Goal: Complete Application Form: Complete application form

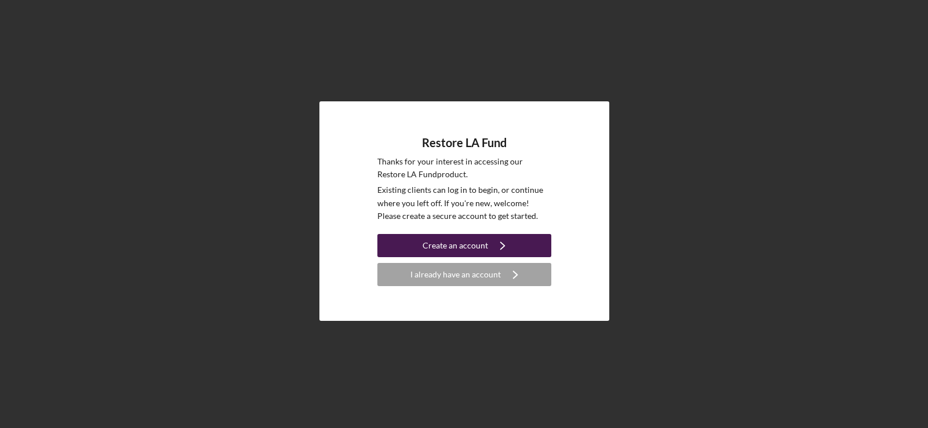
click at [475, 246] on div "Create an account" at bounding box center [456, 245] width 66 height 23
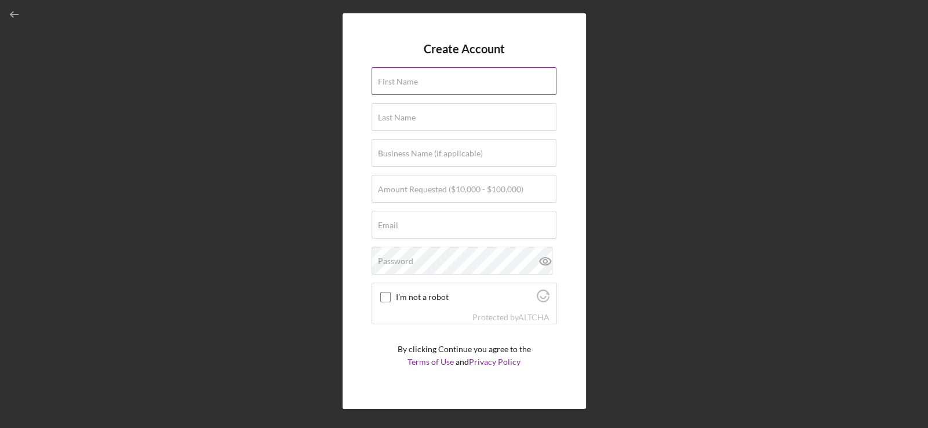
click at [419, 78] on div "First Name" at bounding box center [465, 81] width 186 height 29
type input "Arbi"
type input "Zaghian"
type input "VEdi Elin LLC (Hummus Republic)"
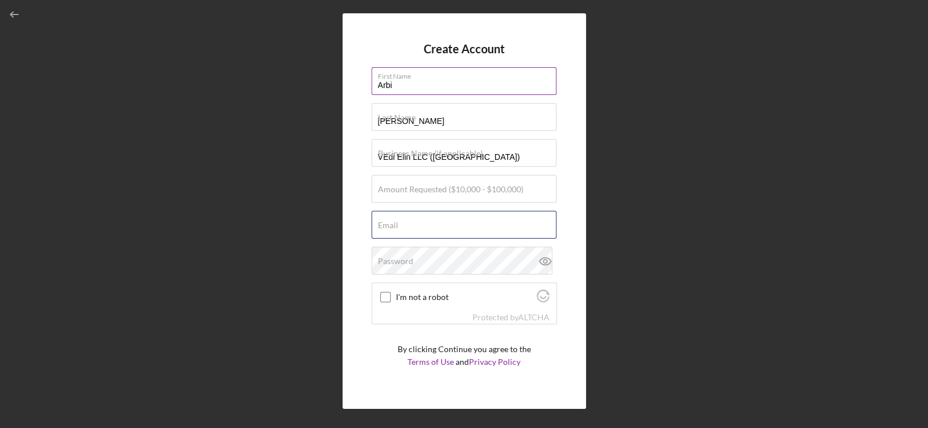
type input "arbizagian@gmail.com"
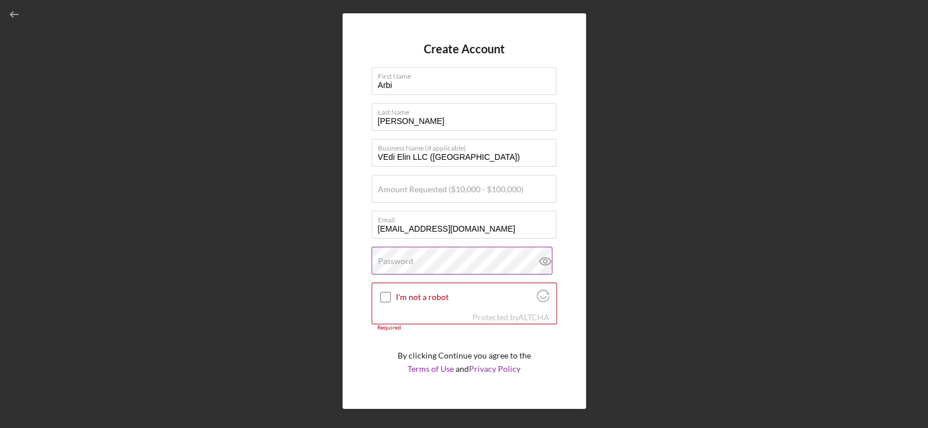
click at [412, 264] on label "Password" at bounding box center [395, 261] width 35 height 9
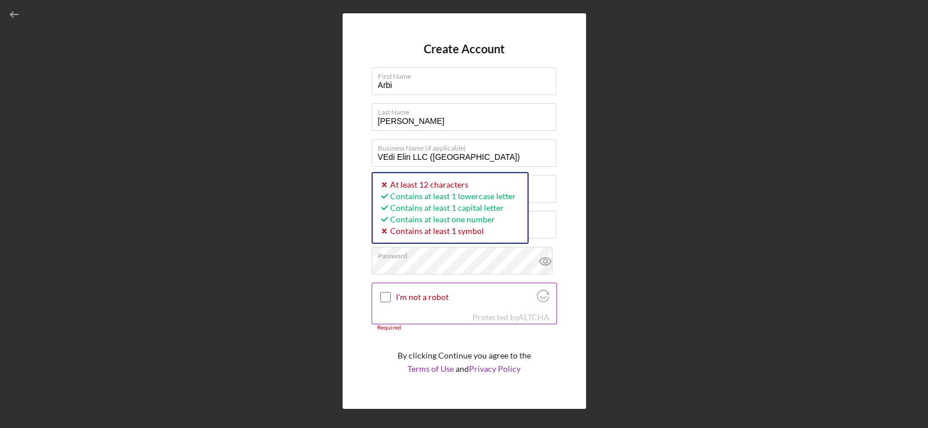
click at [382, 298] on input "I'm not a robot" at bounding box center [385, 297] width 10 height 10
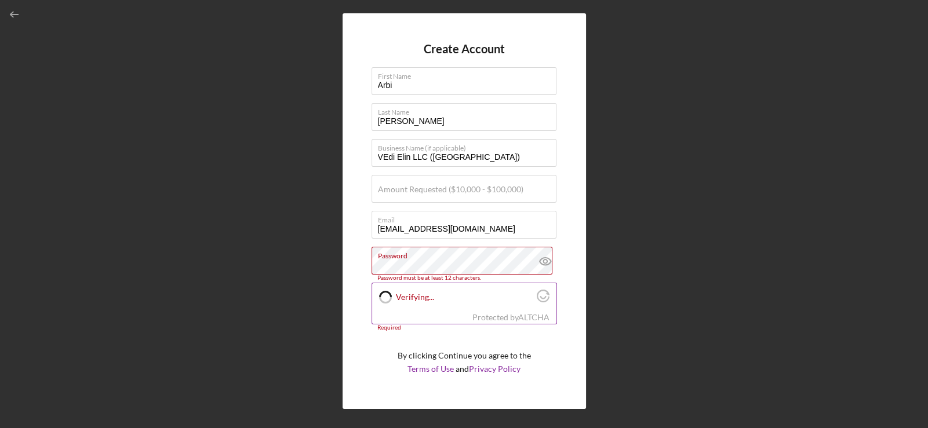
checkbox input "true"
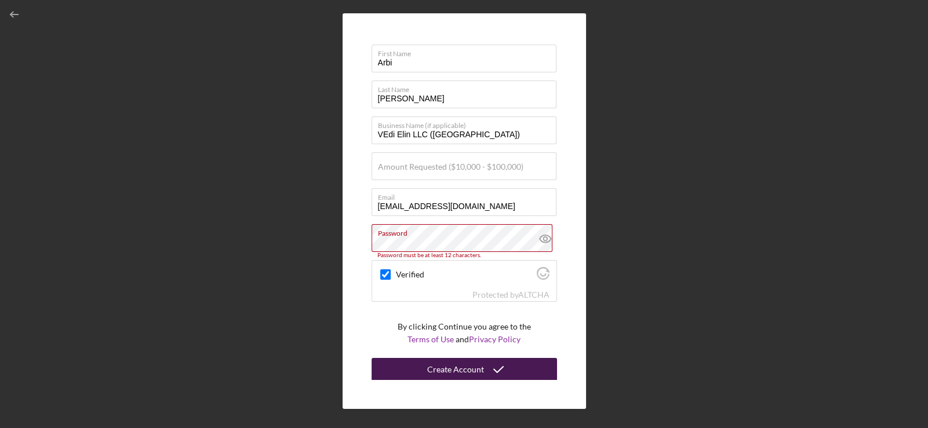
click at [473, 365] on div "Create Account" at bounding box center [455, 369] width 57 height 23
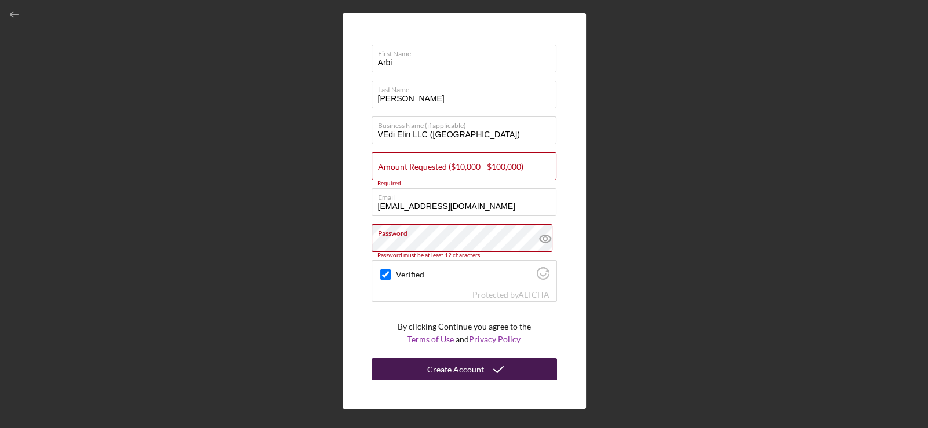
click at [473, 365] on div "Create Account" at bounding box center [455, 369] width 57 height 23
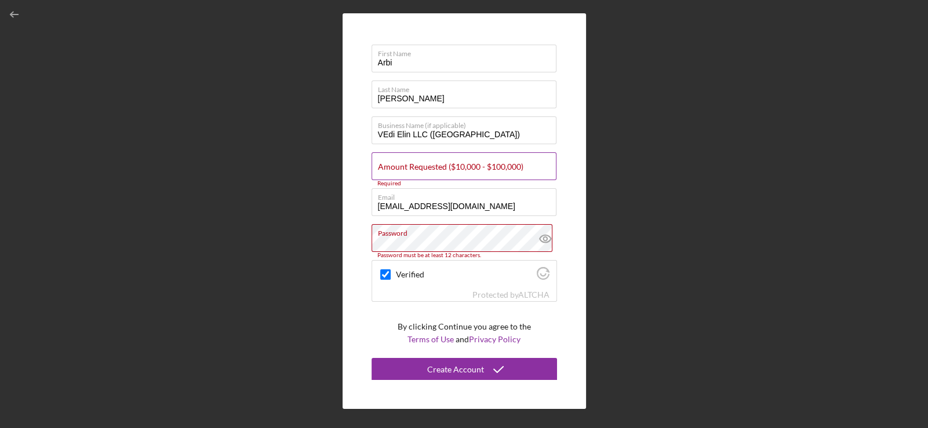
click at [381, 165] on label "Amount Requested ($10,000 - $100,000)" at bounding box center [451, 166] width 146 height 9
click at [381, 165] on input "Amount Requested ($10,000 - $100,000)" at bounding box center [464, 166] width 185 height 28
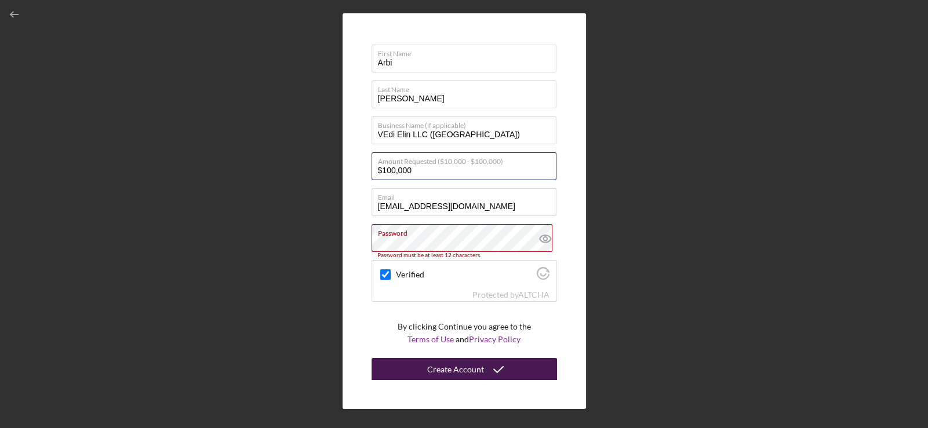
type input "$100,000"
click at [484, 377] on icon "submit" at bounding box center [498, 369] width 29 height 29
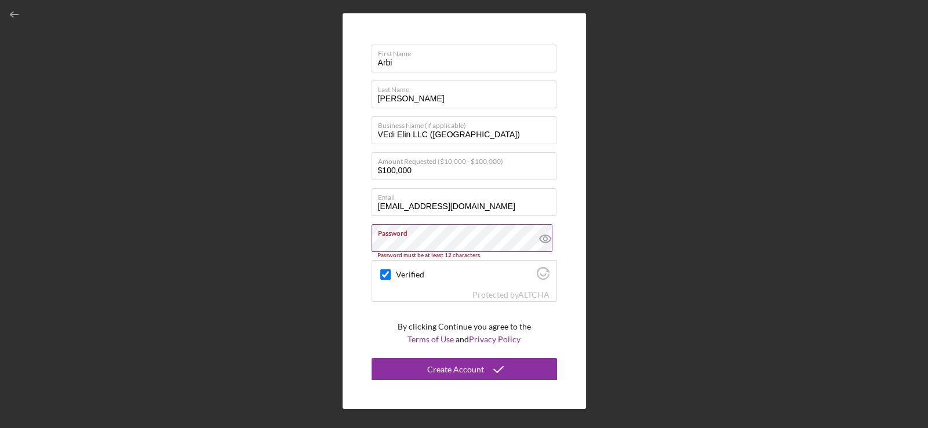
drag, startPoint x: 434, startPoint y: 252, endPoint x: 436, endPoint y: 237, distance: 15.2
click at [436, 237] on label "Password" at bounding box center [467, 231] width 179 height 13
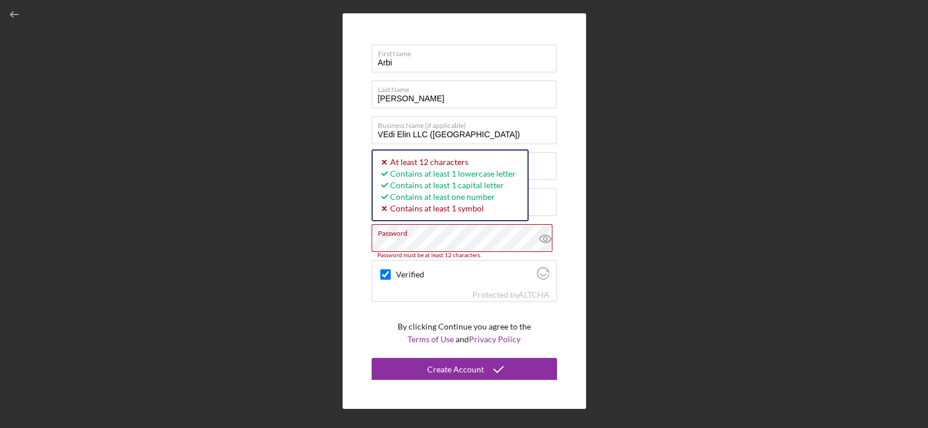
click at [148, 253] on div "Create Account First Name Arbi Last Name Zaghian Business Name (if applicable) …" at bounding box center [464, 211] width 917 height 423
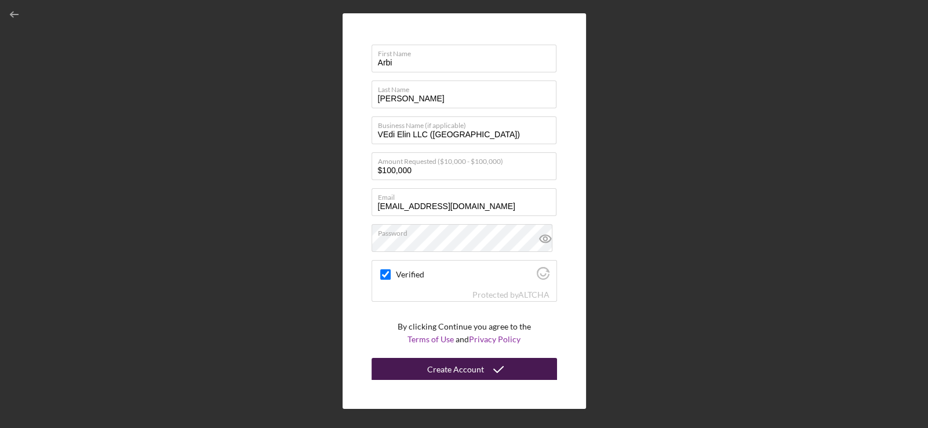
click at [446, 370] on div "Create Account" at bounding box center [455, 369] width 57 height 23
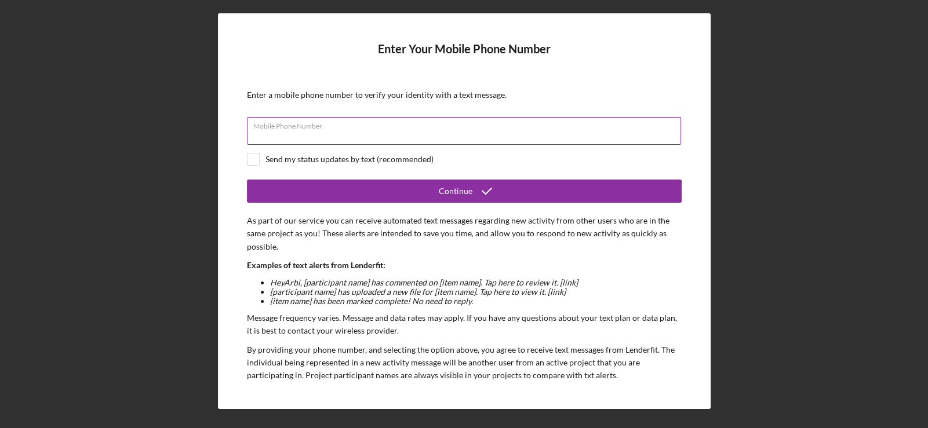
click at [301, 121] on div "Mobile Phone Number" at bounding box center [464, 131] width 435 height 29
type input "(818) 669-8226"
click at [254, 154] on input "checkbox" at bounding box center [254, 160] width 12 height 12
checkbox input "true"
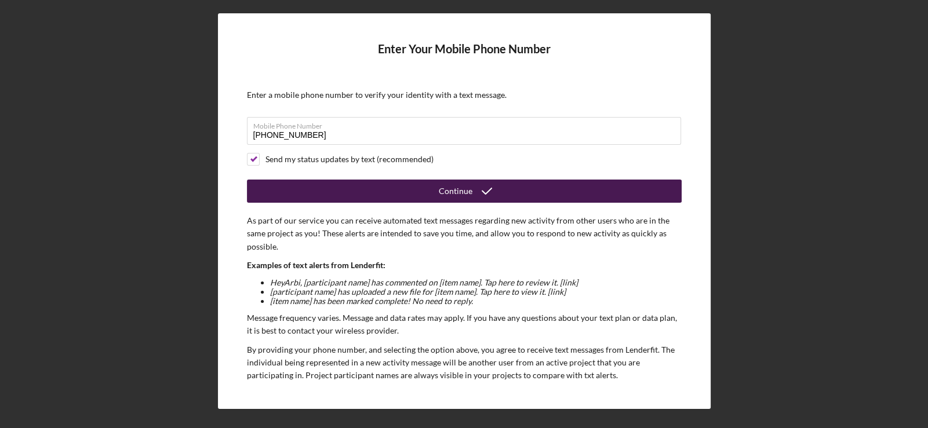
click at [406, 185] on button "Continue" at bounding box center [464, 191] width 435 height 23
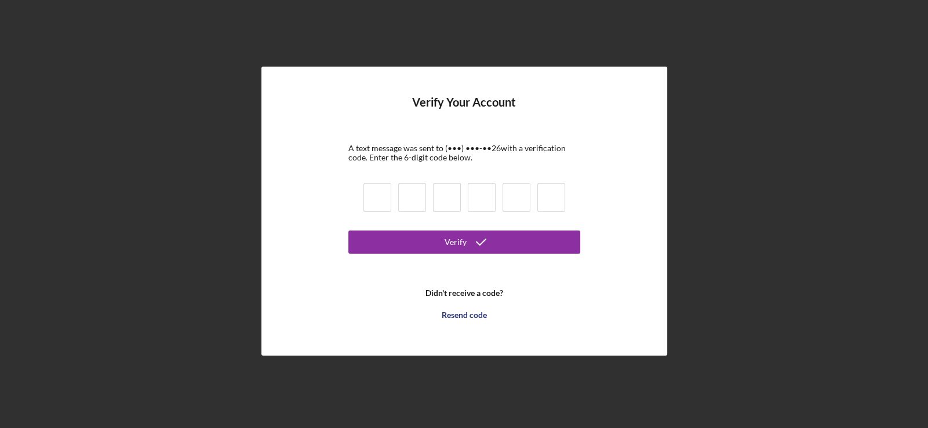
click at [375, 200] on input at bounding box center [378, 197] width 28 height 29
type input "1"
type input "0"
type input "6"
type input "1"
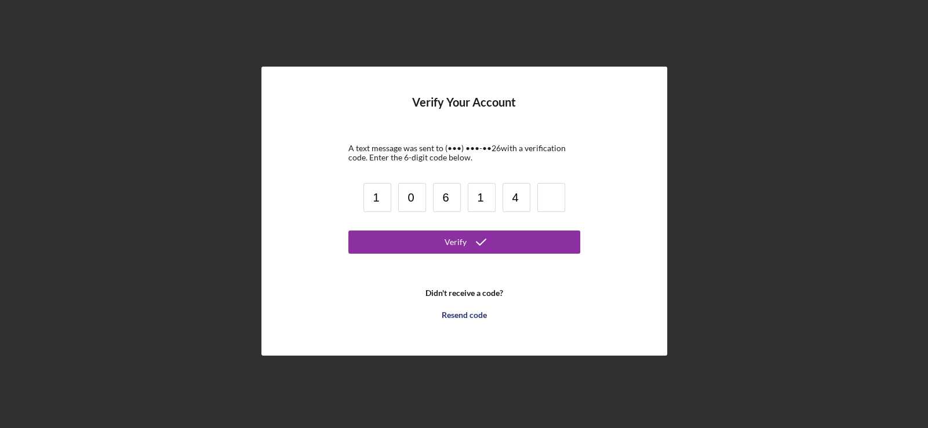
type input "4"
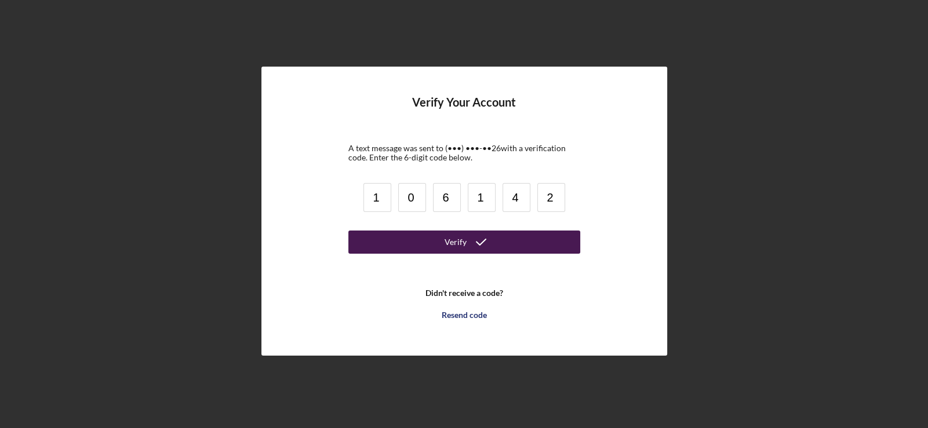
type input "2"
click at [456, 248] on div "Verify" at bounding box center [456, 242] width 22 height 23
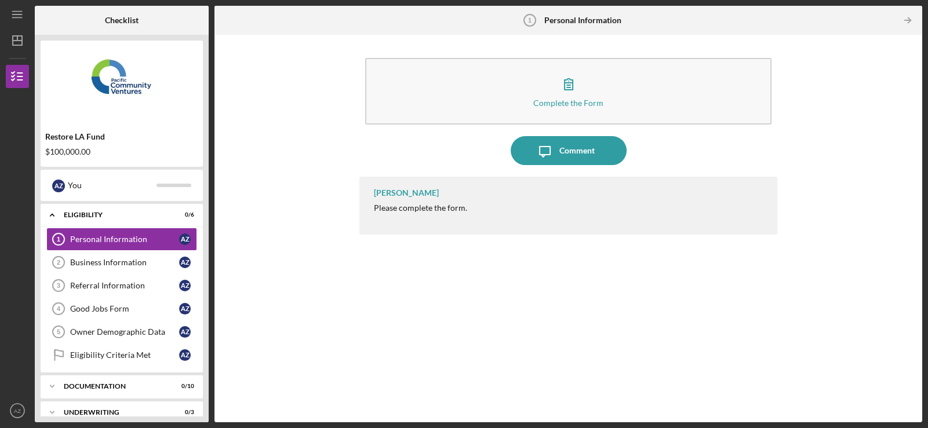
click at [429, 206] on div "Please complete the form." at bounding box center [420, 208] width 93 height 9
click at [576, 144] on div "Comment" at bounding box center [577, 150] width 35 height 29
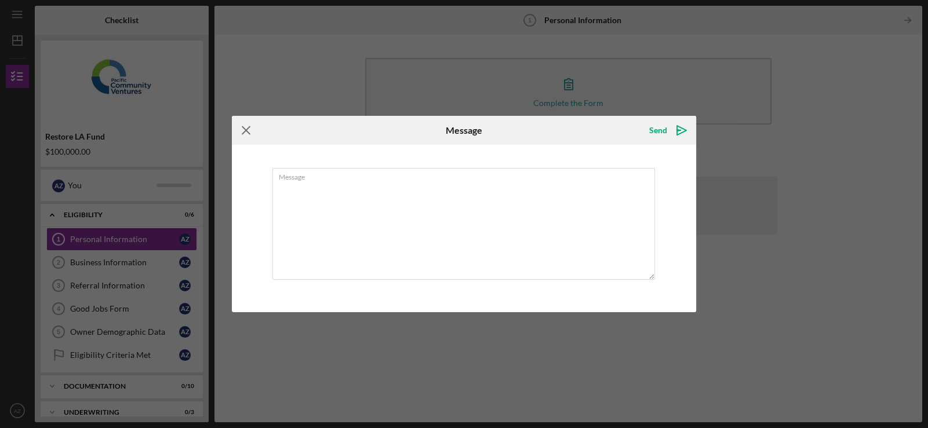
click at [245, 129] on g at bounding box center [246, 131] width 8 height 8
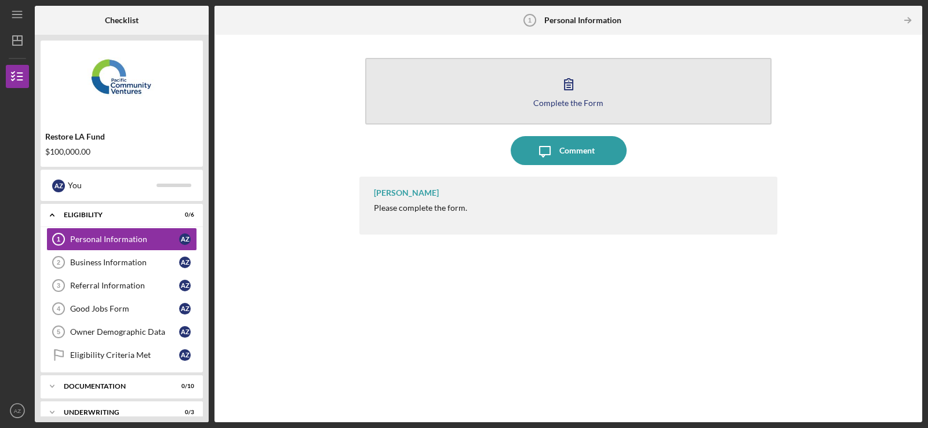
click at [541, 99] on div "Complete the Form" at bounding box center [568, 103] width 70 height 9
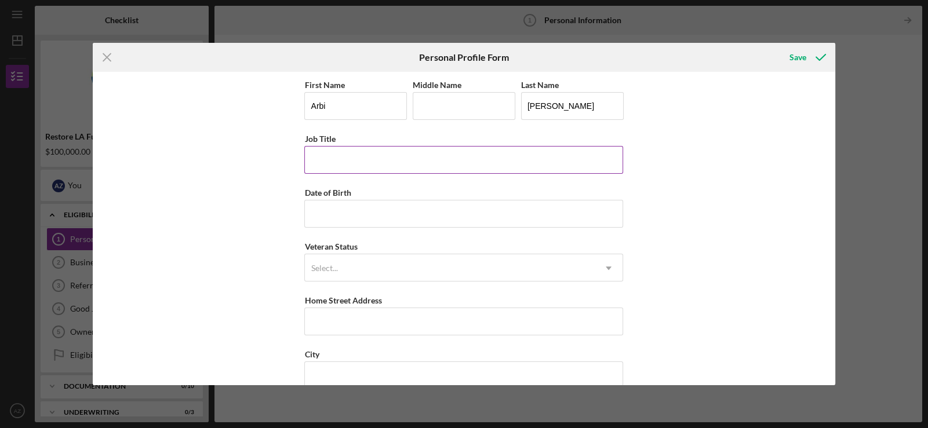
click at [364, 159] on input "Job Title" at bounding box center [463, 160] width 319 height 28
type input "Owner"
click at [351, 219] on input "Date of Birth" at bounding box center [463, 214] width 319 height 28
type input "04/29/1975"
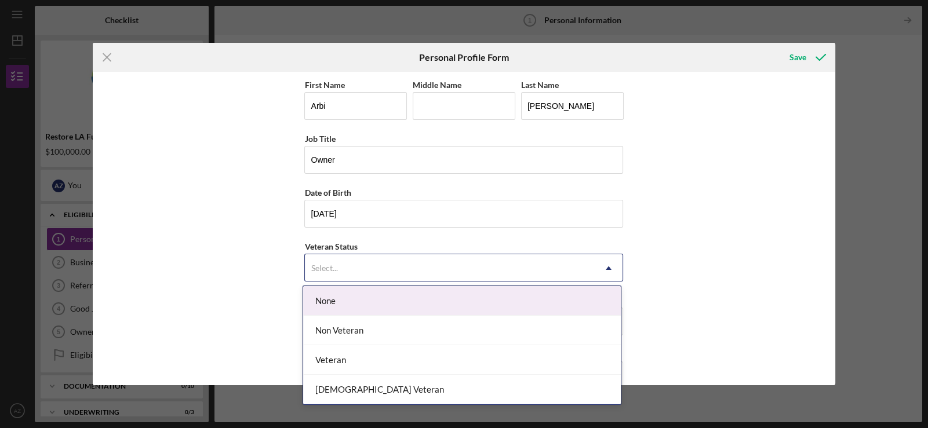
click at [376, 261] on div "Select..." at bounding box center [450, 268] width 290 height 27
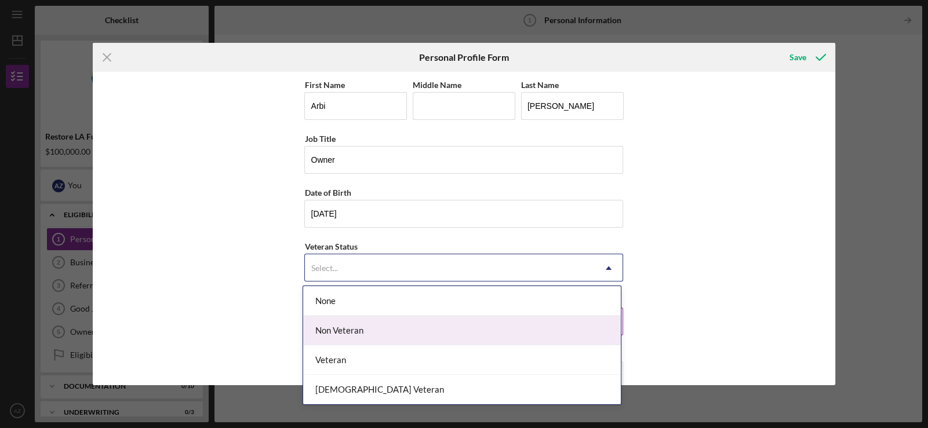
click at [374, 324] on div "Non Veteran" at bounding box center [462, 331] width 318 height 30
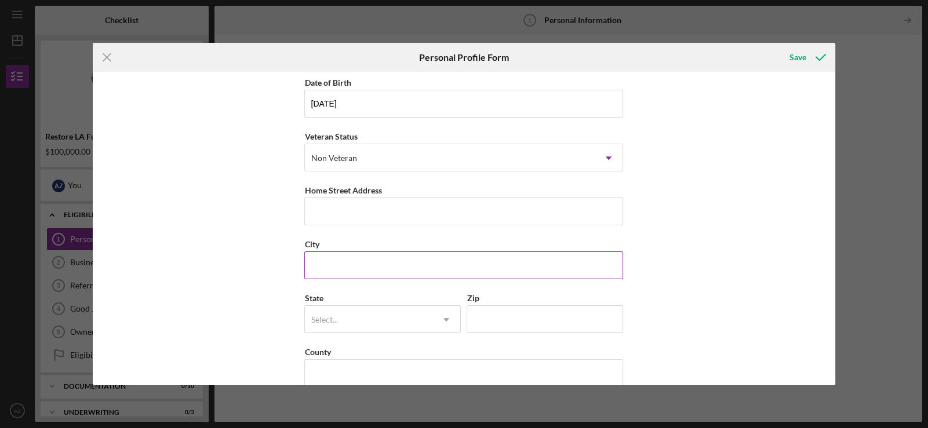
scroll to position [115, 0]
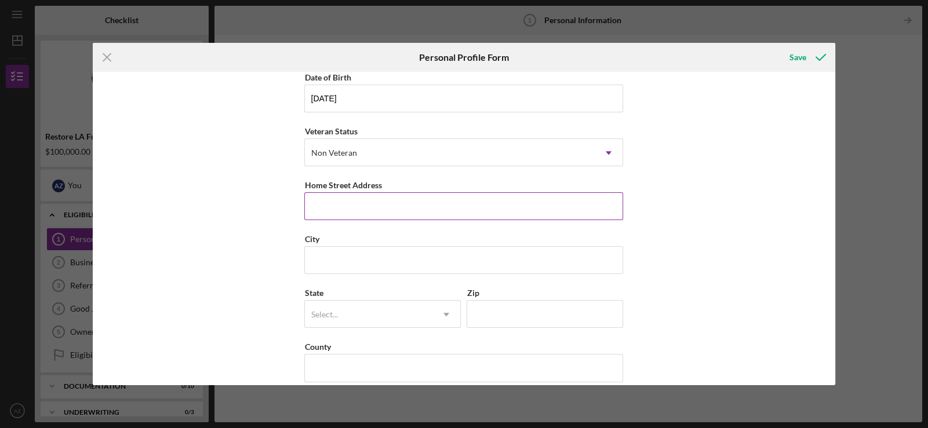
click at [364, 210] on input "Home Street Address" at bounding box center [463, 206] width 319 height 28
type input "13119 MIRA mar Driv"
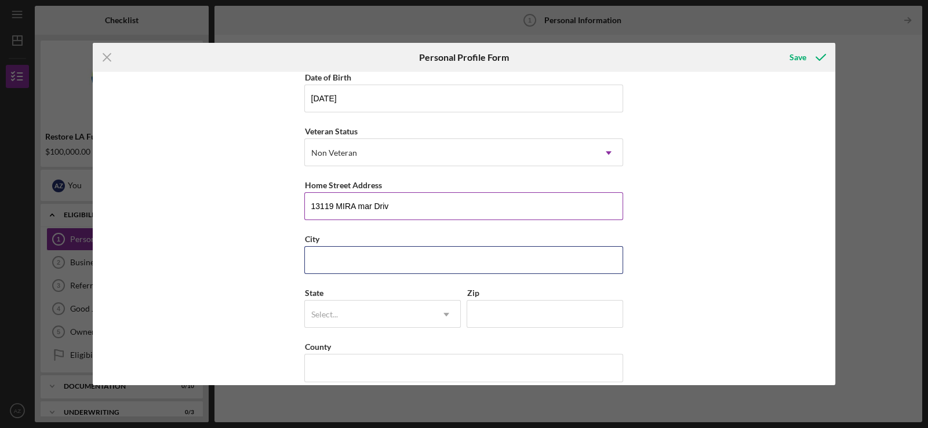
type input "Sylmar"
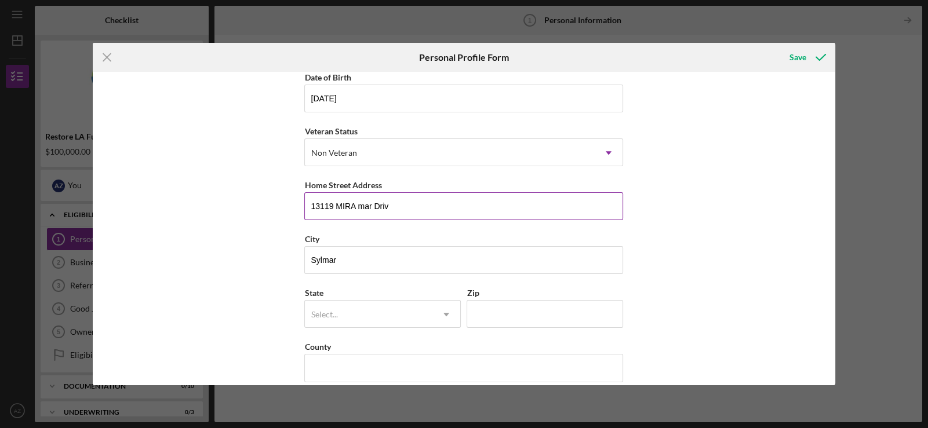
type input "CA"
type input "91342"
type input "United States"
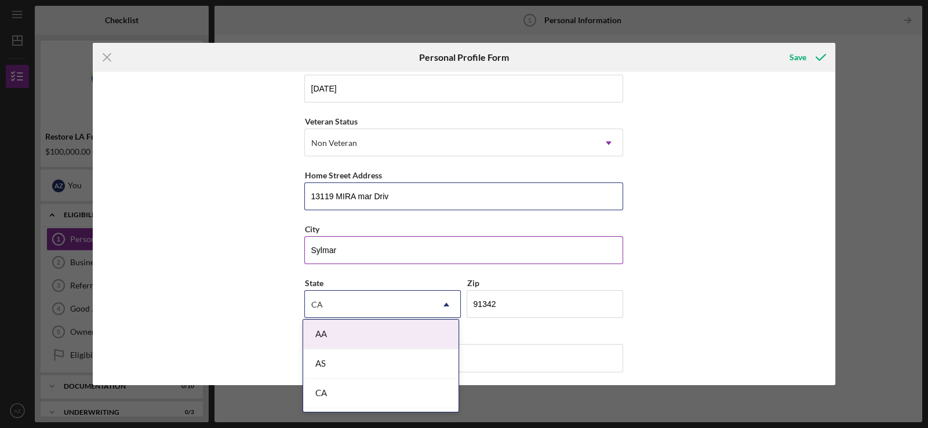
scroll to position [128, 0]
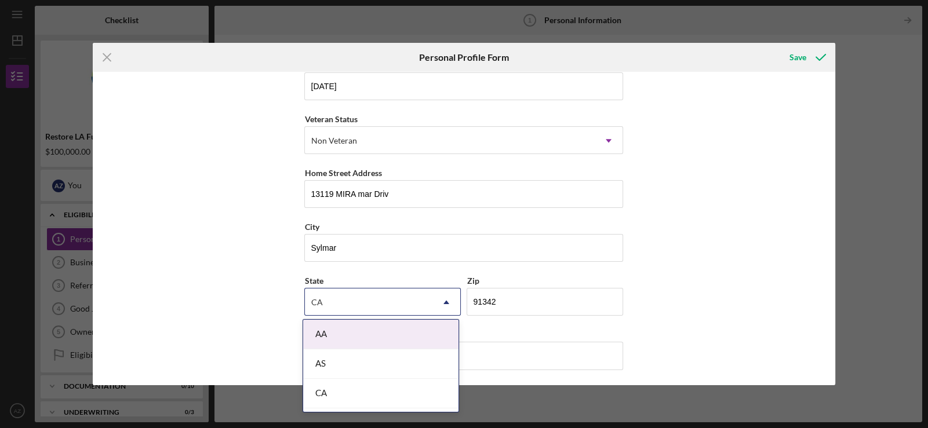
click at [333, 307] on div "CA" at bounding box center [369, 302] width 128 height 27
click at [671, 282] on div "First Name Arbi Middle Name Last Name Zaghian Job Title Owner Date of Birth 04/…" at bounding box center [464, 229] width 743 height 314
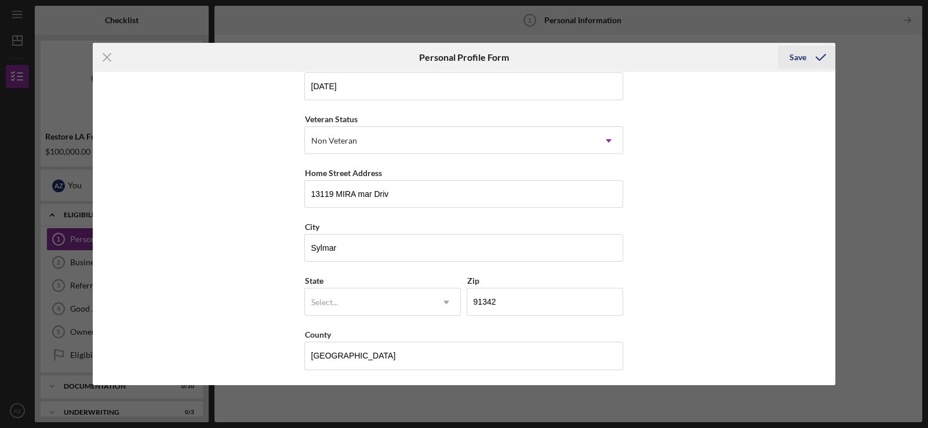
click at [811, 63] on icon "submit" at bounding box center [821, 57] width 29 height 29
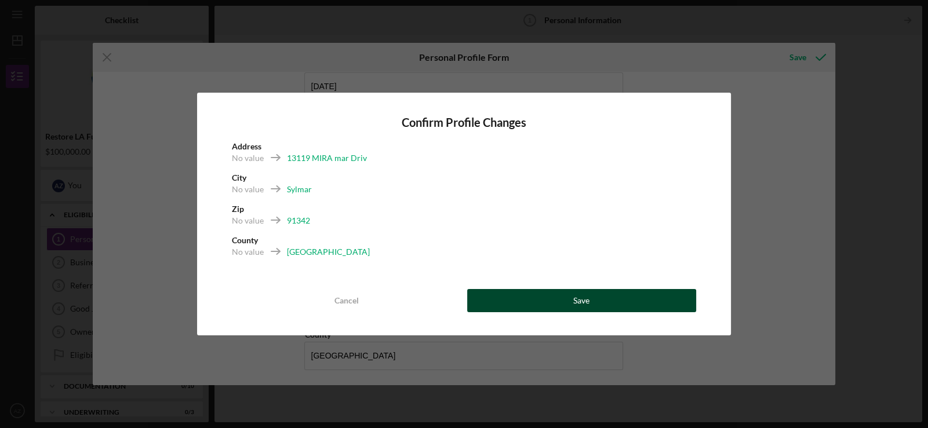
click at [606, 292] on button "Save" at bounding box center [581, 300] width 229 height 23
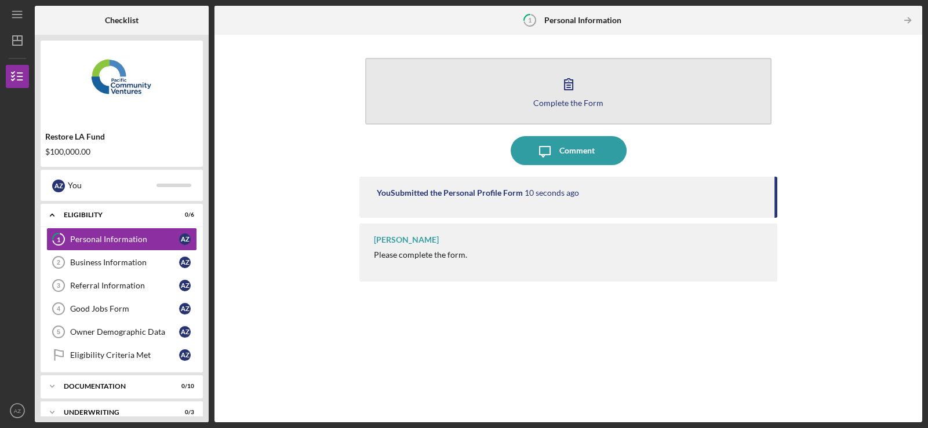
click at [571, 80] on icon "button" at bounding box center [569, 84] width 8 height 11
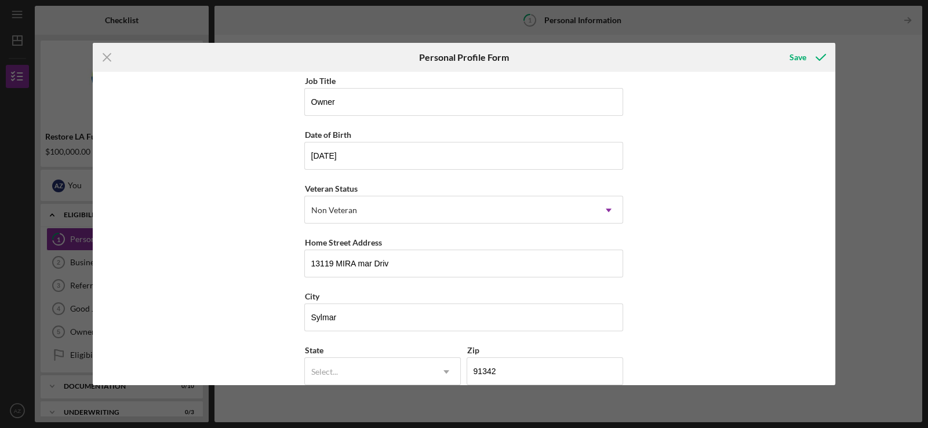
scroll to position [128, 0]
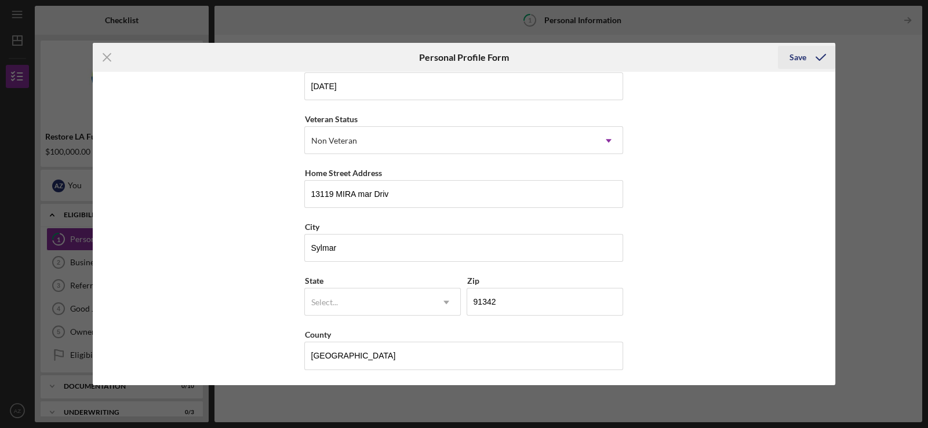
click at [809, 49] on icon "submit" at bounding box center [821, 57] width 29 height 29
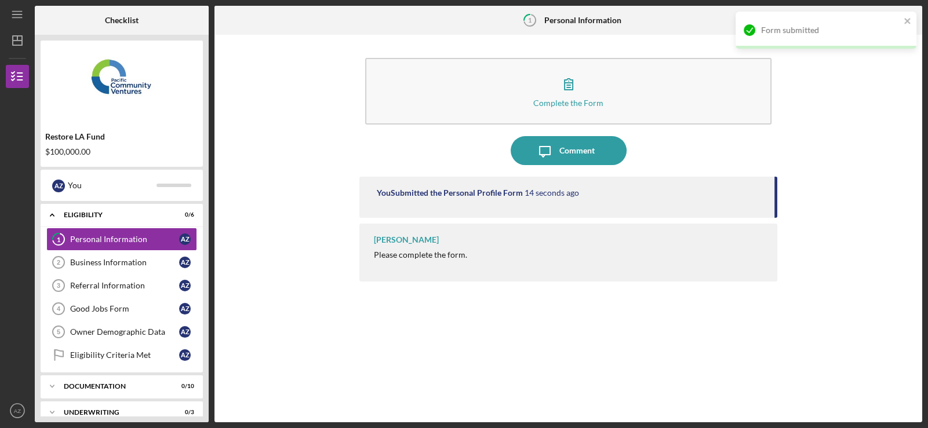
click at [807, 52] on div "Form submitted" at bounding box center [826, 34] width 186 height 51
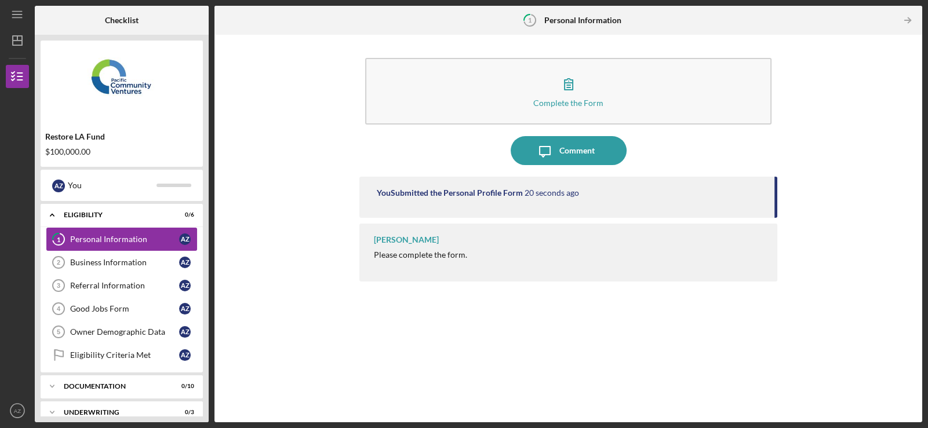
click at [122, 238] on div "Personal Information" at bounding box center [124, 239] width 109 height 9
click at [403, 252] on div "Please complete the form." at bounding box center [420, 254] width 93 height 9
click at [408, 244] on div "[PERSON_NAME]" at bounding box center [406, 239] width 65 height 9
click at [409, 244] on div "[PERSON_NAME]" at bounding box center [406, 239] width 65 height 9
drag, startPoint x: 441, startPoint y: 237, endPoint x: 340, endPoint y: 241, distance: 101.0
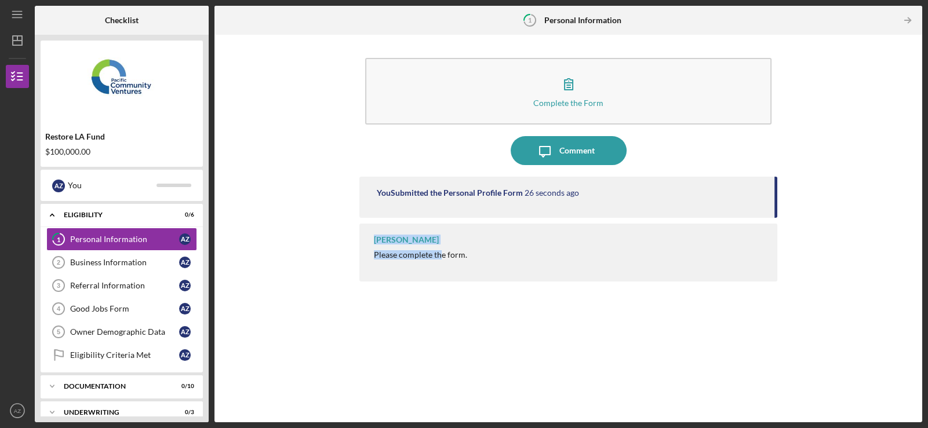
click at [340, 241] on div "Complete the Form Form Icon/Message Comment You Submitted the Personal Profile …" at bounding box center [568, 229] width 696 height 376
click at [339, 241] on div "Complete the Form Form Icon/Message Comment You Submitted the Personal Profile …" at bounding box center [568, 229] width 696 height 376
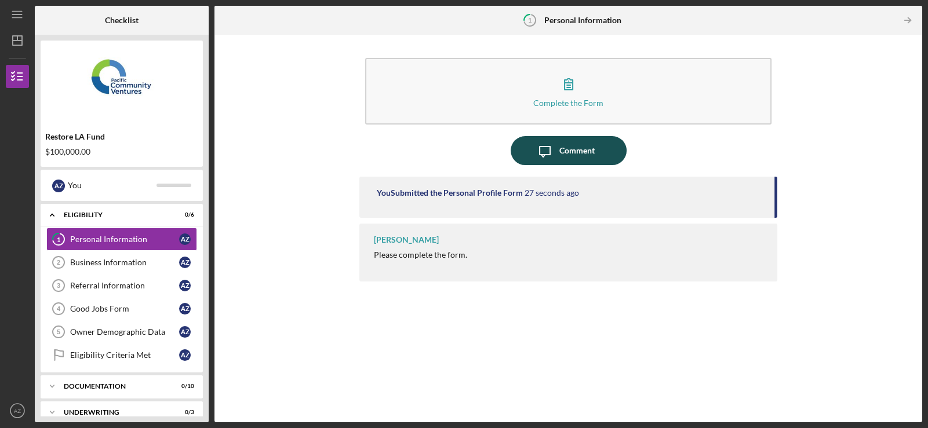
click at [544, 155] on icon "button" at bounding box center [545, 152] width 10 height 10
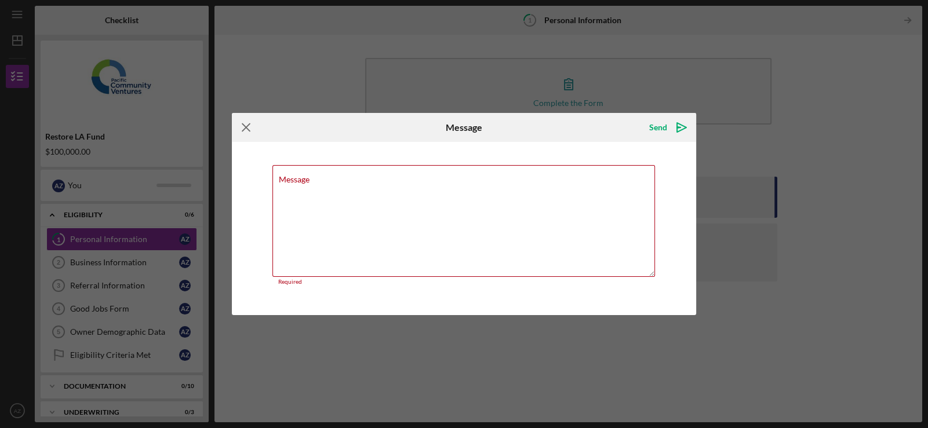
click at [239, 126] on icon "Icon/Menu Close" at bounding box center [246, 127] width 29 height 29
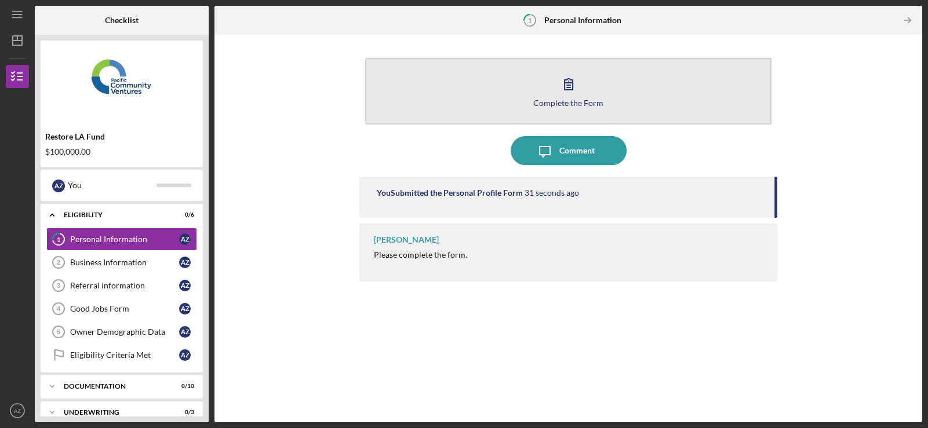
click at [517, 86] on button "Complete the Form Form" at bounding box center [568, 91] width 406 height 67
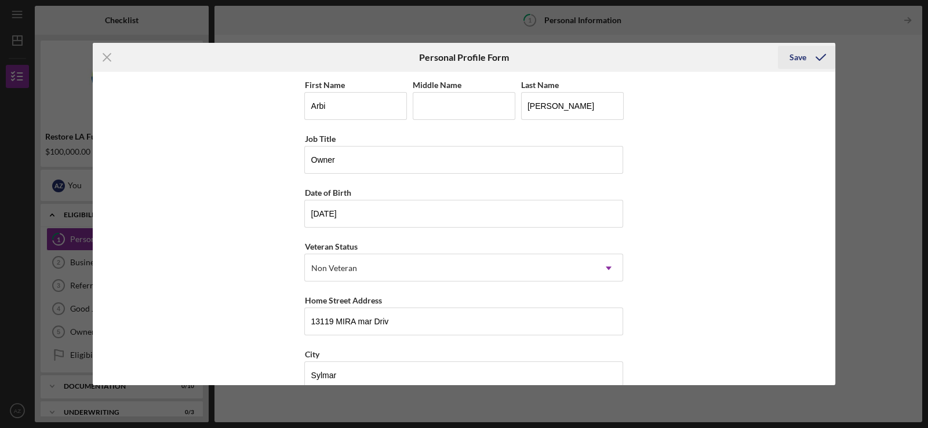
click at [800, 61] on div "Save" at bounding box center [798, 57] width 17 height 23
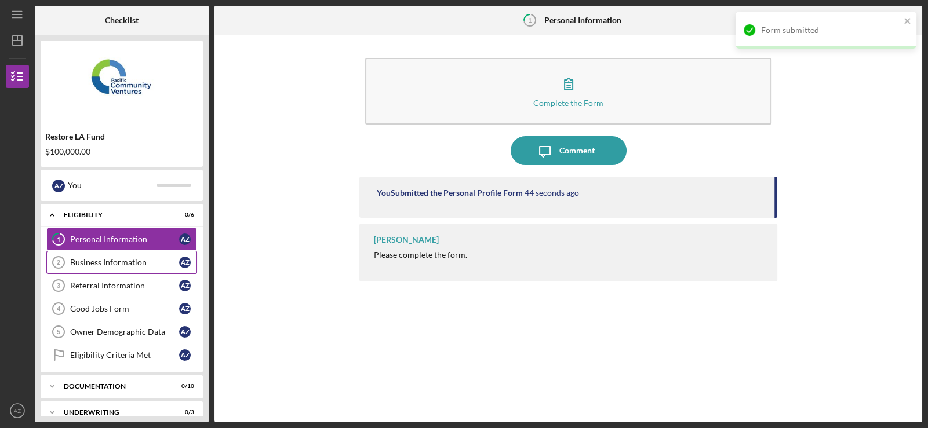
click at [87, 260] on div "Business Information" at bounding box center [124, 262] width 109 height 9
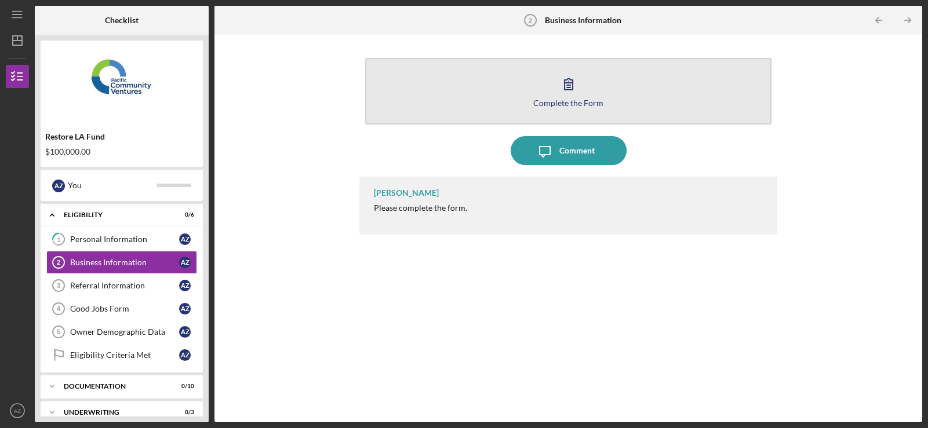
click at [550, 92] on button "Complete the Form Form" at bounding box center [568, 91] width 406 height 67
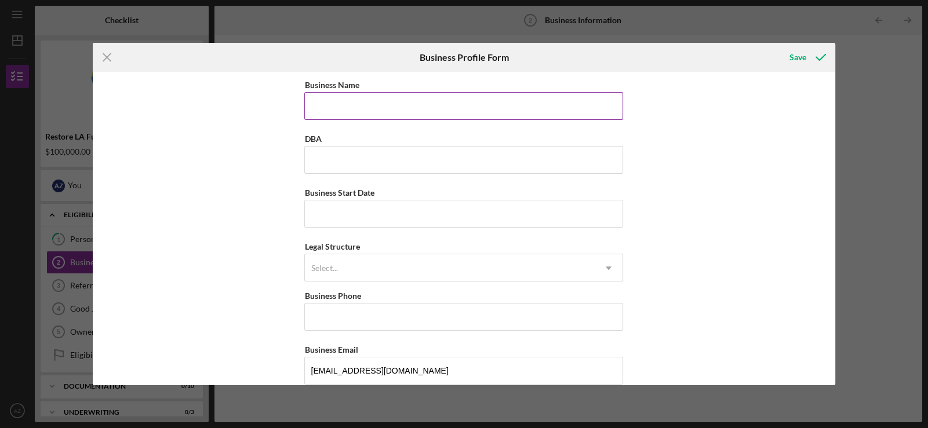
click at [355, 109] on input "Business Name" at bounding box center [463, 106] width 319 height 28
type input "Hummus Republic"
click at [383, 162] on input "DBA" at bounding box center [463, 160] width 319 height 28
type input "Hummus Republic"
drag, startPoint x: 415, startPoint y: 112, endPoint x: 81, endPoint y: 95, distance: 334.4
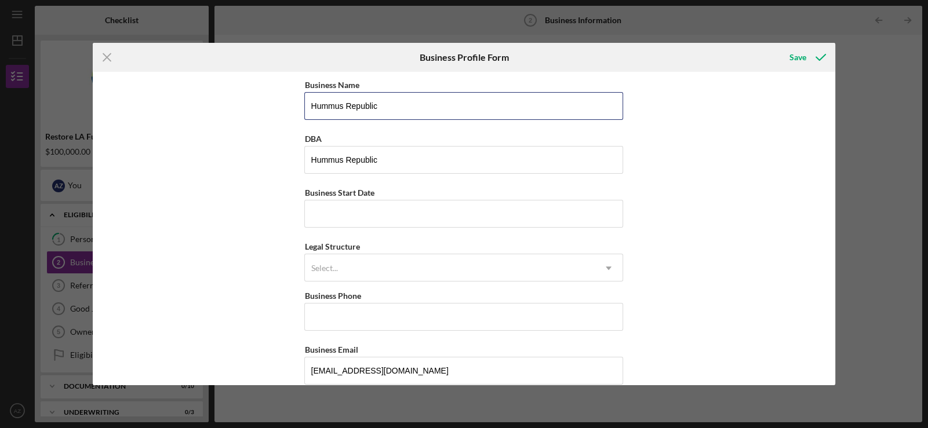
click at [81, 95] on div "Icon/Menu Close Business Profile Form Save Business Name Hummus Republic DBA Hu…" at bounding box center [464, 214] width 928 height 428
drag, startPoint x: 435, startPoint y: 111, endPoint x: 361, endPoint y: 97, distance: 75.6
click at [361, 97] on input "VEdi Elin LLC (Hummus Republic)" at bounding box center [463, 106] width 319 height 28
type input "VEdi Elin LLC"
click at [412, 219] on input "Business Start Date" at bounding box center [463, 214] width 319 height 28
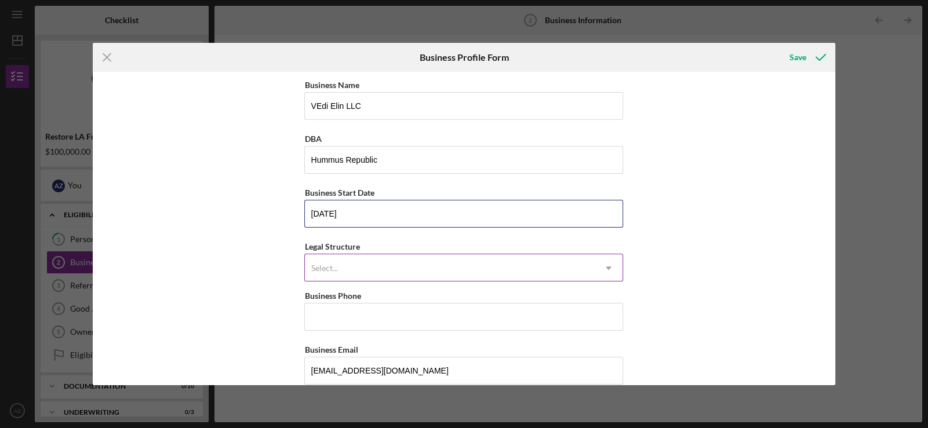
type input "05/19/2019"
click at [339, 268] on div "Select..." at bounding box center [450, 268] width 290 height 27
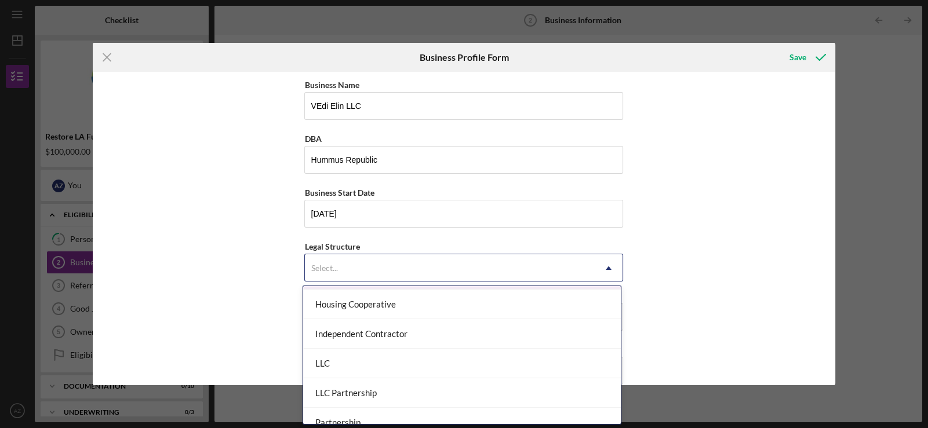
scroll to position [289, 0]
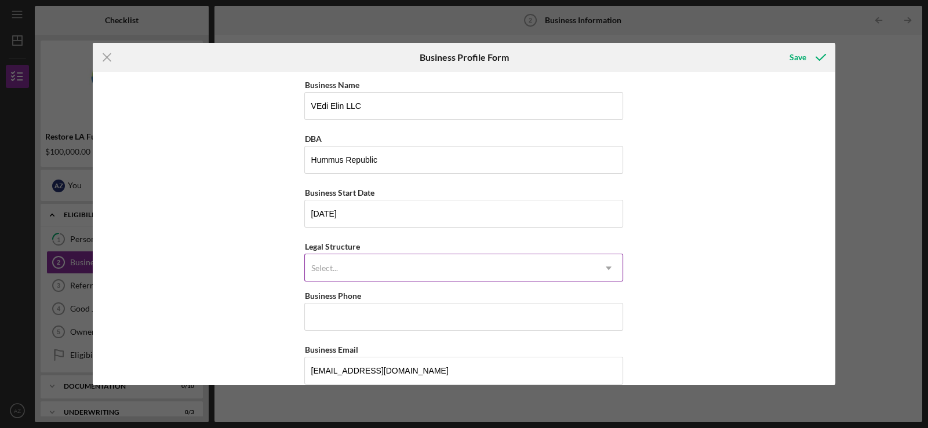
click at [598, 257] on icon "Icon/Dropdown Arrow" at bounding box center [609, 269] width 28 height 28
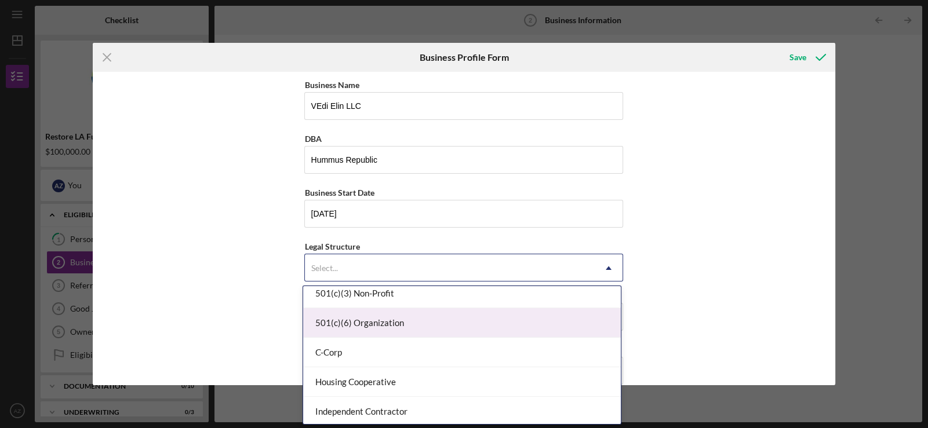
scroll to position [115, 0]
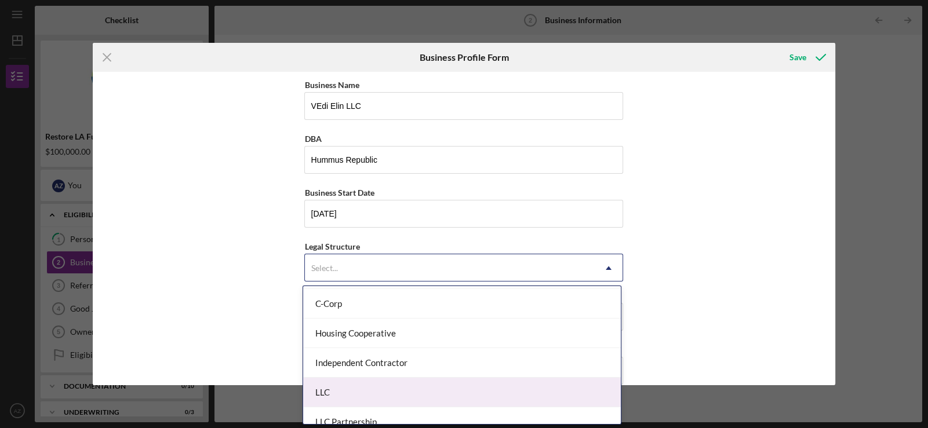
click at [358, 400] on div "LLC" at bounding box center [462, 393] width 318 height 30
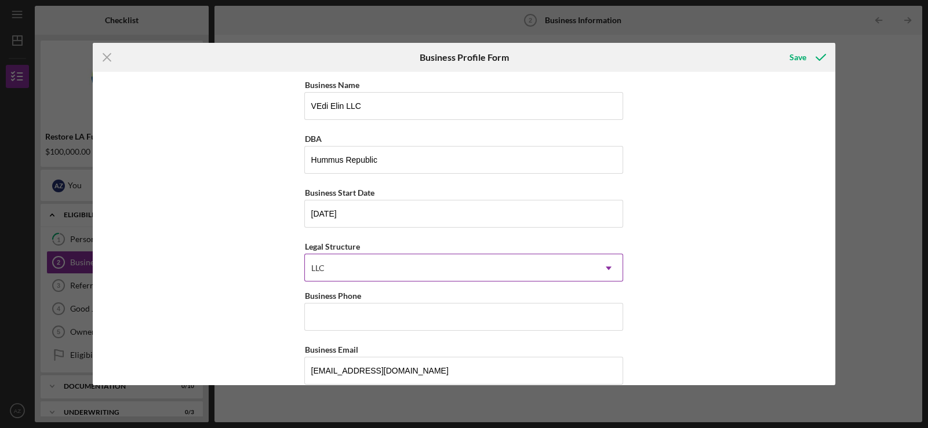
click at [435, 270] on div "LLC" at bounding box center [450, 268] width 290 height 27
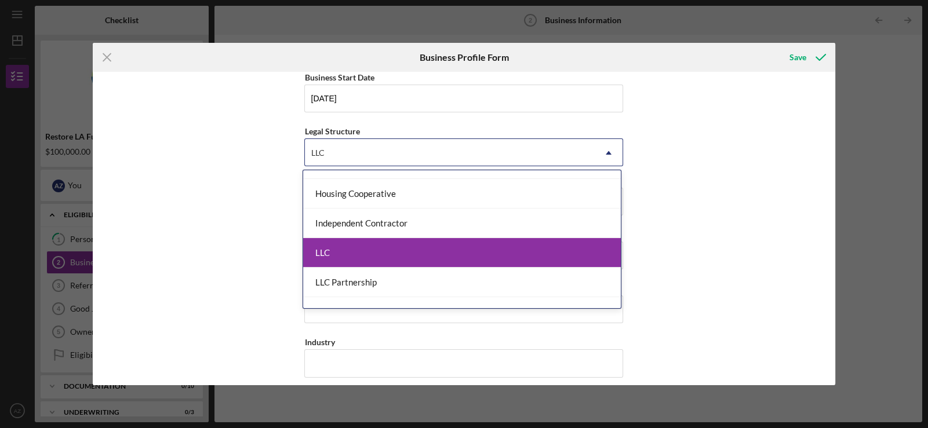
scroll to position [148, 0]
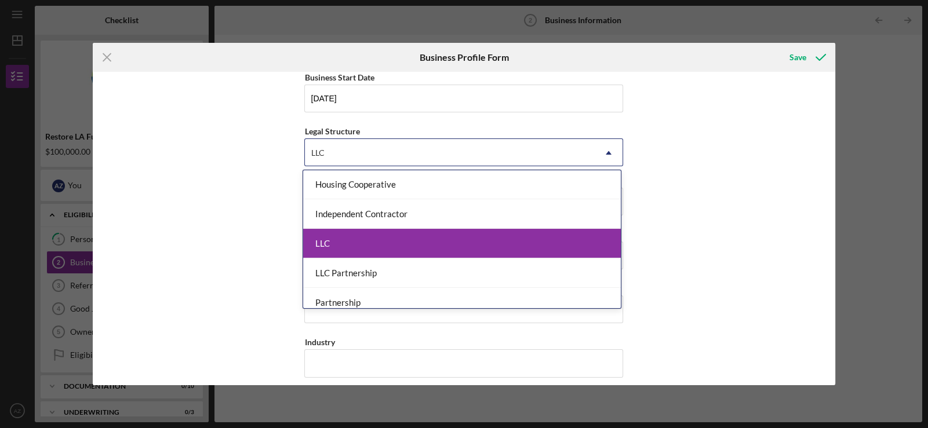
click at [717, 152] on div "Business Name VEdi Elin LLC DBA Hummus Republic Business Start Date 05/19/2019 …" at bounding box center [464, 229] width 743 height 314
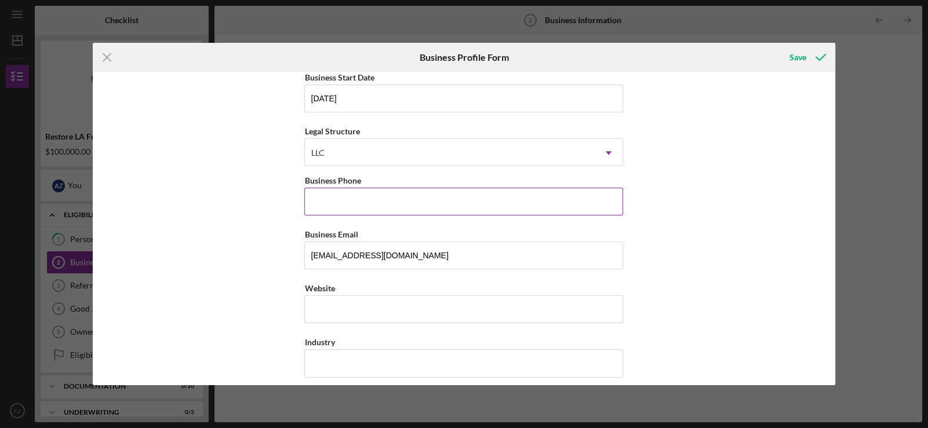
click at [354, 199] on input "Business Phone" at bounding box center [463, 202] width 319 height 28
type input "(818) 562-7671"
type input "313 N SAN FERNANDO BLVD"
type input "Burbank"
type input "CA"
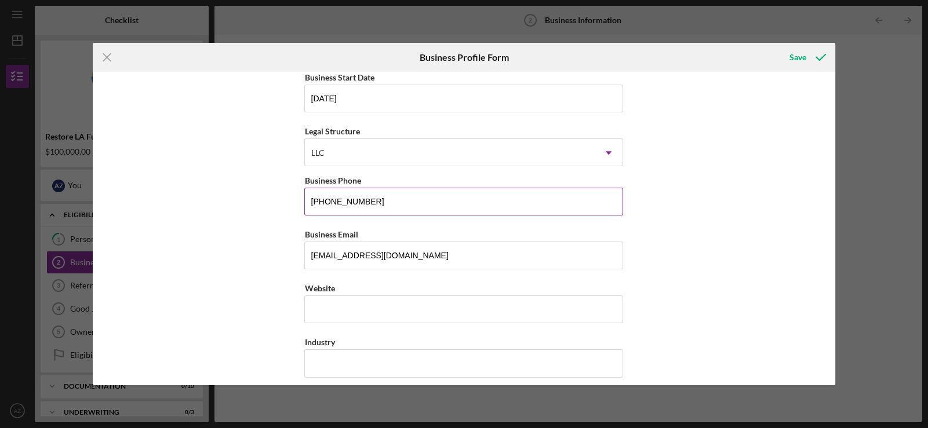
type input "91502"
type input "CA"
type input "(818) 562-7671"
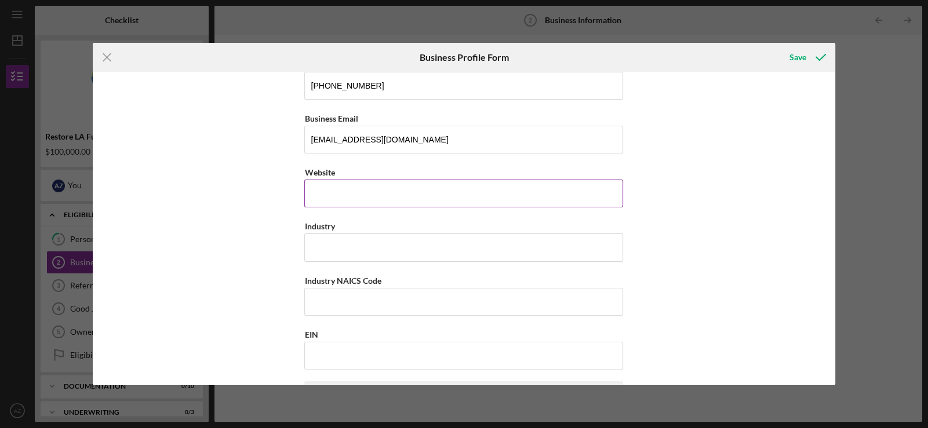
click at [361, 192] on input "Website" at bounding box center [463, 194] width 319 height 28
type input "www.thehummusrepublic.com"
click at [326, 244] on input "Industry" at bounding box center [463, 248] width 319 height 28
type input "R"
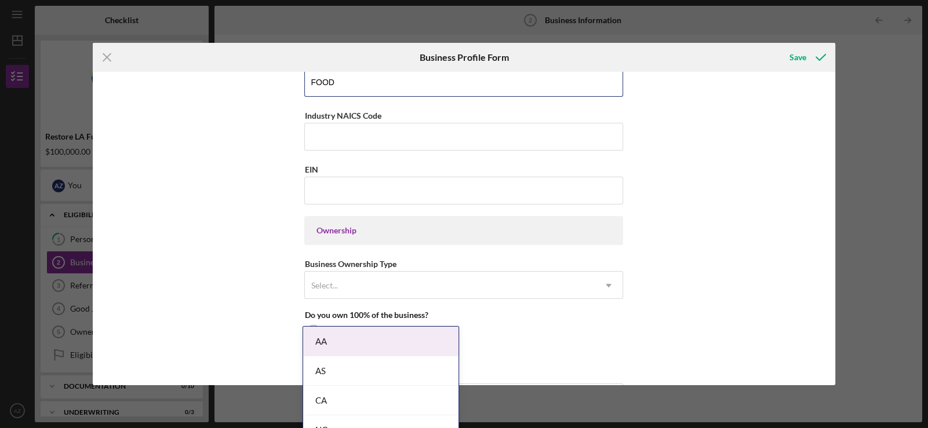
scroll to position [406, 0]
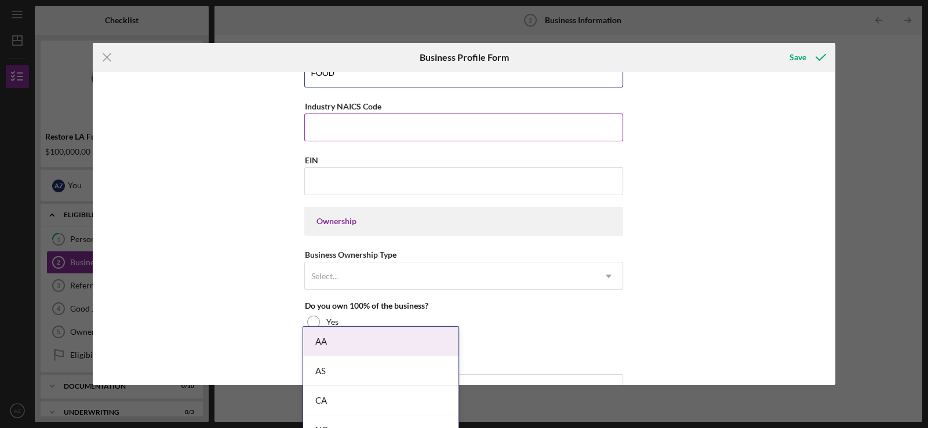
type input "FOOD"
click at [326, 118] on input "Industry NAICS Code" at bounding box center [463, 128] width 319 height 28
type input "722511"
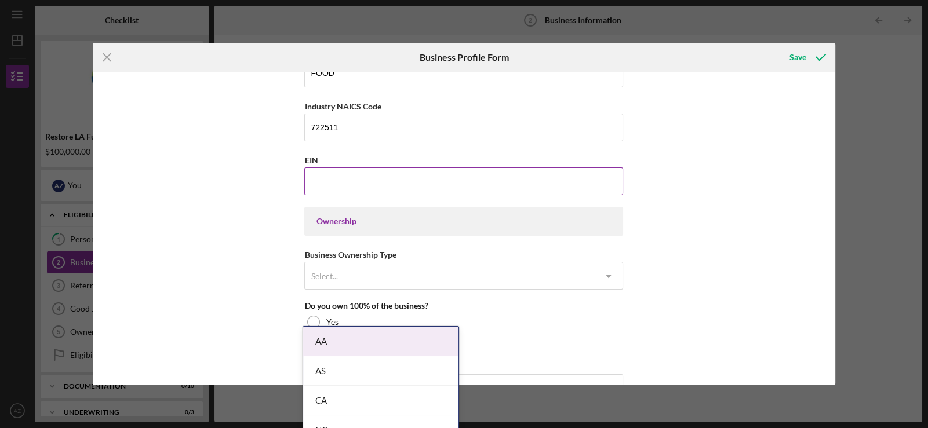
click at [415, 186] on input "EIN" at bounding box center [463, 182] width 319 height 28
type input "1#-#######"
type input "84-1851412"
click at [369, 205] on div "Business Name VEdi Elin LLC DBA Hummus Republic Business Start Date 05/19/2019 …" at bounding box center [463, 259] width 319 height 1174
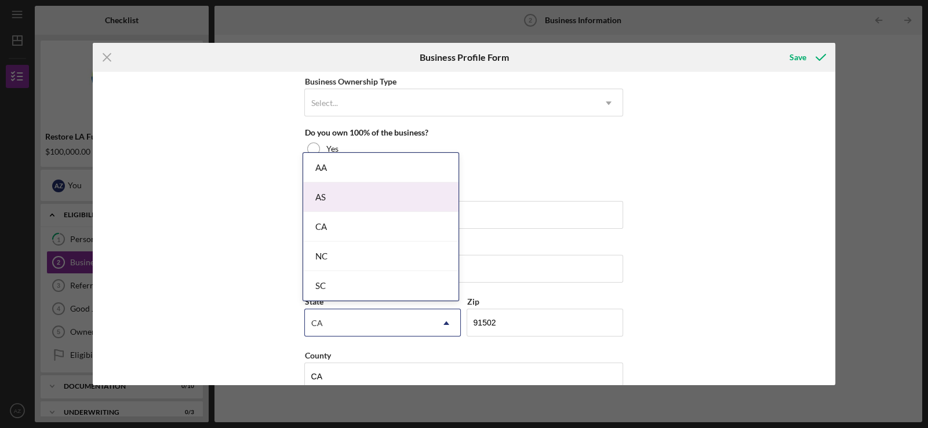
scroll to position [579, 0]
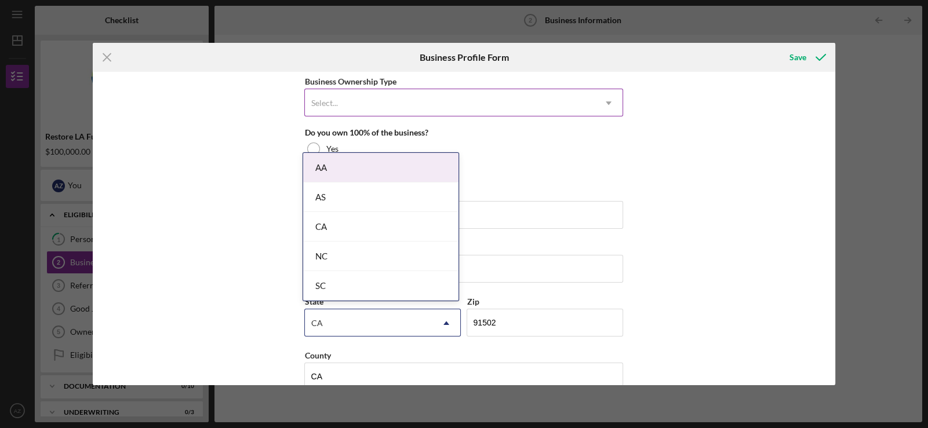
click at [598, 99] on icon "Icon/Dropdown Arrow" at bounding box center [609, 103] width 28 height 28
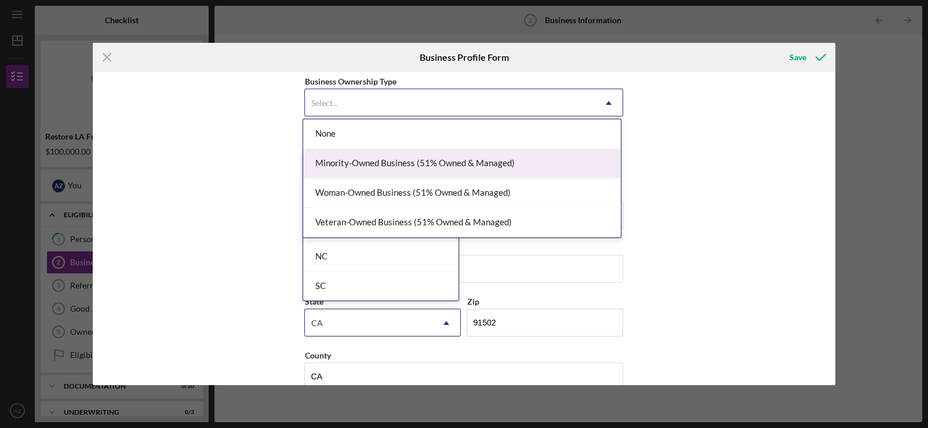
click at [473, 168] on div "Minority-Owned Business (51% Owned & Managed)" at bounding box center [462, 164] width 318 height 30
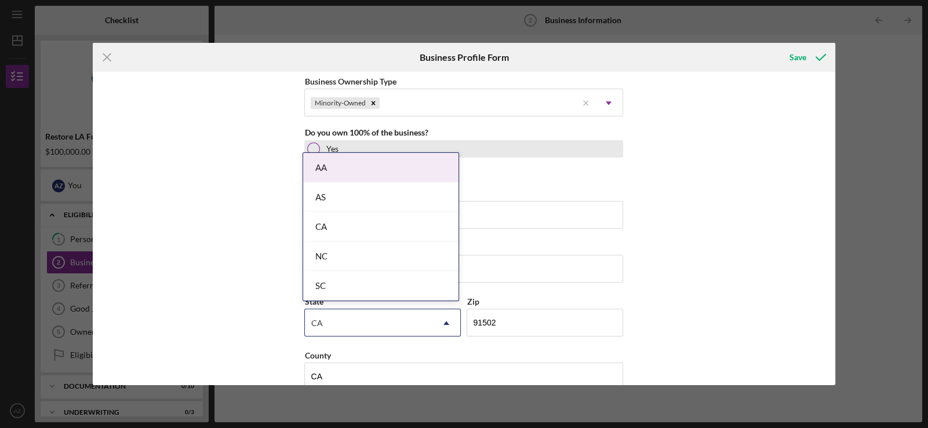
click at [314, 145] on div at bounding box center [313, 149] width 13 height 13
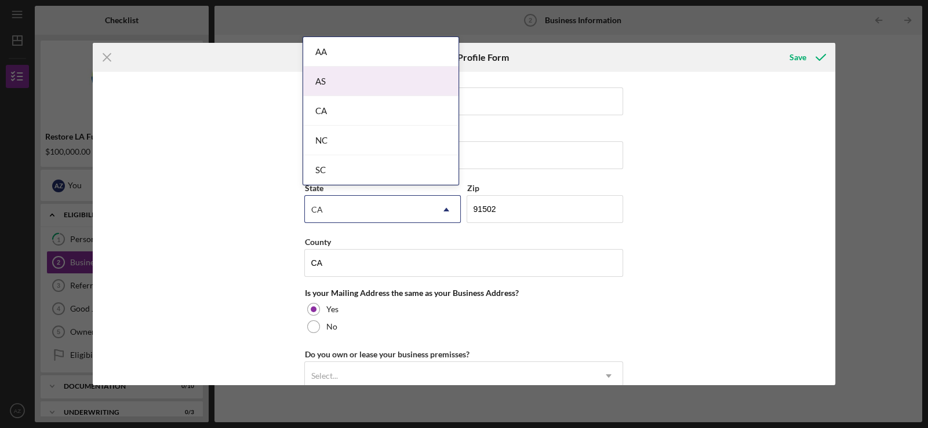
scroll to position [696, 0]
click at [810, 215] on div "Business Name VEdi Elin LLC DBA Hummus Republic Business Start Date 05/19/2019 …" at bounding box center [464, 229] width 743 height 314
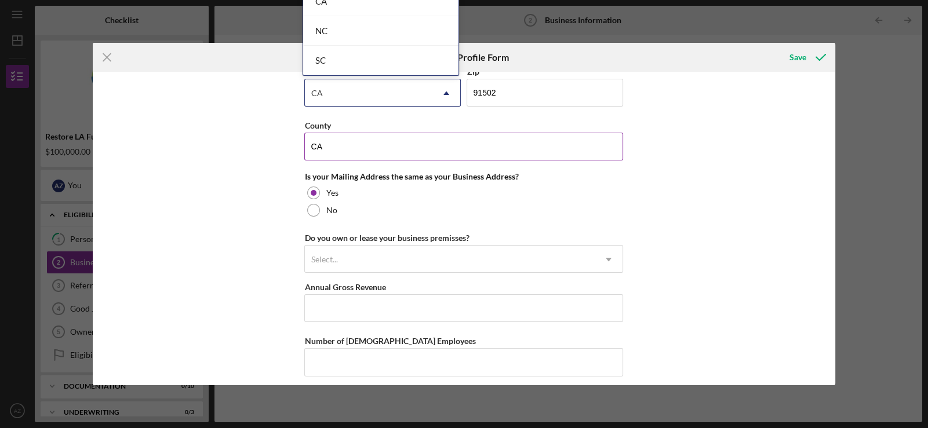
scroll to position [812, 0]
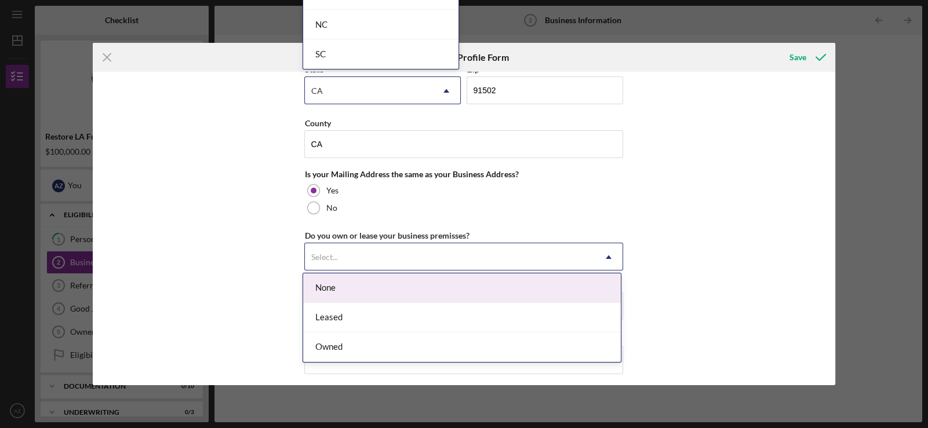
click at [600, 261] on icon "Icon/Dropdown Arrow" at bounding box center [609, 258] width 28 height 28
click at [449, 293] on div "None" at bounding box center [462, 289] width 318 height 30
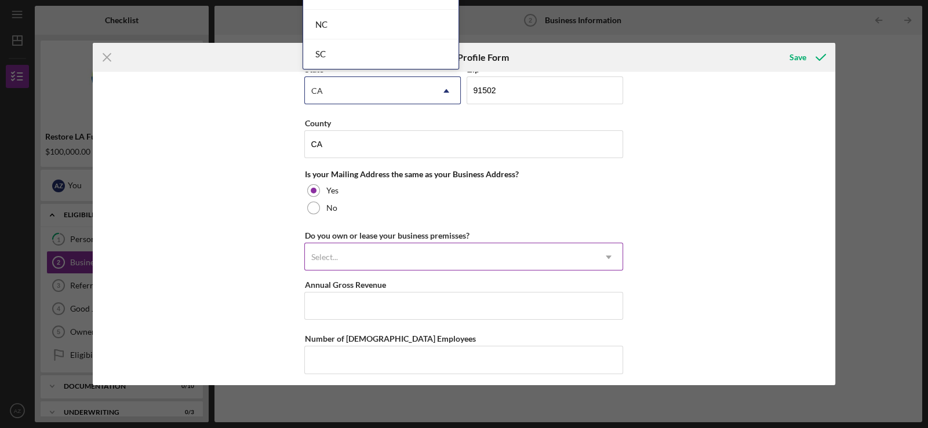
click at [599, 258] on icon "Icon/Dropdown Arrow" at bounding box center [609, 258] width 28 height 28
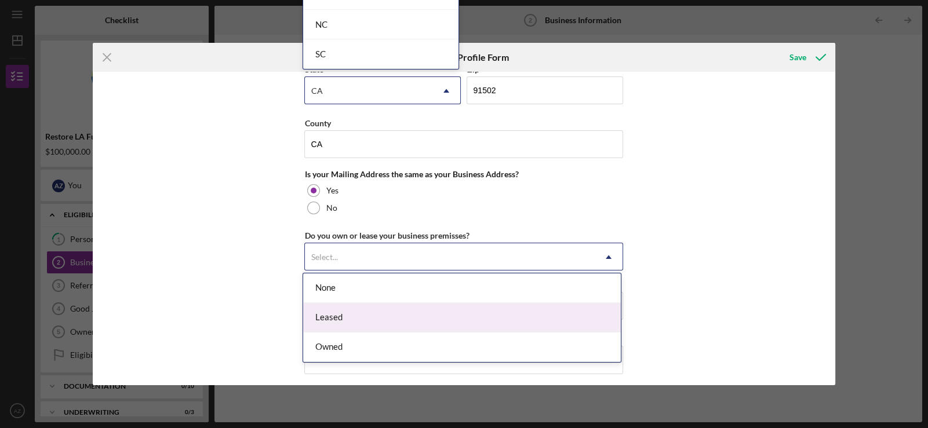
click at [519, 330] on div "Leased" at bounding box center [462, 318] width 318 height 30
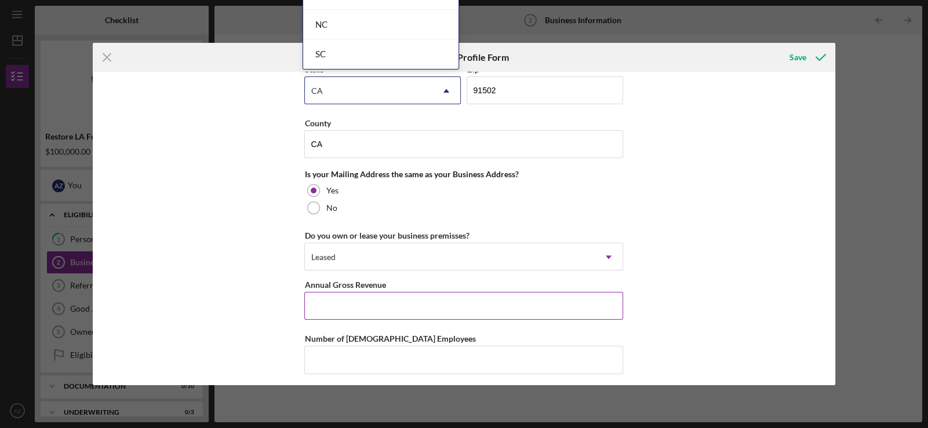
click at [489, 313] on input "Annual Gross Revenue" at bounding box center [463, 306] width 319 height 28
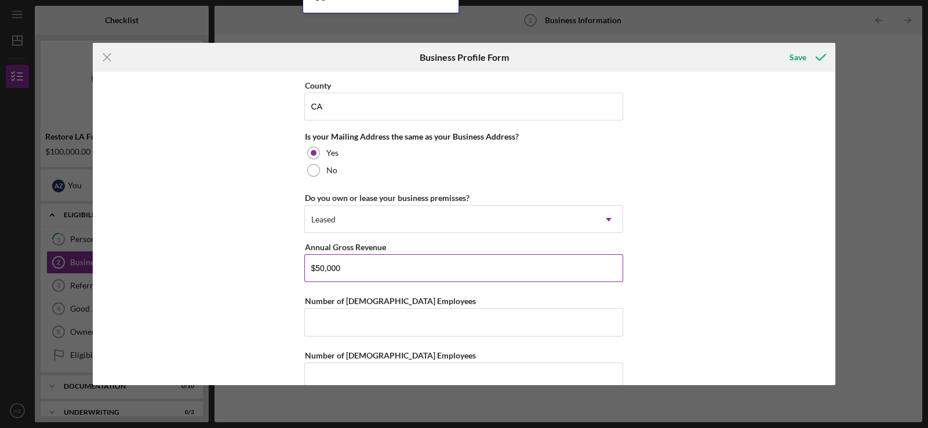
scroll to position [868, 0]
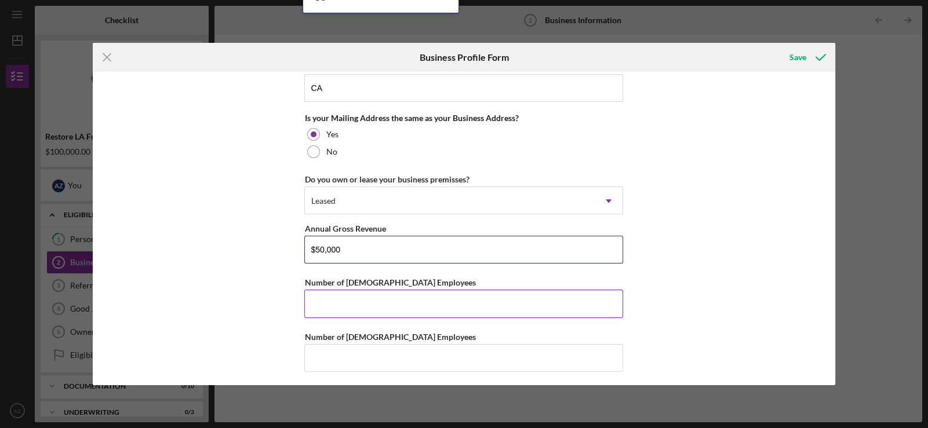
type input "$50,000"
click at [411, 305] on input "Number of Full-Time Employees" at bounding box center [463, 304] width 319 height 28
type input "1"
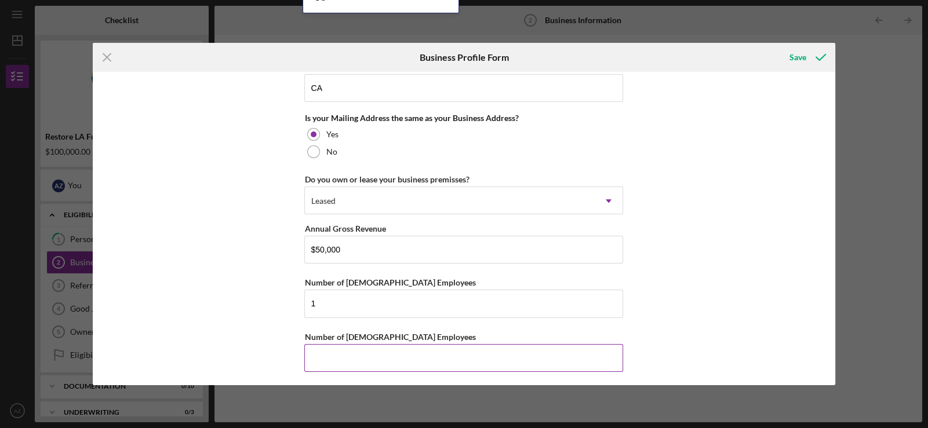
click at [323, 364] on input "Number of Part-Time Employees" at bounding box center [463, 358] width 319 height 28
type input "3"
click at [800, 60] on div "Save" at bounding box center [798, 57] width 17 height 23
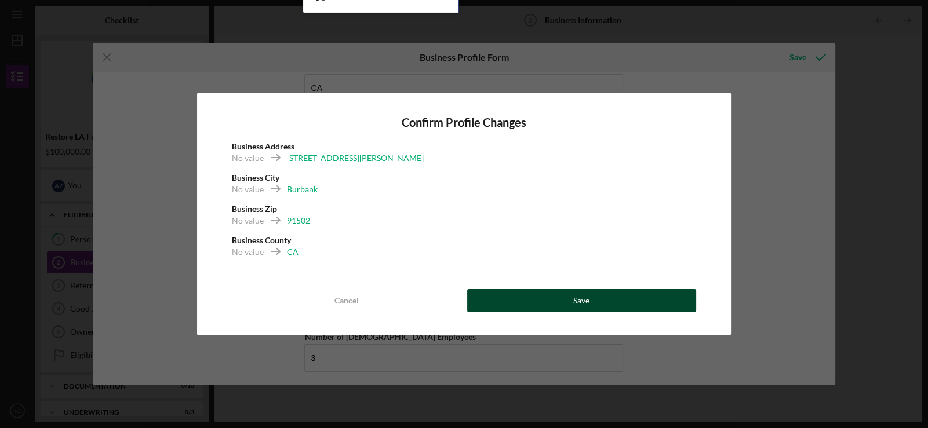
click at [575, 300] on div "Save" at bounding box center [581, 300] width 16 height 23
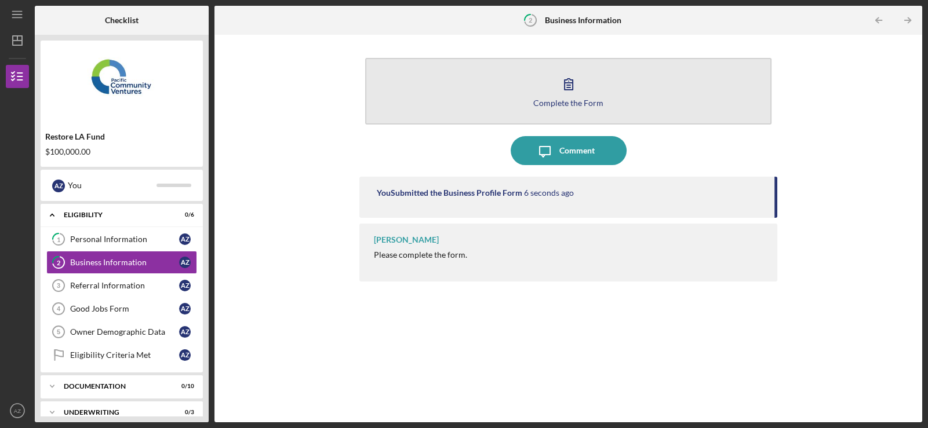
click at [548, 75] on button "Complete the Form Form" at bounding box center [568, 91] width 406 height 67
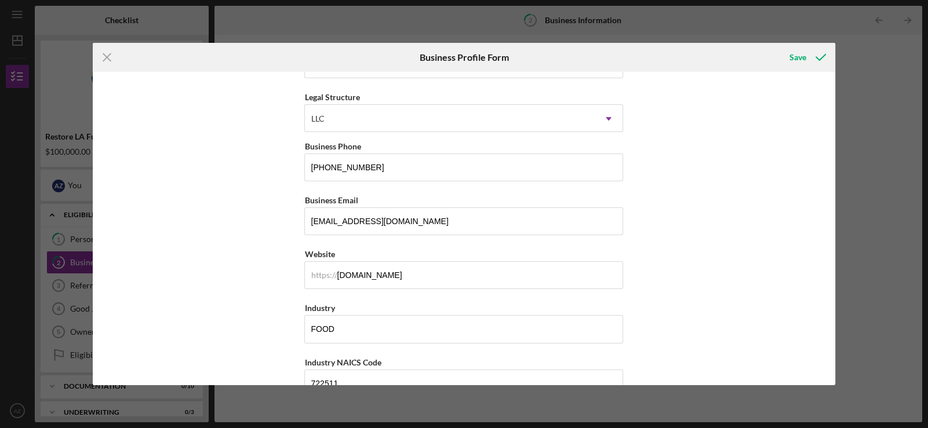
scroll to position [348, 0]
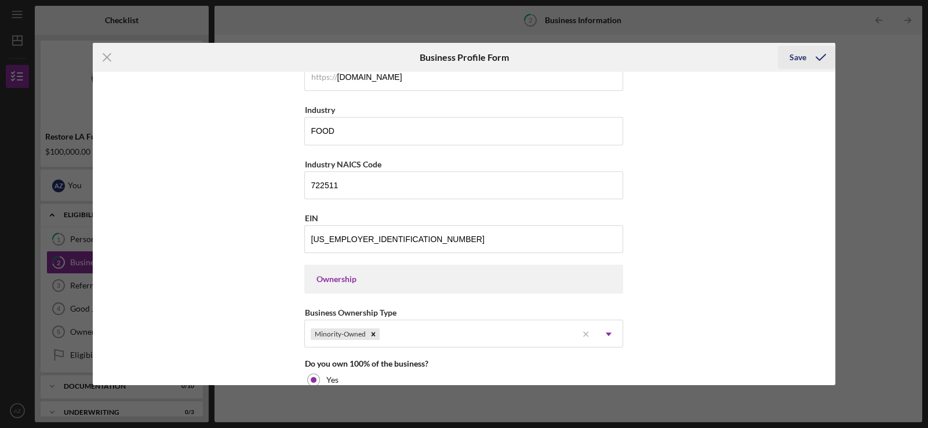
click at [794, 52] on div "Save" at bounding box center [798, 57] width 17 height 23
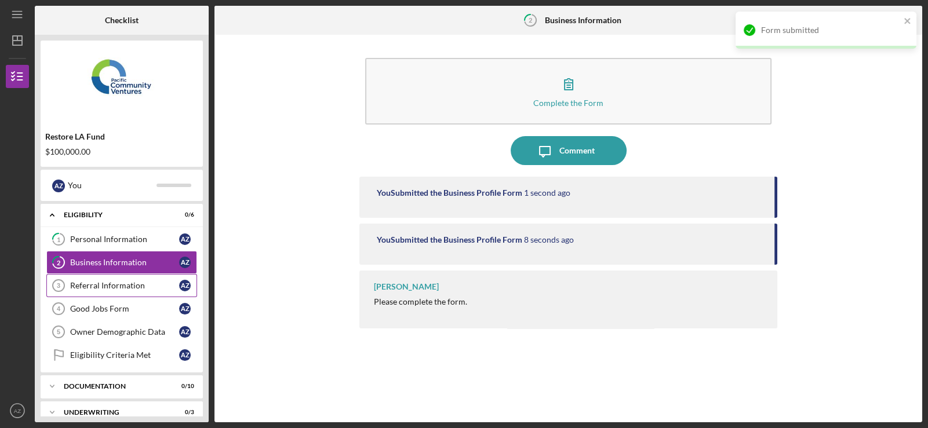
click at [93, 280] on link "Referral Information 3 Referral Information A Z" at bounding box center [121, 285] width 151 height 23
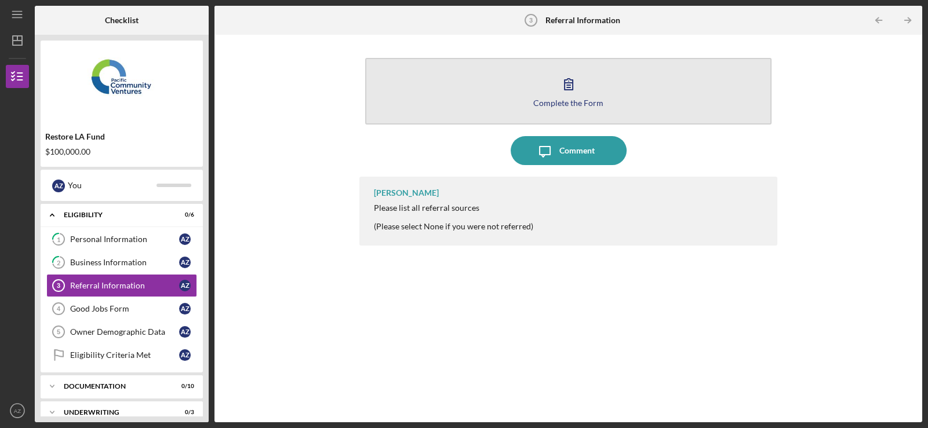
click at [591, 65] on button "Complete the Form Form" at bounding box center [568, 91] width 406 height 67
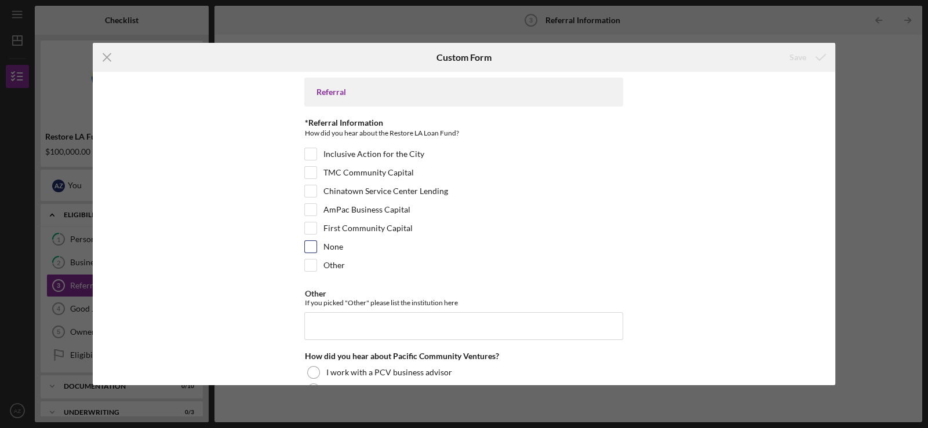
click at [310, 249] on input "None" at bounding box center [311, 247] width 12 height 12
checkbox input "true"
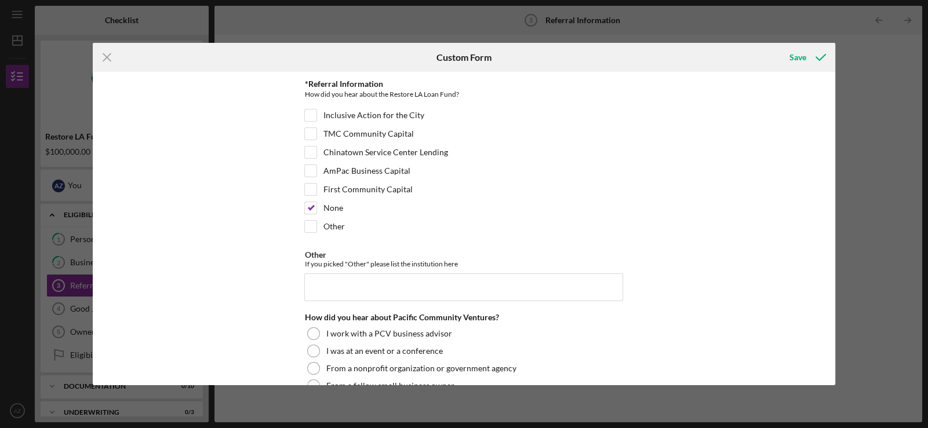
scroll to position [174, 0]
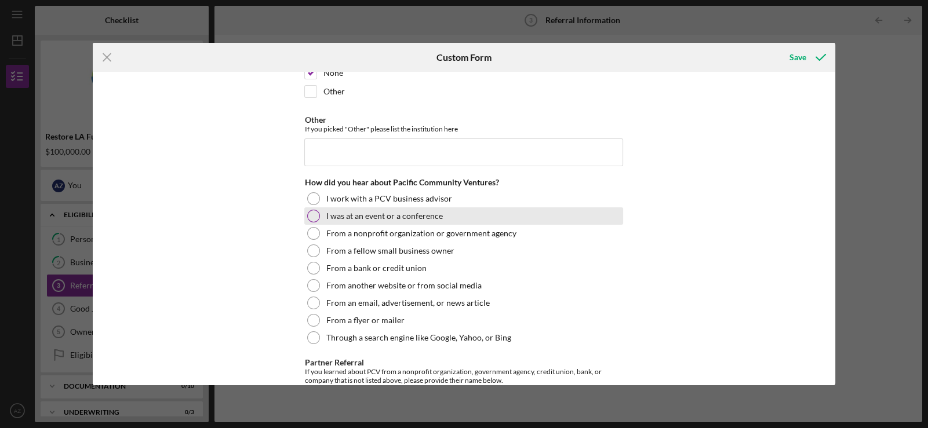
click at [314, 214] on div at bounding box center [313, 216] width 13 height 13
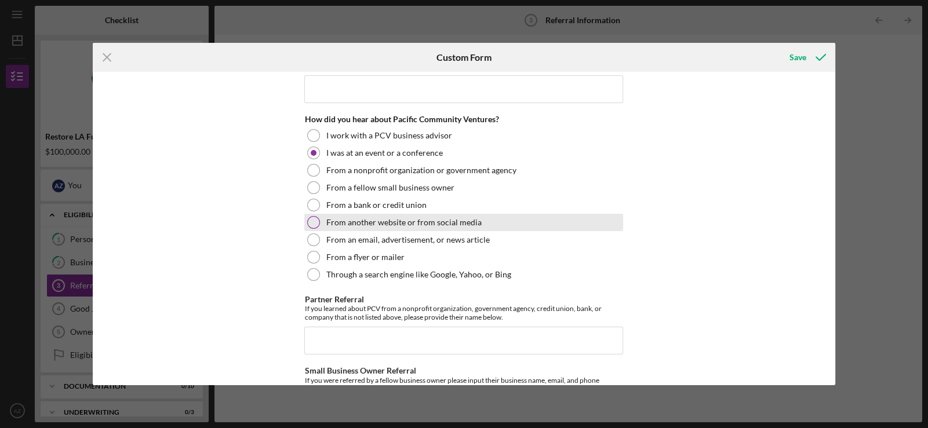
scroll to position [322, 0]
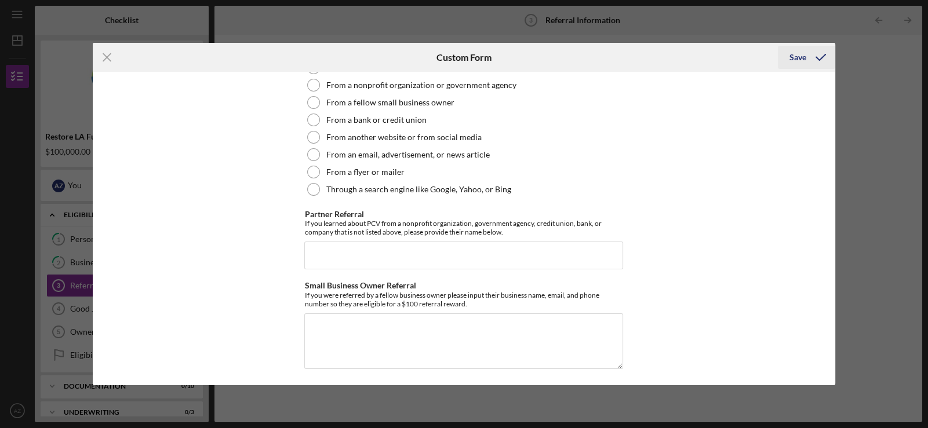
click at [801, 56] on div "Save" at bounding box center [798, 57] width 17 height 23
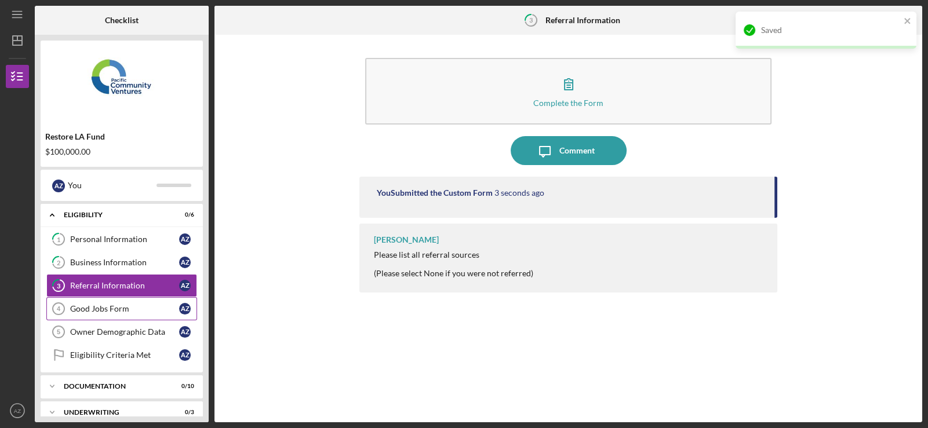
click at [79, 309] on div "Good Jobs Form" at bounding box center [124, 308] width 109 height 9
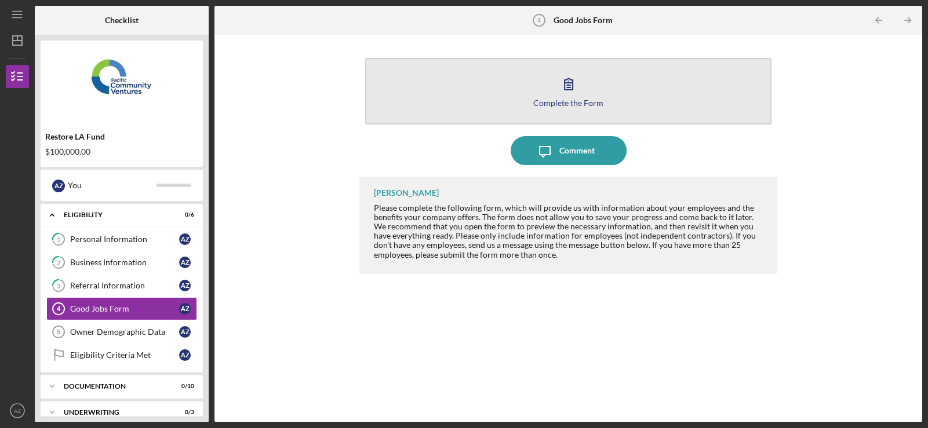
click at [591, 88] on button "Complete the Form Form" at bounding box center [568, 91] width 406 height 67
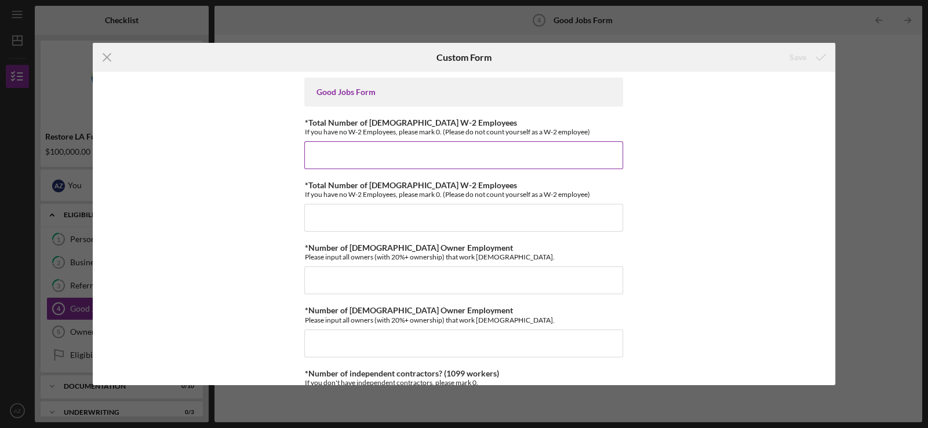
click at [376, 161] on input "*Total Number of Full-Time W-2 Employees" at bounding box center [463, 155] width 319 height 28
type input "0"
type input "1"
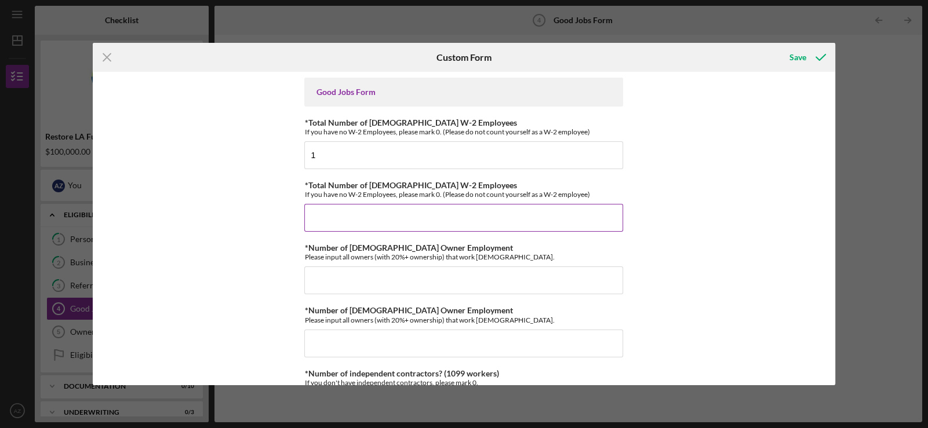
click at [348, 217] on input "*Total Number of Part-Time W-2 Employees" at bounding box center [463, 218] width 319 height 28
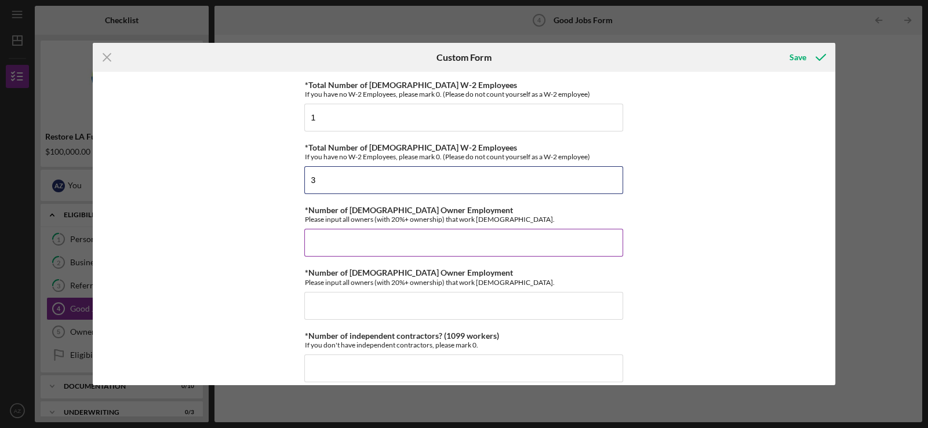
scroll to position [57, 0]
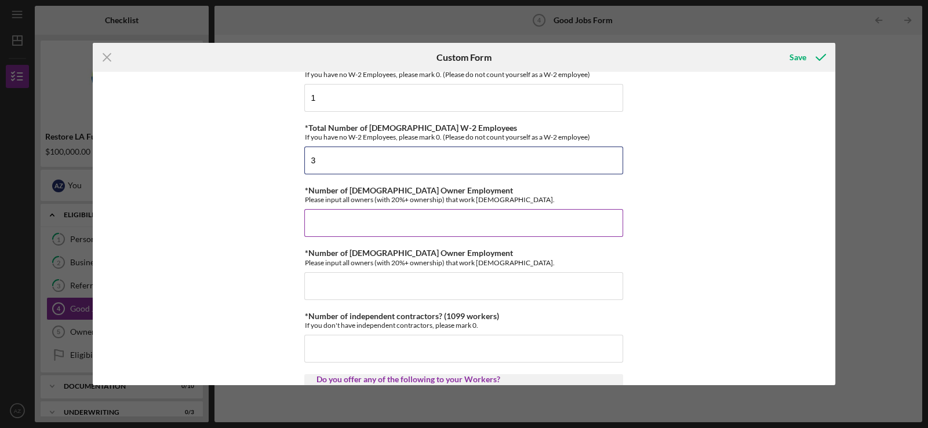
type input "3"
click at [342, 226] on input "*Number of Full-Time Owner Employment" at bounding box center [463, 223] width 319 height 28
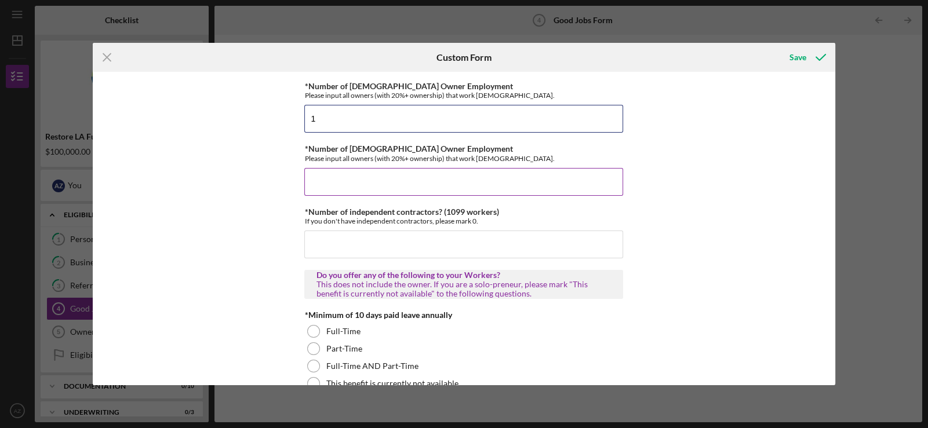
scroll to position [174, 0]
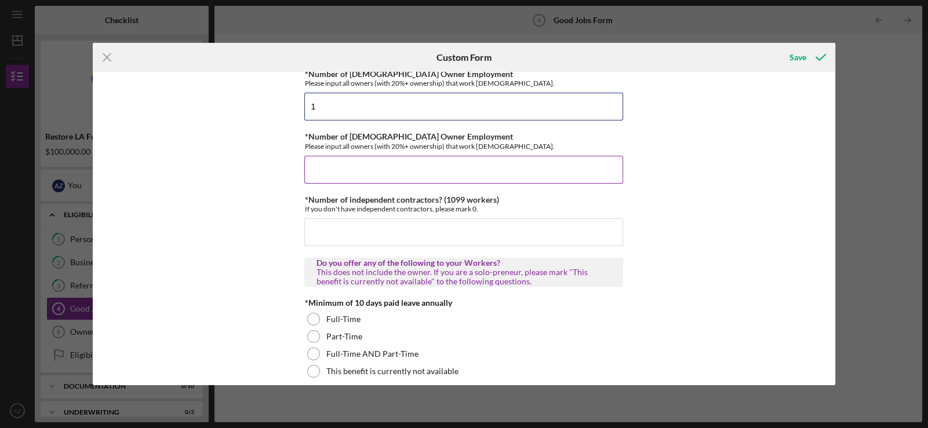
type input "1"
click at [351, 165] on input "*Number of Part-Time Owner Employment" at bounding box center [463, 170] width 319 height 28
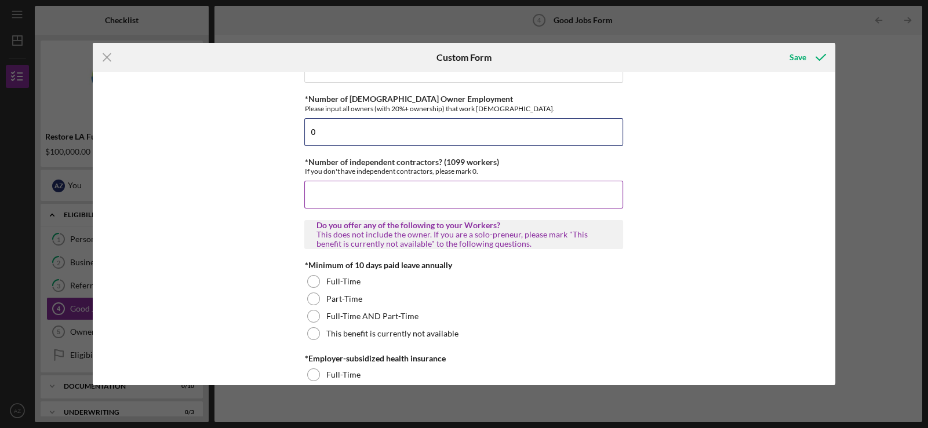
scroll to position [231, 0]
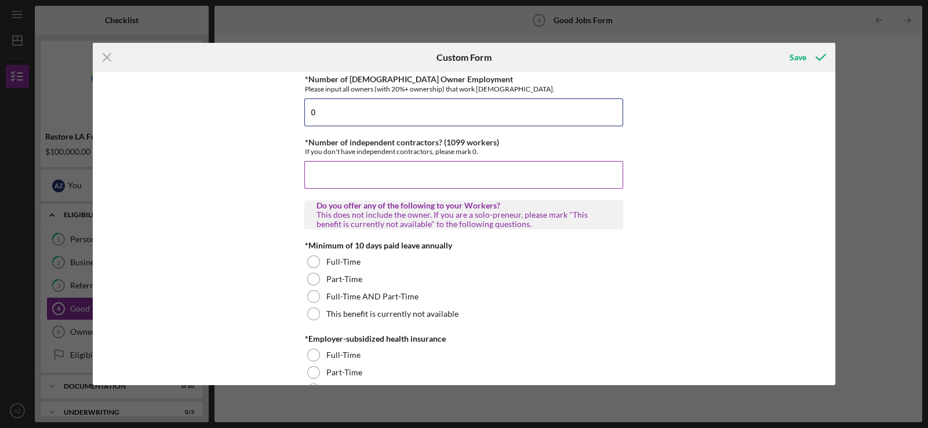
type input "0"
click at [345, 170] on input "*Number of independent contractors? (1099 workers)" at bounding box center [463, 175] width 319 height 28
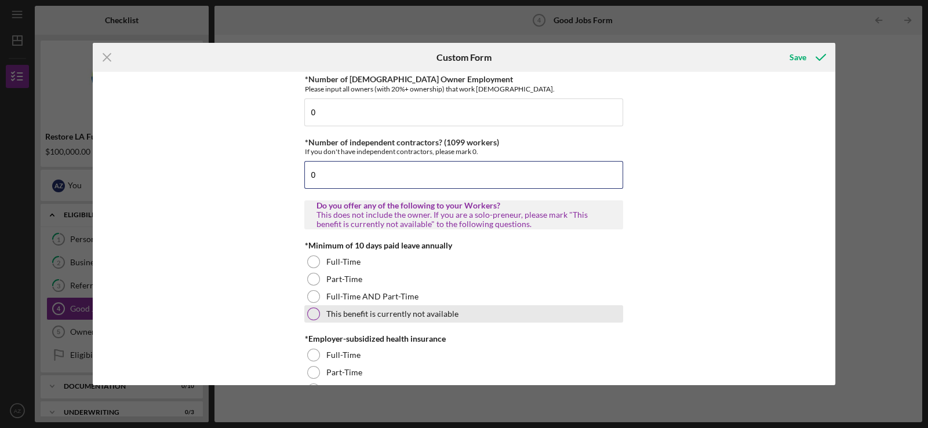
type input "0"
click at [313, 310] on div at bounding box center [313, 314] width 13 height 13
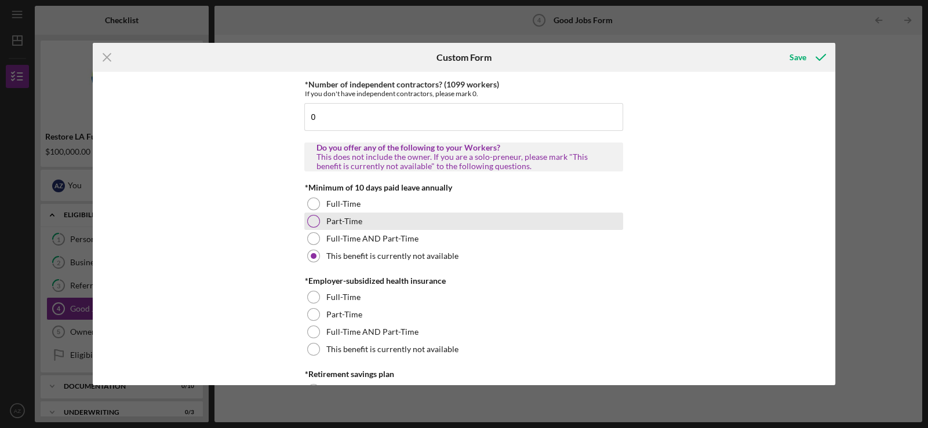
scroll to position [348, 0]
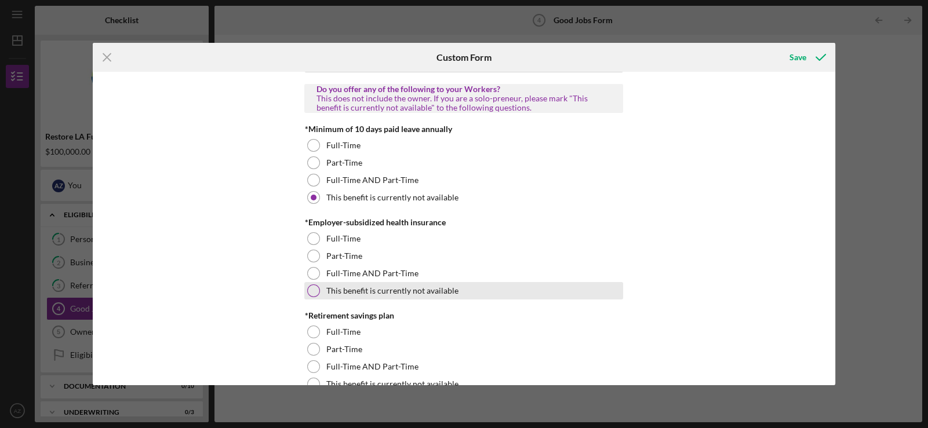
click at [311, 290] on div at bounding box center [313, 291] width 13 height 13
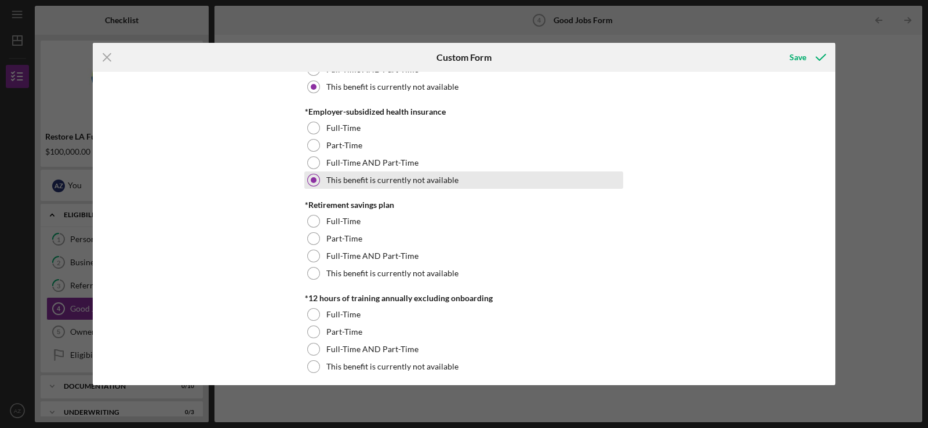
scroll to position [463, 0]
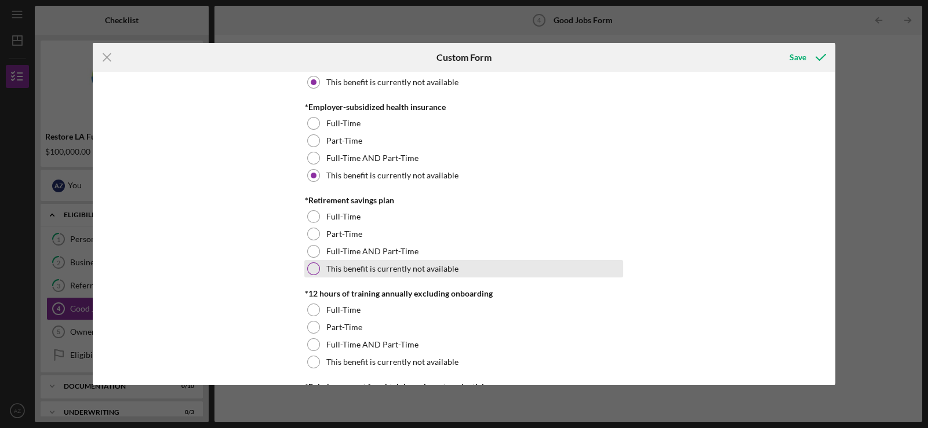
click at [313, 268] on div at bounding box center [313, 269] width 13 height 13
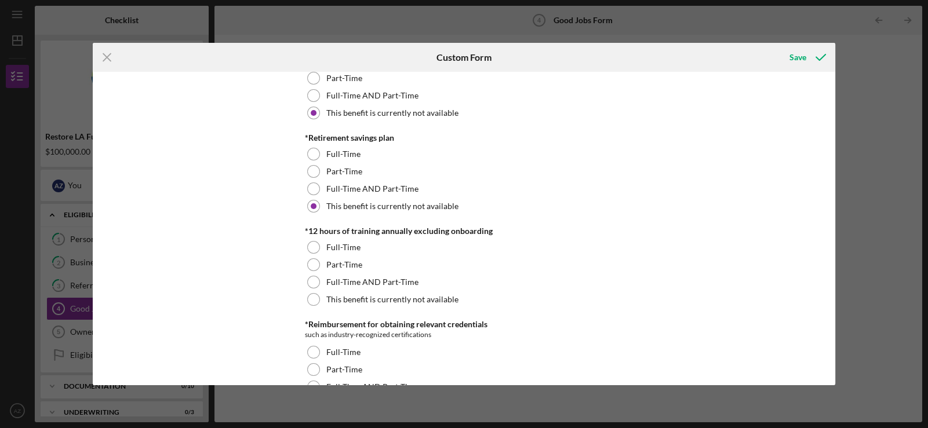
scroll to position [638, 0]
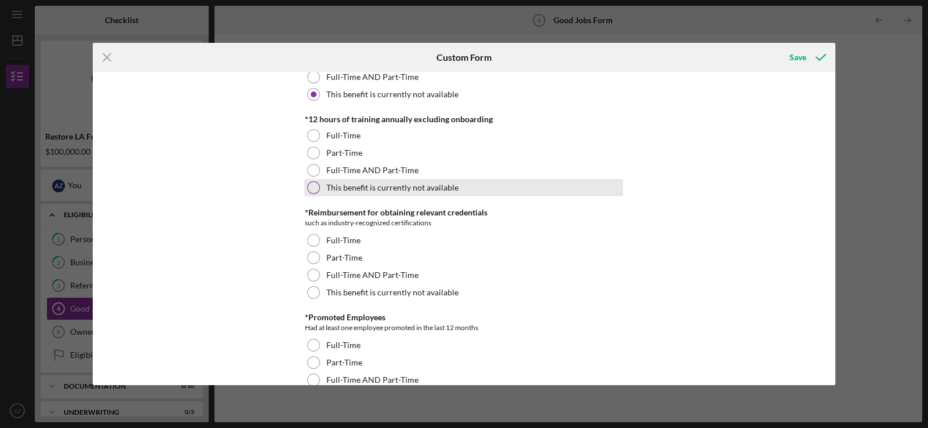
click at [310, 186] on div at bounding box center [313, 187] width 13 height 13
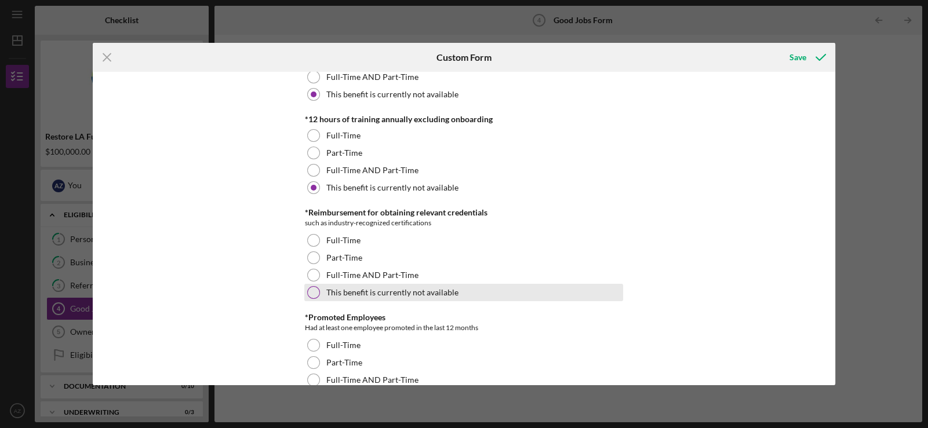
click at [310, 289] on div at bounding box center [313, 292] width 13 height 13
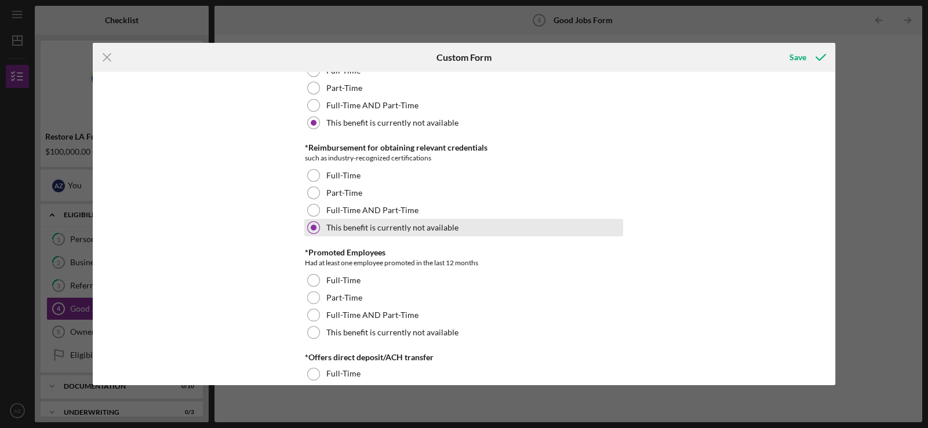
scroll to position [812, 0]
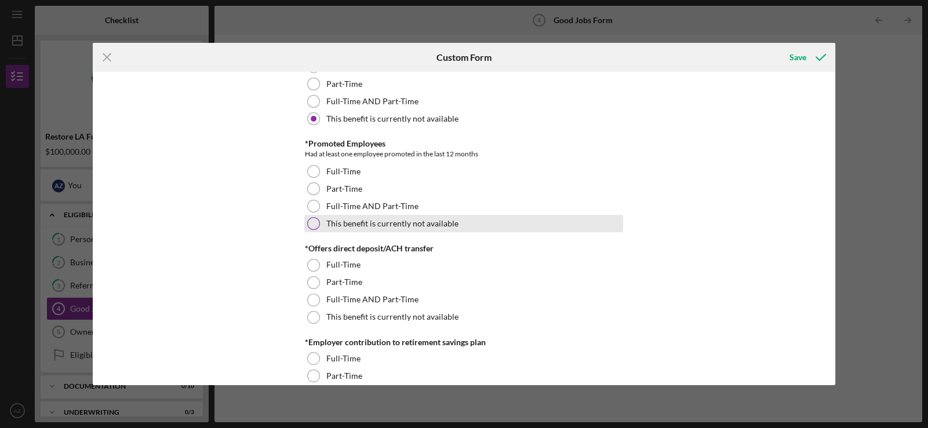
click at [310, 221] on div at bounding box center [313, 223] width 13 height 13
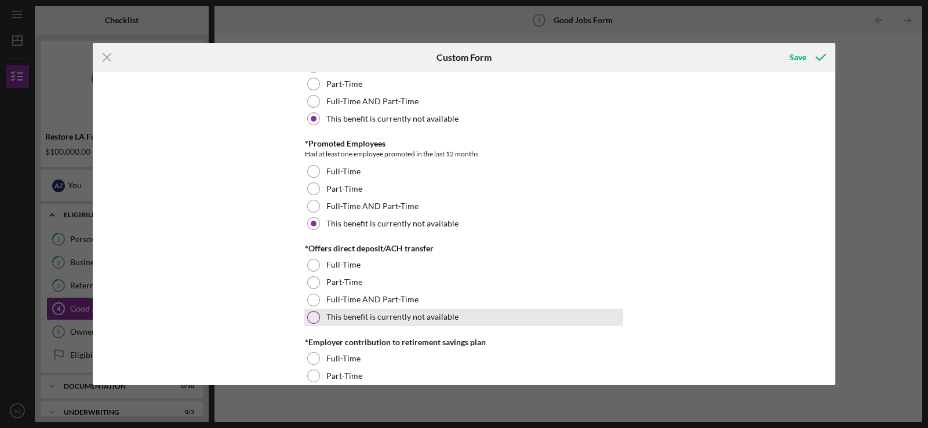
click at [313, 309] on div "This benefit is currently not available" at bounding box center [463, 317] width 319 height 17
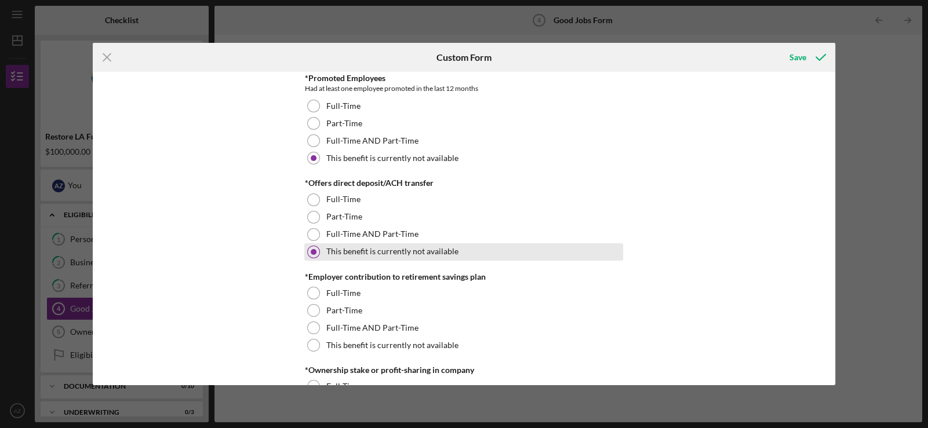
scroll to position [870, 0]
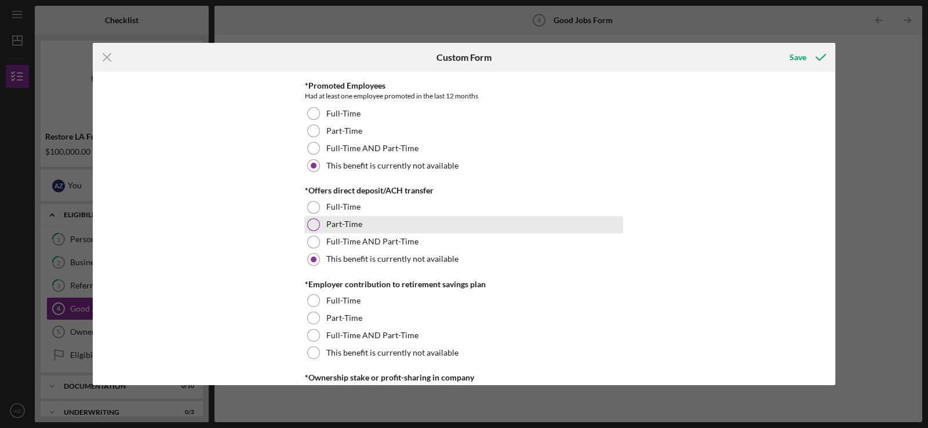
click at [309, 222] on div at bounding box center [313, 225] width 13 height 13
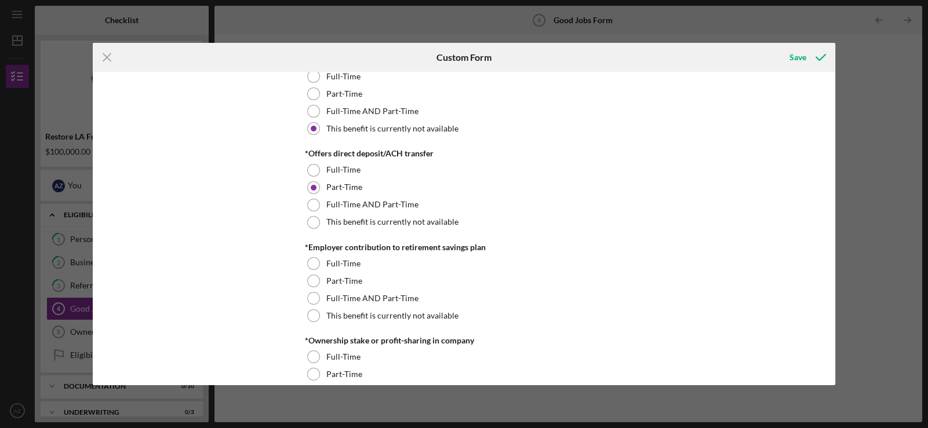
scroll to position [927, 0]
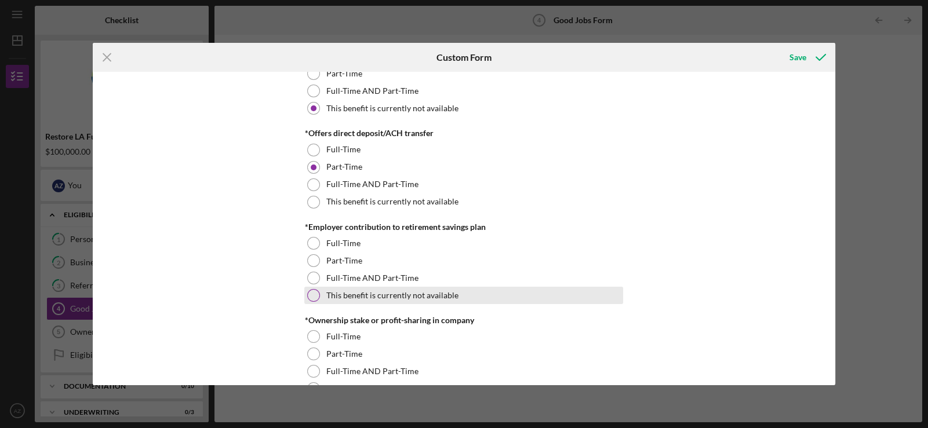
click at [312, 289] on div at bounding box center [313, 295] width 13 height 13
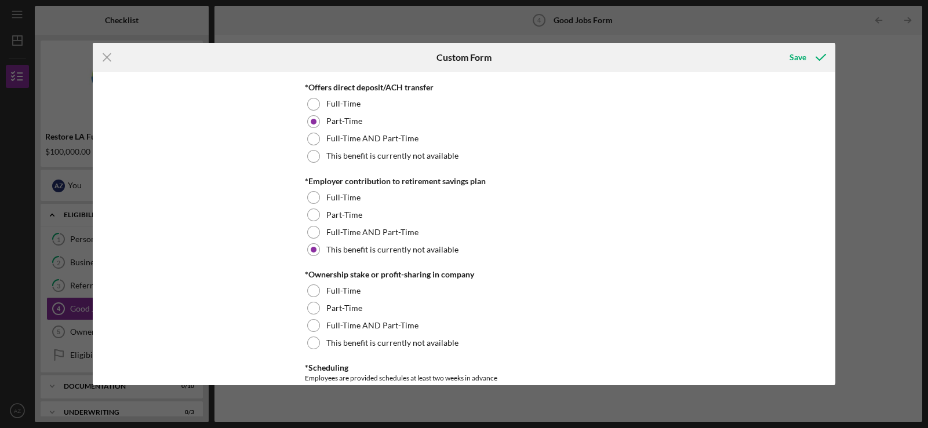
scroll to position [1043, 0]
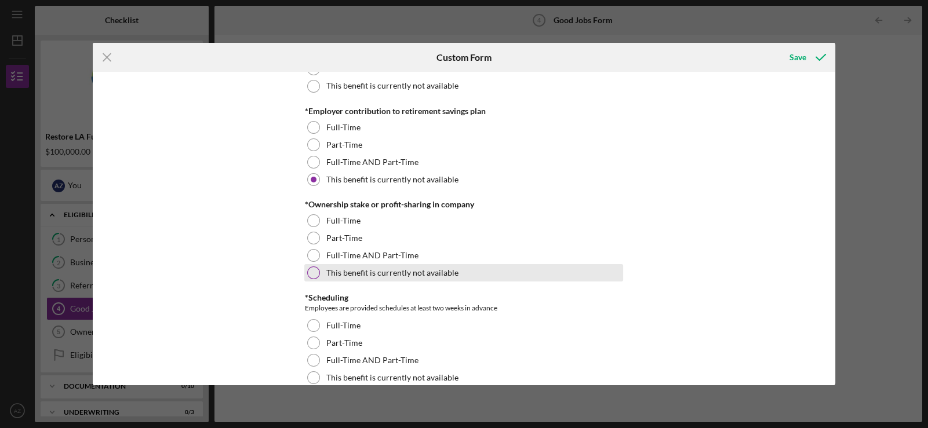
click at [308, 274] on div at bounding box center [313, 273] width 13 height 13
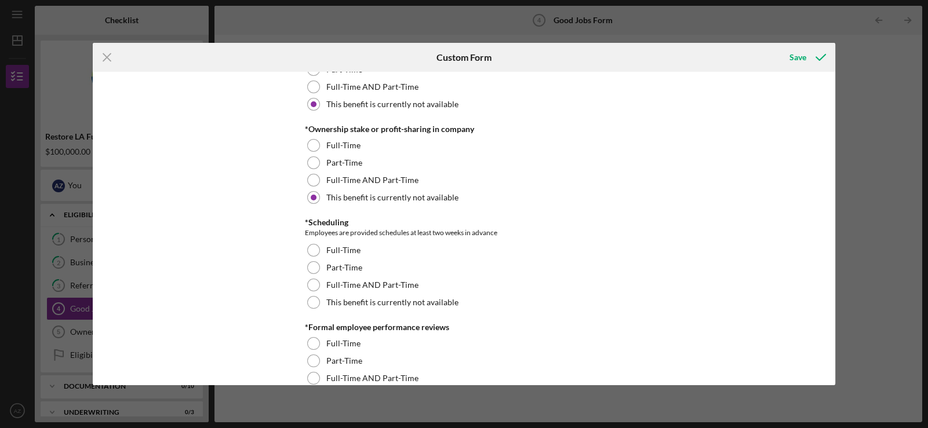
scroll to position [1218, 0]
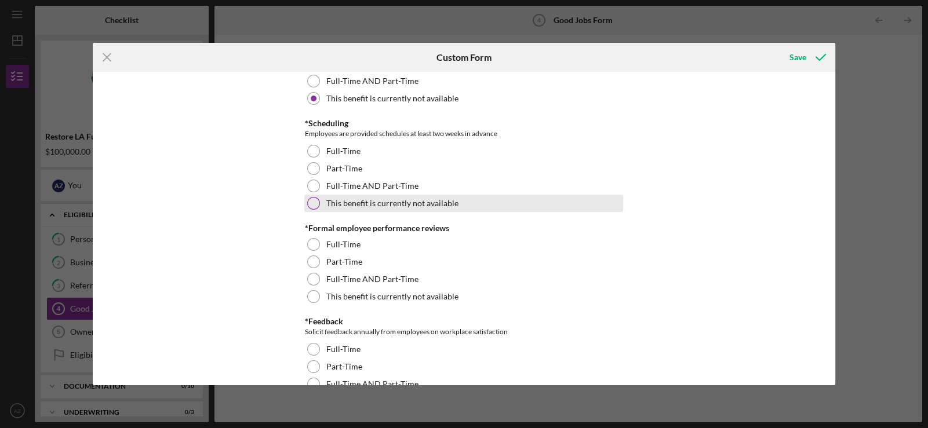
click at [313, 203] on div at bounding box center [313, 203] width 13 height 13
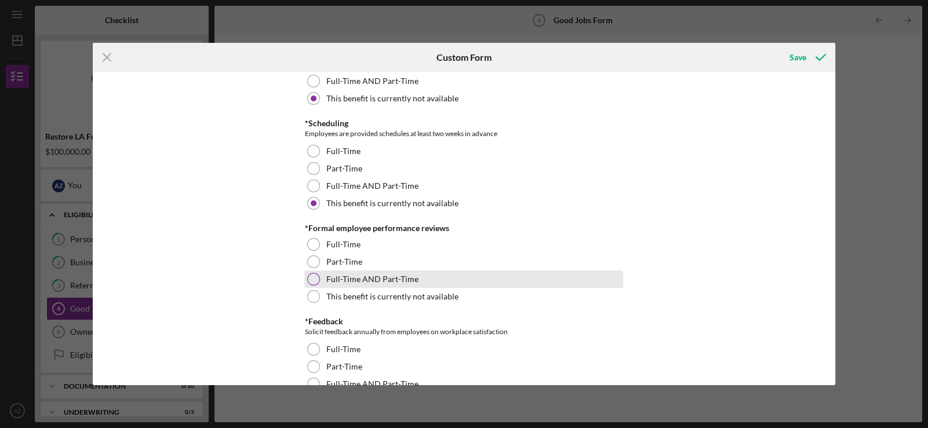
click at [311, 273] on div at bounding box center [313, 279] width 13 height 13
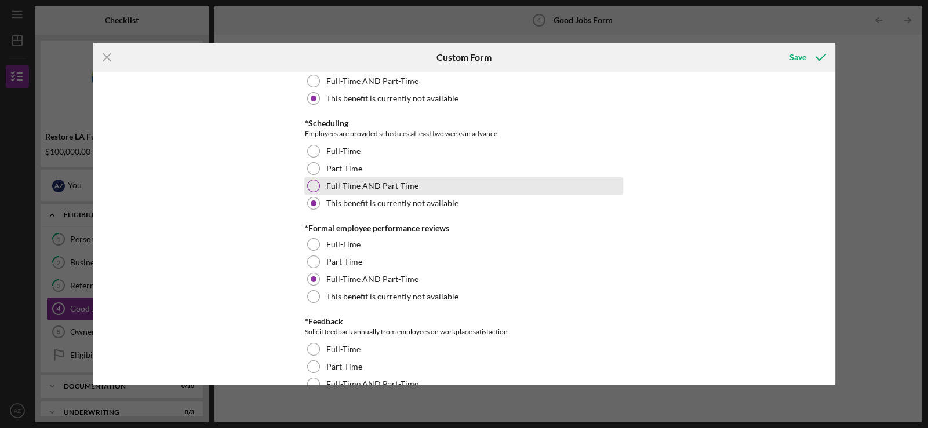
click at [315, 186] on div at bounding box center [313, 186] width 13 height 13
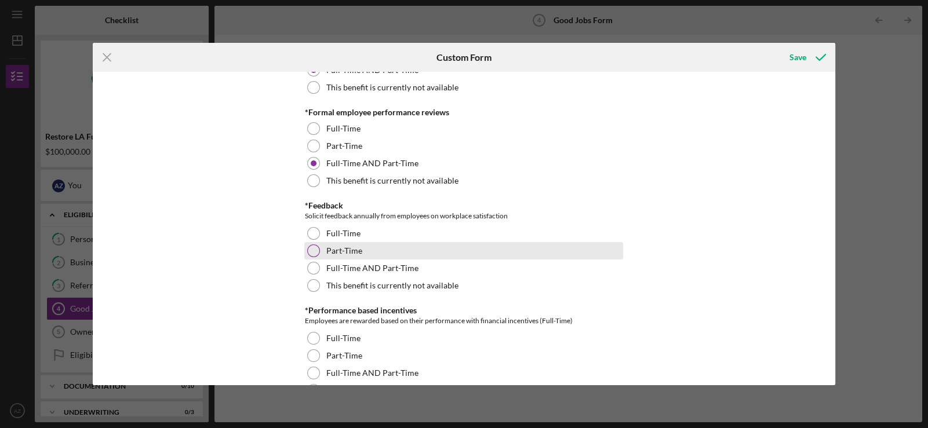
scroll to position [1392, 0]
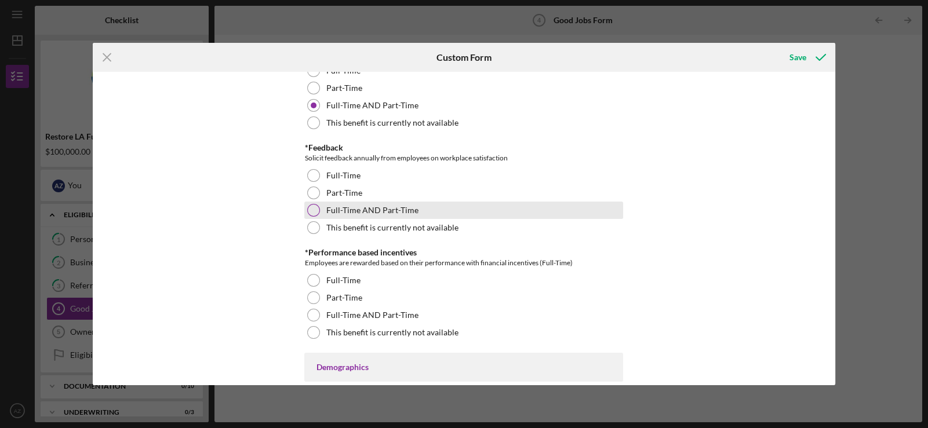
click at [309, 208] on div at bounding box center [313, 210] width 13 height 13
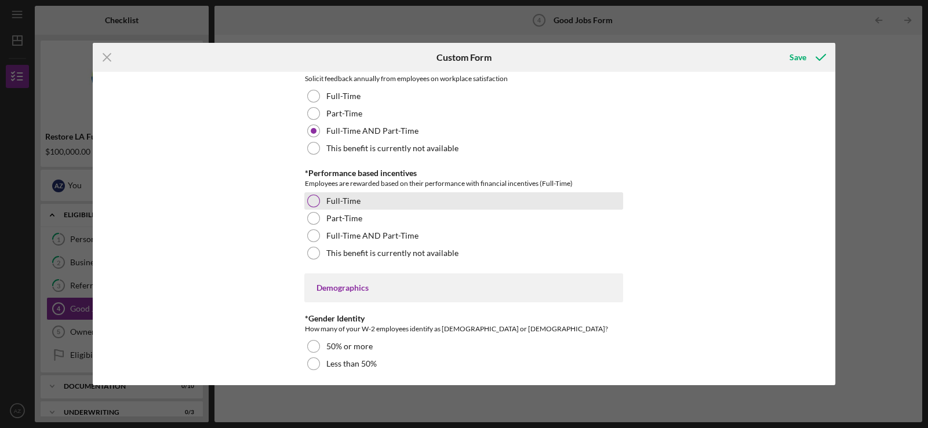
scroll to position [1508, 0]
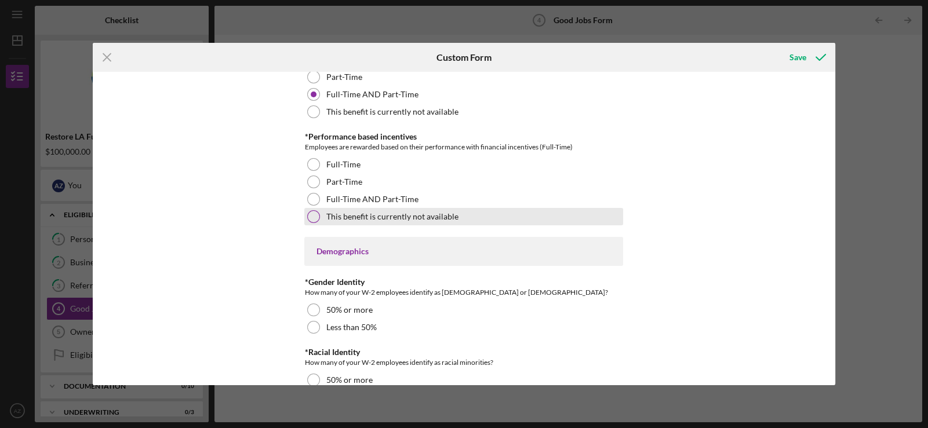
click at [311, 216] on div at bounding box center [313, 216] width 13 height 13
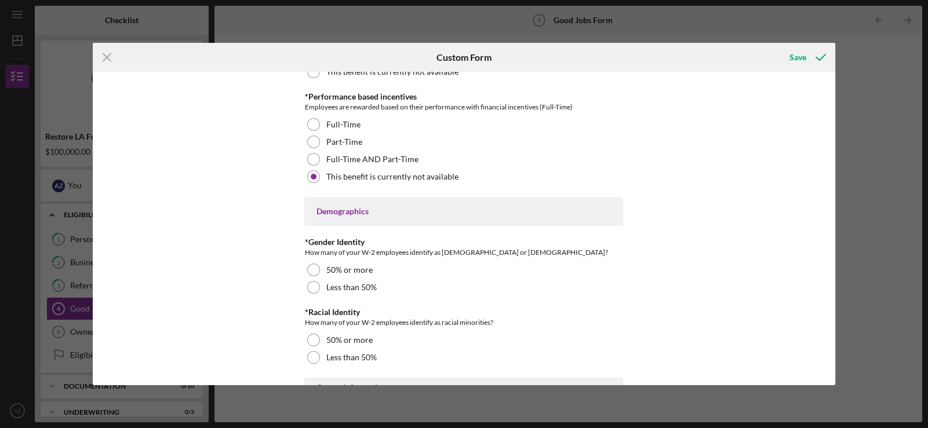
scroll to position [1565, 0]
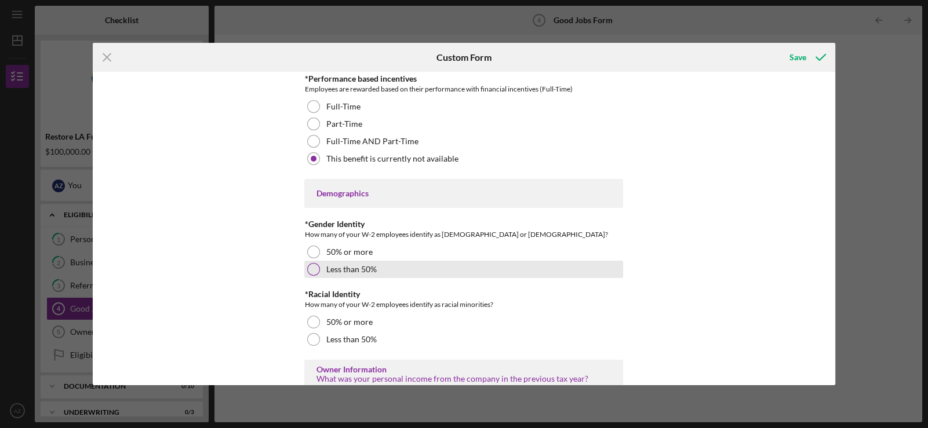
click at [319, 269] on div "Less than 50%" at bounding box center [463, 269] width 319 height 17
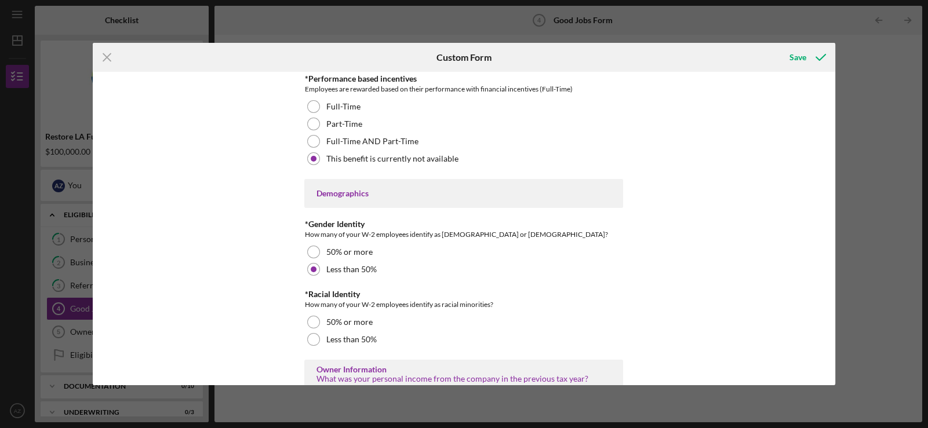
scroll to position [1623, 0]
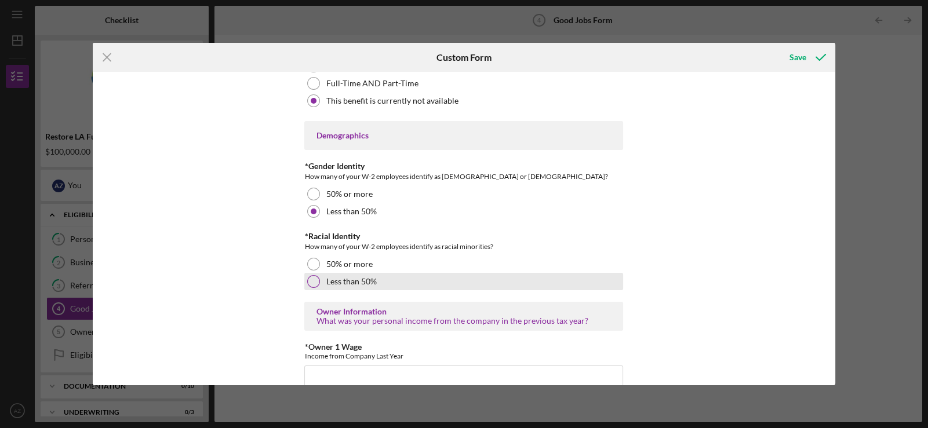
click at [313, 284] on div at bounding box center [313, 281] width 13 height 13
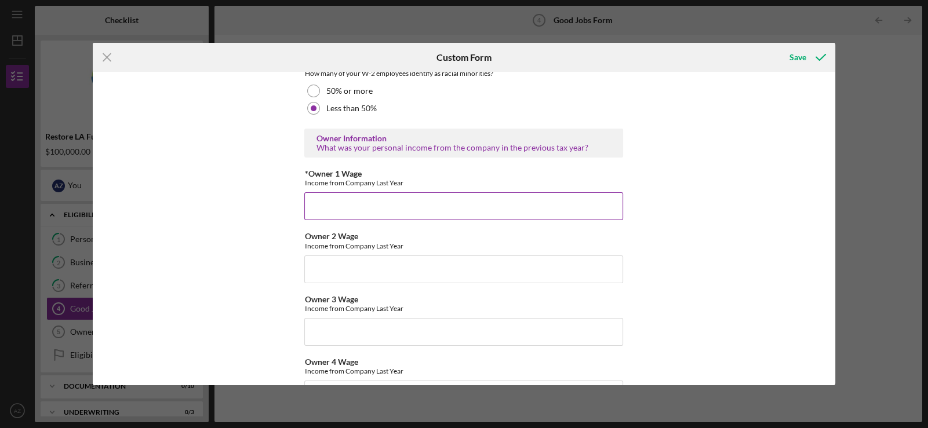
click at [339, 203] on input "*Owner 1 Wage" at bounding box center [463, 206] width 319 height 28
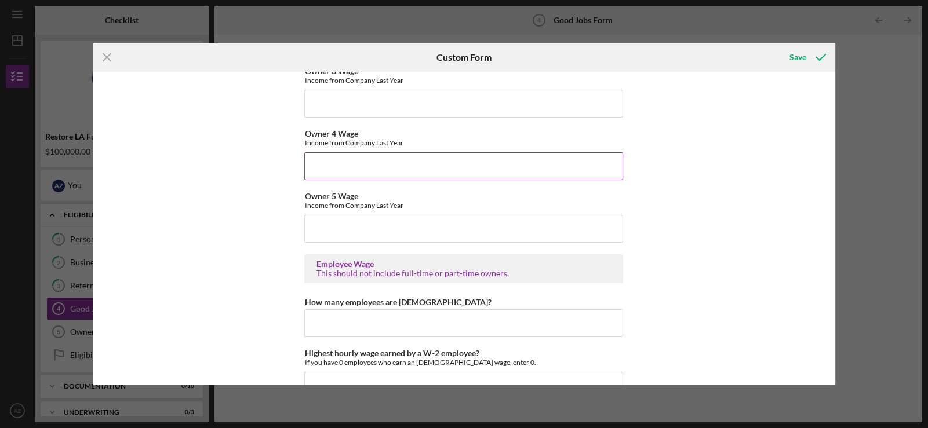
scroll to position [2157, 0]
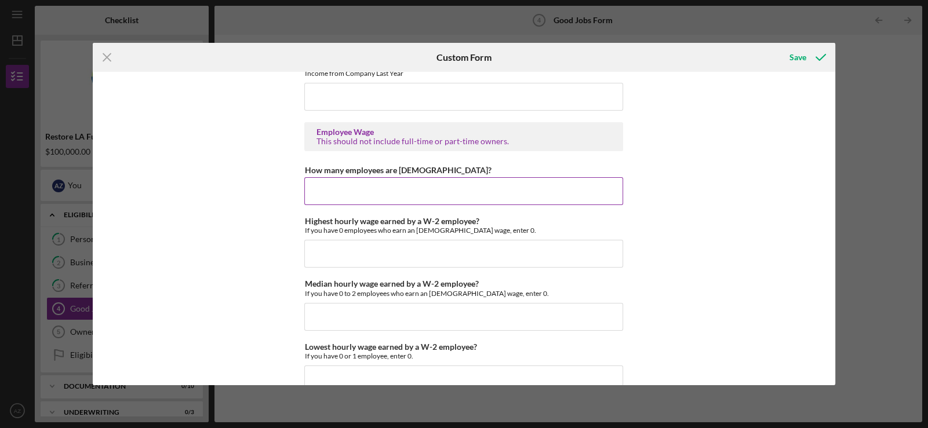
type input "36000"
click at [326, 185] on input "How many employees are hourly?" at bounding box center [463, 191] width 319 height 28
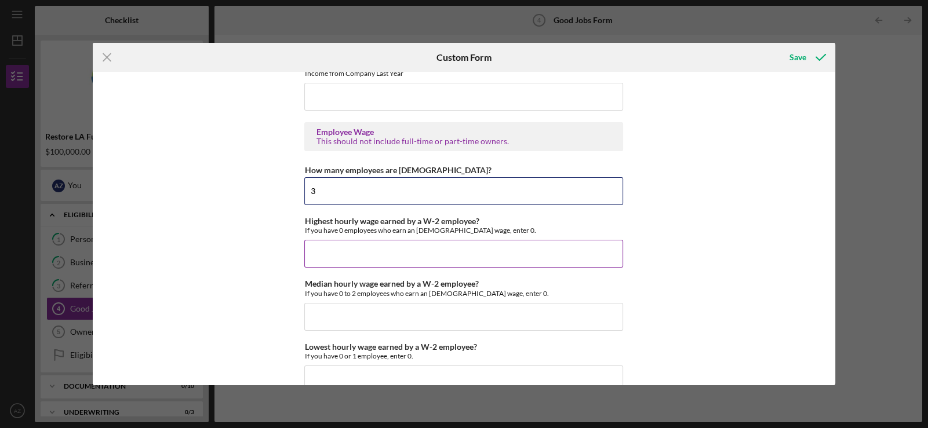
type input "3"
click at [348, 252] on input "Highest hourly wage earned by a W-2 employee?" at bounding box center [463, 254] width 319 height 28
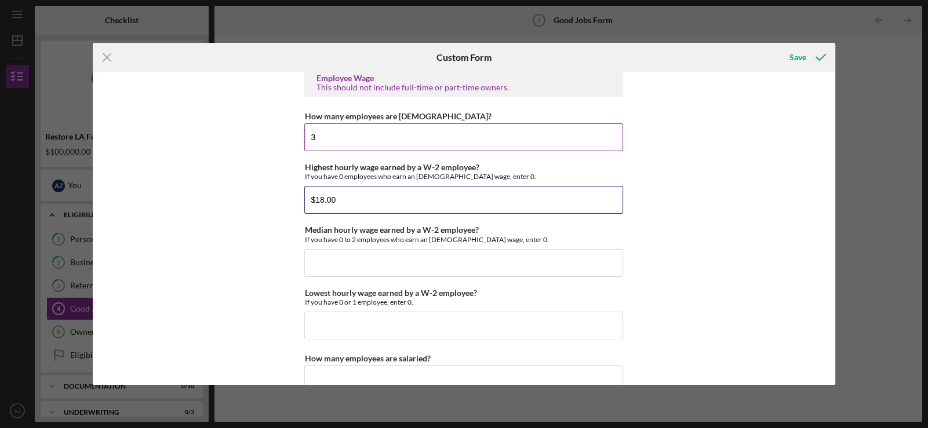
scroll to position [2273, 0]
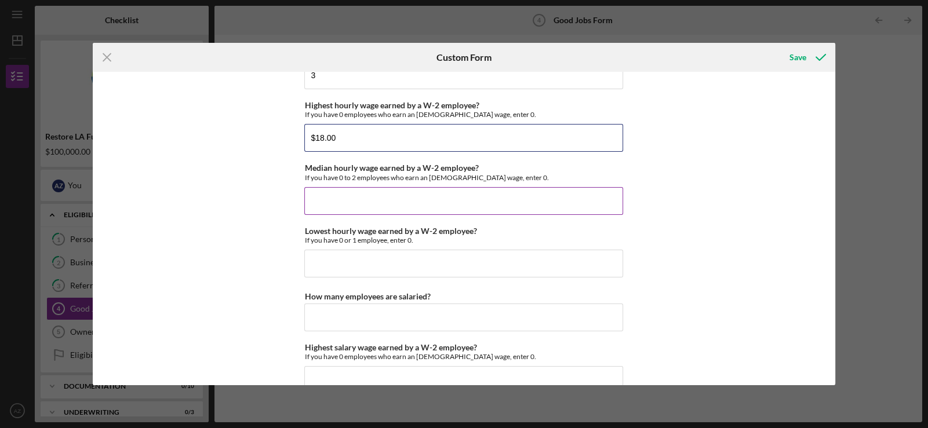
type input "$18.00"
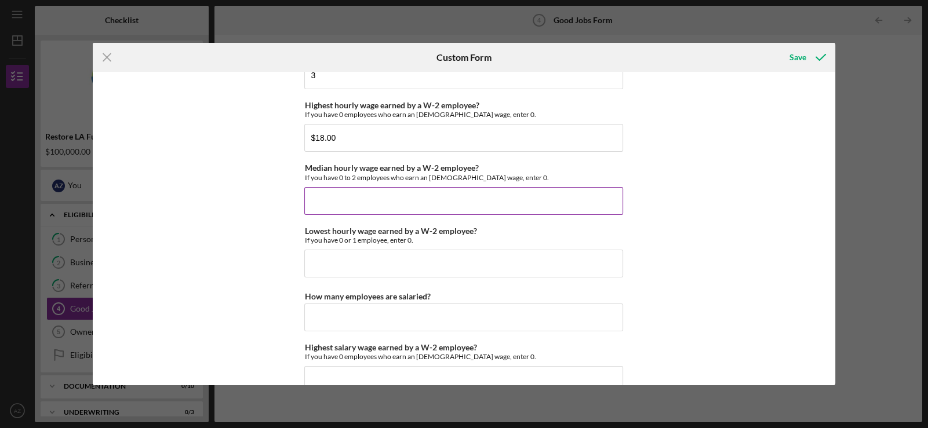
click at [349, 187] on input "Median hourly wage earned by a W-2 employee?" at bounding box center [463, 201] width 319 height 28
type input "$0"
type input "$2"
type input "$1"
type input "$17.50"
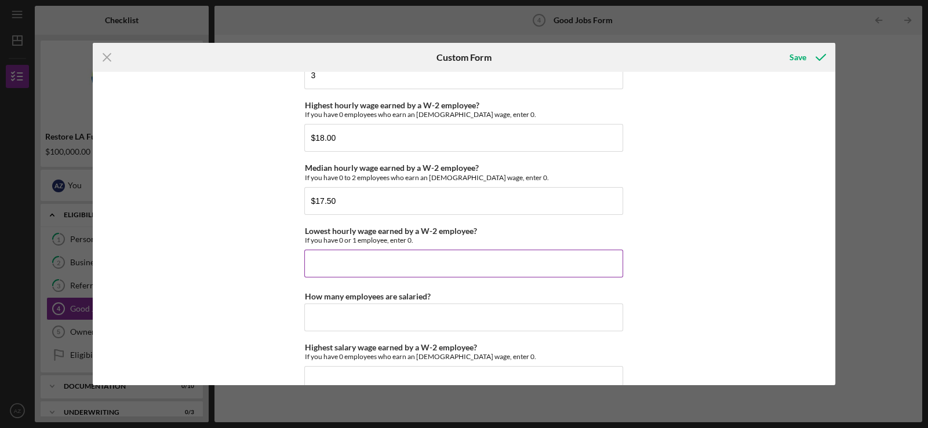
click at [344, 259] on input "Lowest hourly wage earned by a W-2 employee?" at bounding box center [463, 264] width 319 height 28
type input "$17.50"
click at [394, 308] on input "How many employees are salaried?" at bounding box center [463, 318] width 319 height 28
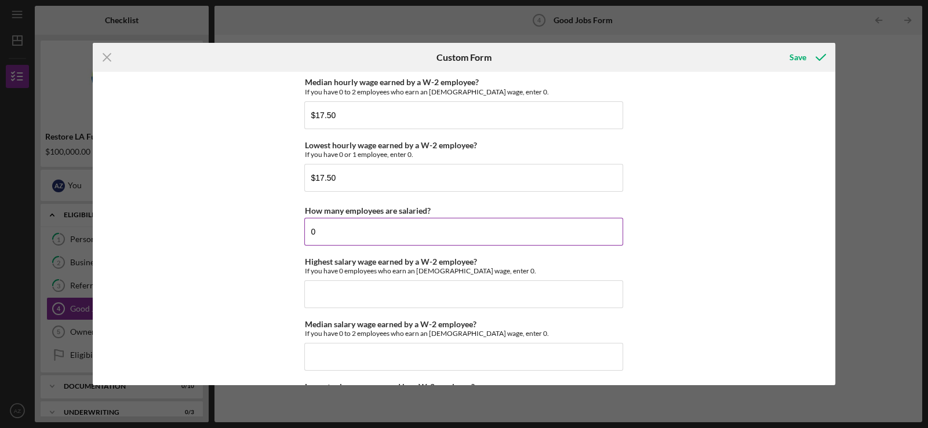
scroll to position [2505, 0]
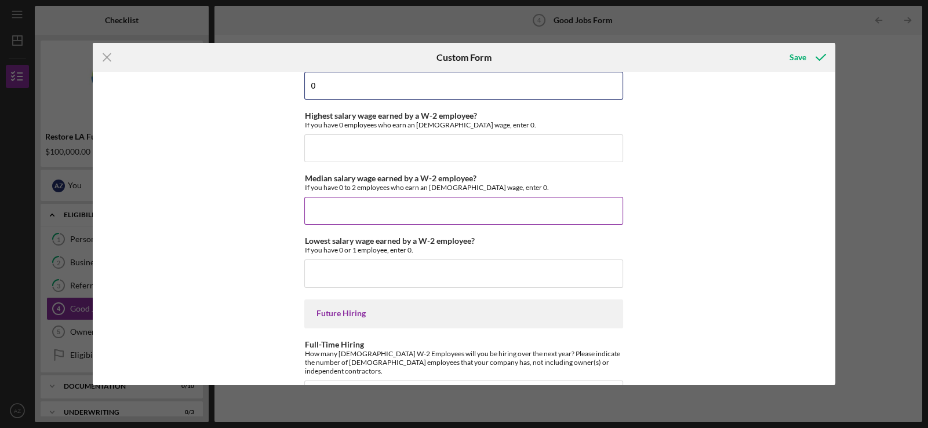
type input "0"
click at [356, 201] on input "Median salary wage earned by a W-2 employee?" at bounding box center [463, 211] width 319 height 28
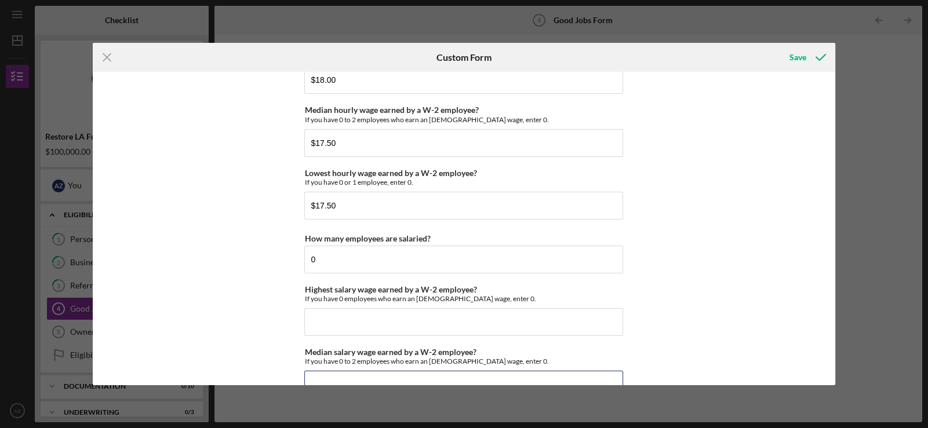
scroll to position [2447, 0]
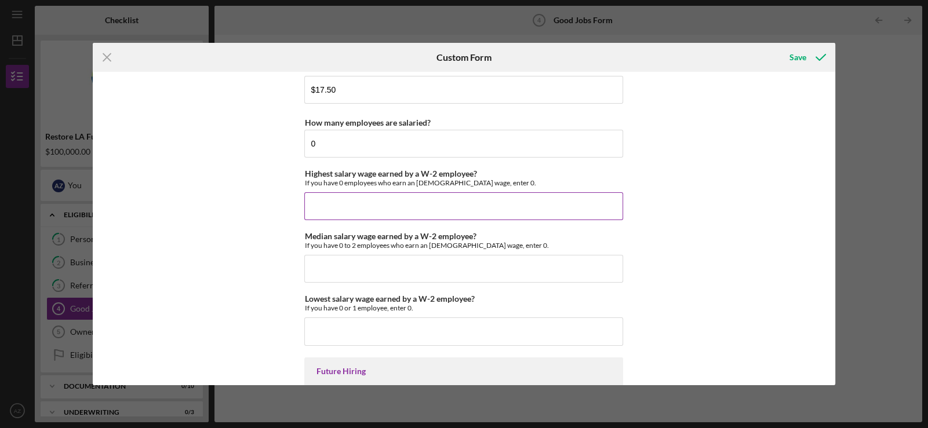
click at [317, 199] on input "Highest salary wage earned by a W-2 employee?" at bounding box center [463, 206] width 319 height 28
type input "$28,000"
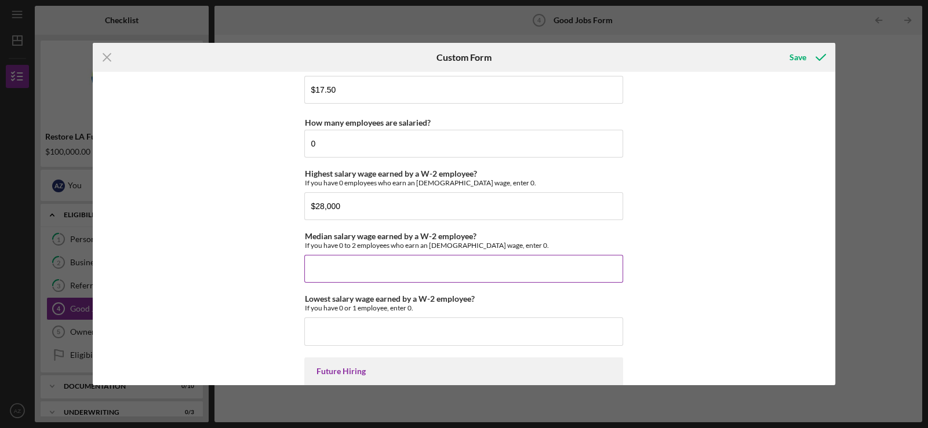
click at [351, 273] on input "Median salary wage earned by a W-2 employee?" at bounding box center [463, 269] width 319 height 28
type input "$20,000"
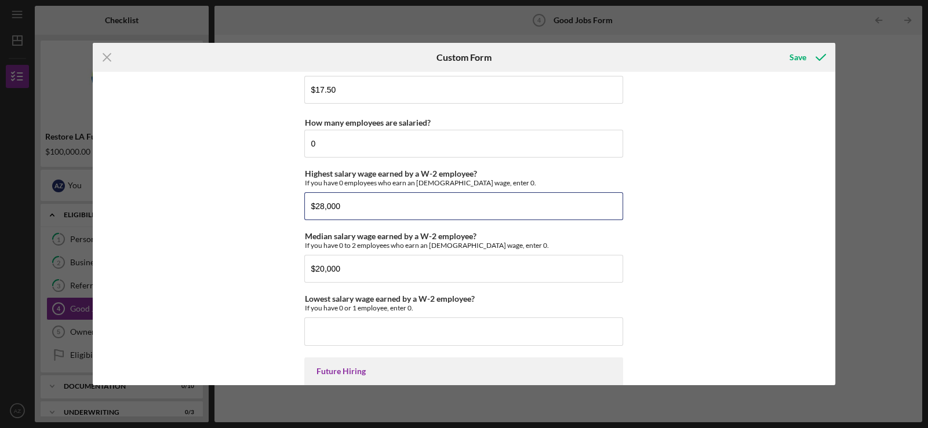
drag, startPoint x: 340, startPoint y: 197, endPoint x: 243, endPoint y: 197, distance: 97.4
click at [243, 197] on div "Good Jobs Form *Total Number of Full-Time W-2 Employees If you have no W-2 Empl…" at bounding box center [464, 229] width 743 height 314
type input "$30,000"
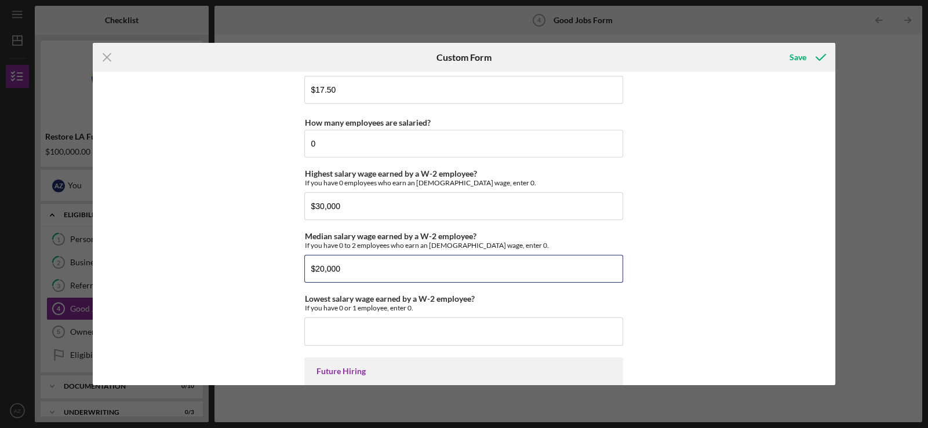
drag, startPoint x: 350, startPoint y: 268, endPoint x: 295, endPoint y: 259, distance: 56.4
click at [295, 259] on div "Good Jobs Form *Total Number of Full-Time W-2 Employees If you have no W-2 Empl…" at bounding box center [464, 229] width 743 height 314
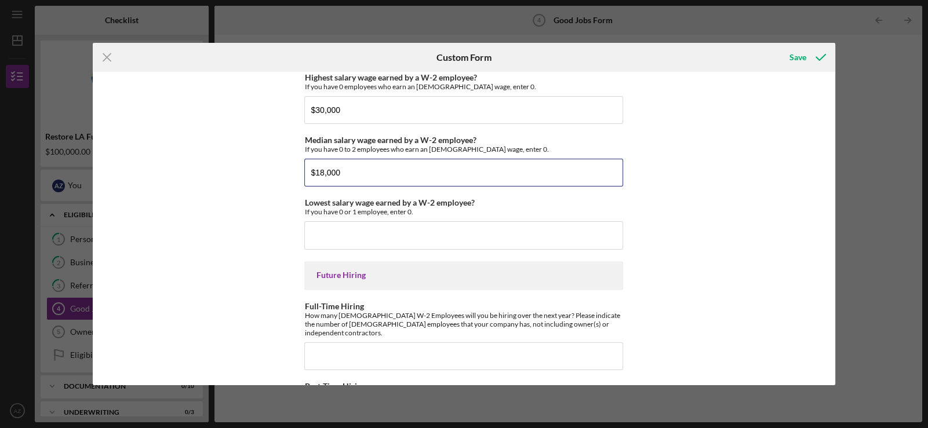
scroll to position [2604, 0]
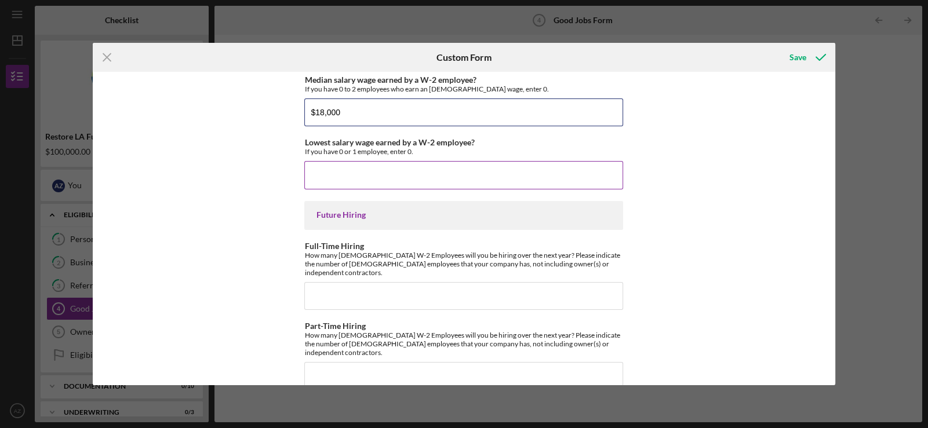
type input "$18,000"
click at [353, 163] on input "Lowest salary wage earned by a W-2 employee?" at bounding box center [463, 175] width 319 height 28
type input "$12,000"
click at [319, 282] on input "Full-Time Hiring" at bounding box center [463, 296] width 319 height 28
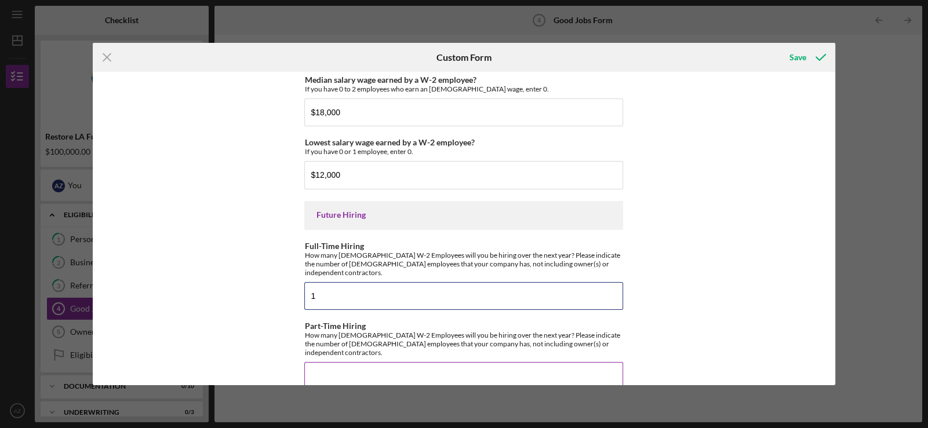
type input "1"
click at [330, 362] on input "Part-Time Hiring" at bounding box center [463, 376] width 319 height 28
type input "2"
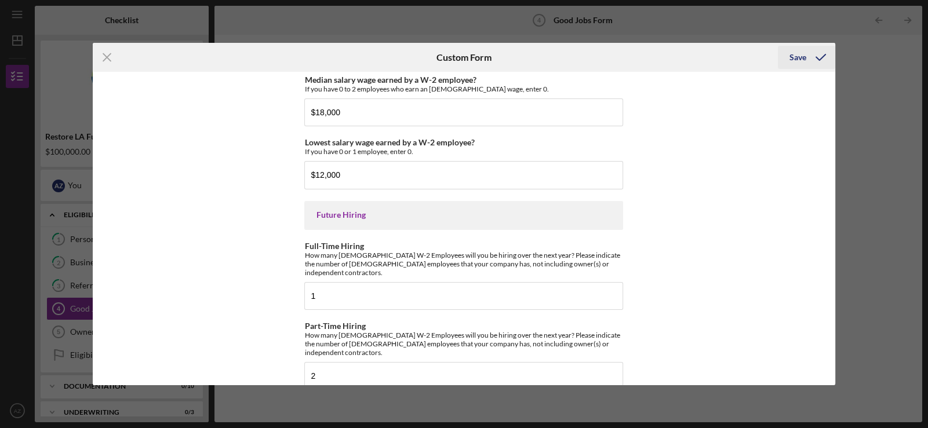
click at [818, 55] on icon "submit" at bounding box center [821, 57] width 29 height 29
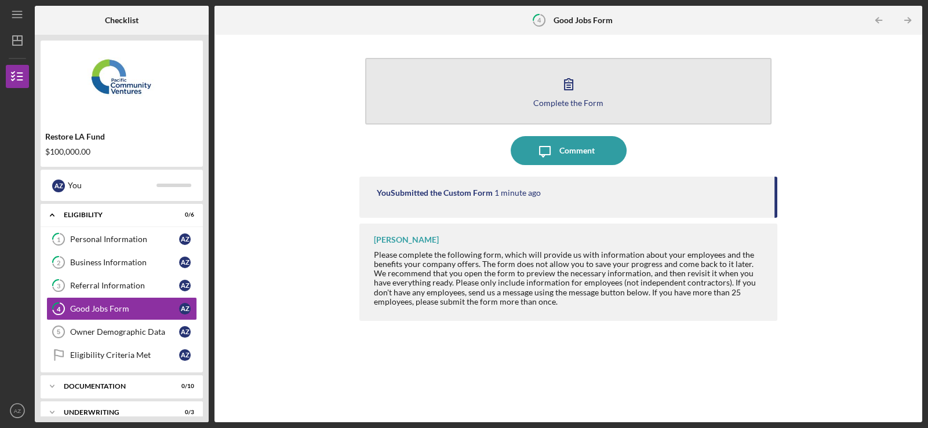
click at [565, 90] on icon "button" at bounding box center [568, 84] width 29 height 29
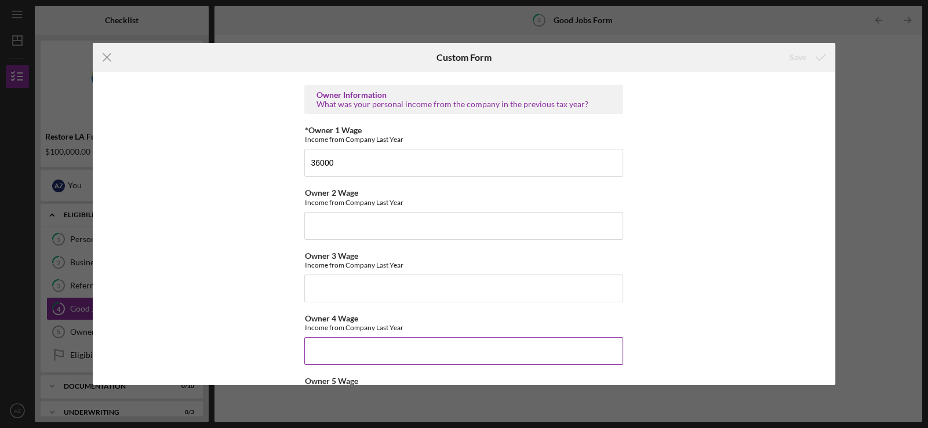
scroll to position [1851, 0]
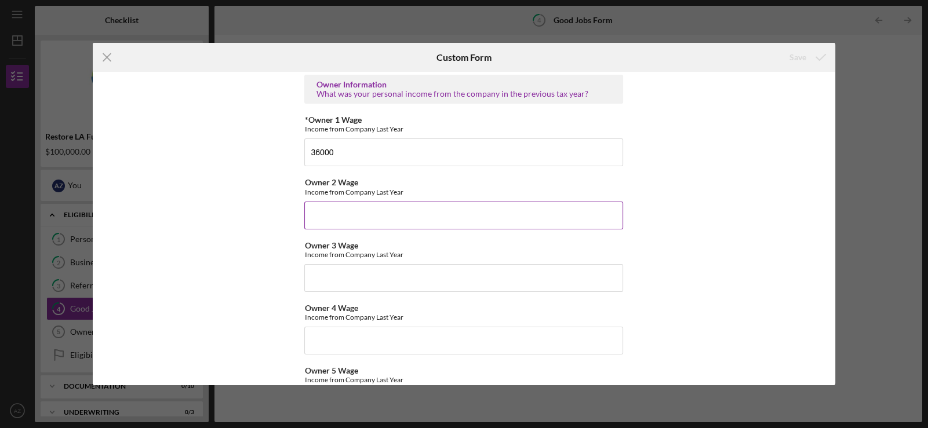
click at [368, 221] on input "Owner 2 Wage" at bounding box center [463, 216] width 319 height 28
type input "$0"
click at [797, 55] on div "Save" at bounding box center [798, 57] width 17 height 23
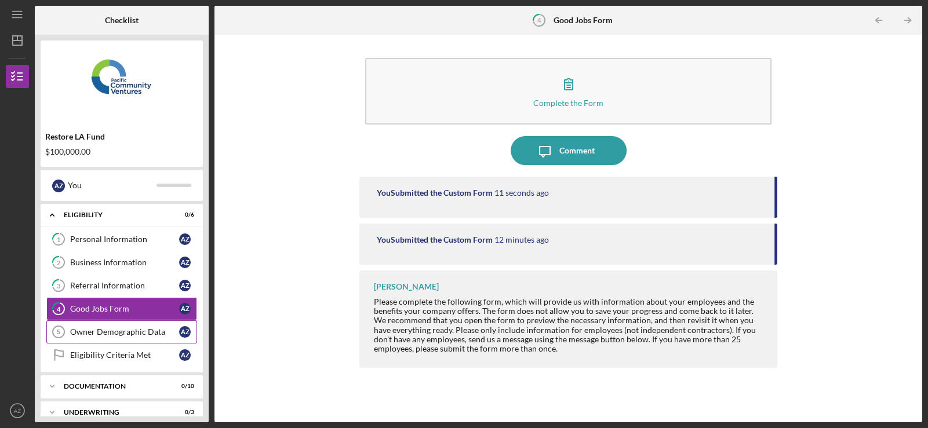
click at [132, 339] on link "Owner Demographic Data 5 Owner Demographic Data A Z" at bounding box center [121, 332] width 151 height 23
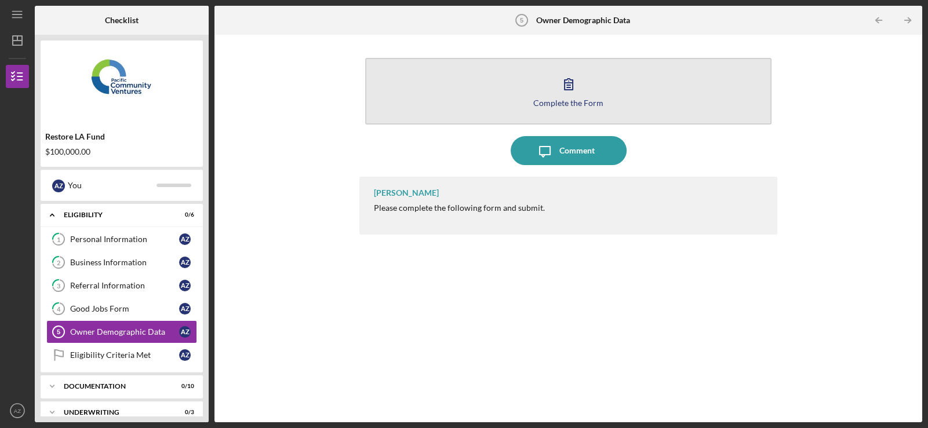
click at [542, 75] on button "Complete the Form Form" at bounding box center [568, 91] width 406 height 67
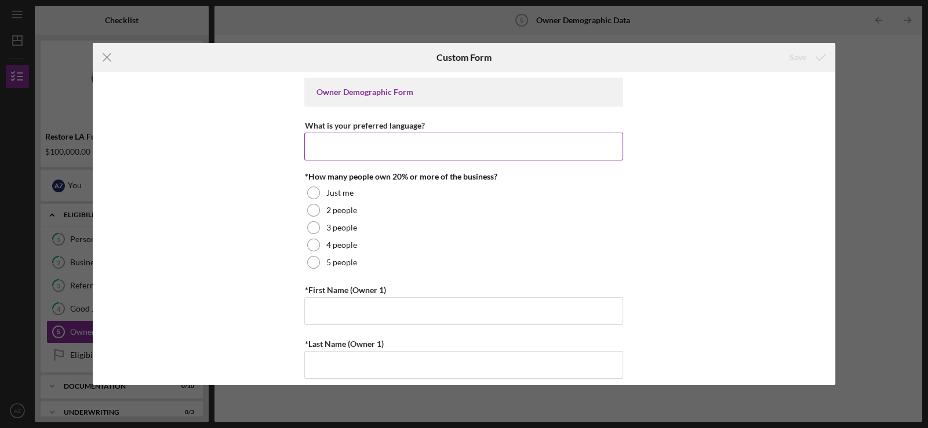
click at [359, 145] on input "What is your preferred language?" at bounding box center [463, 147] width 319 height 28
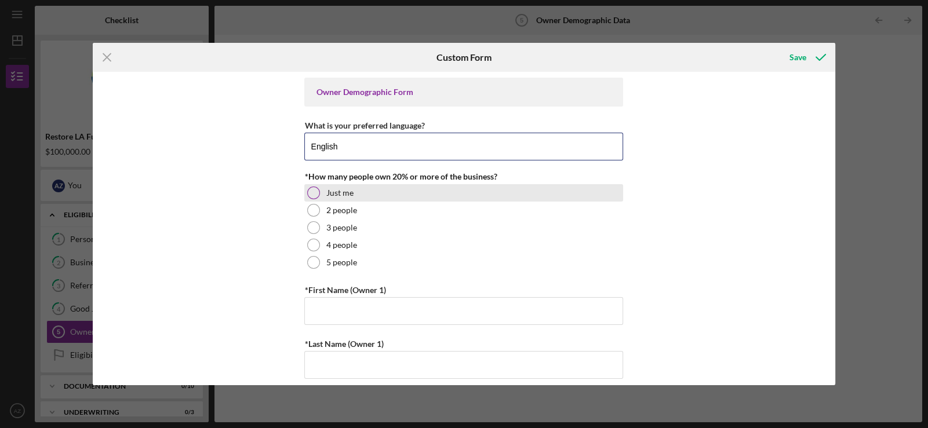
type input "English"
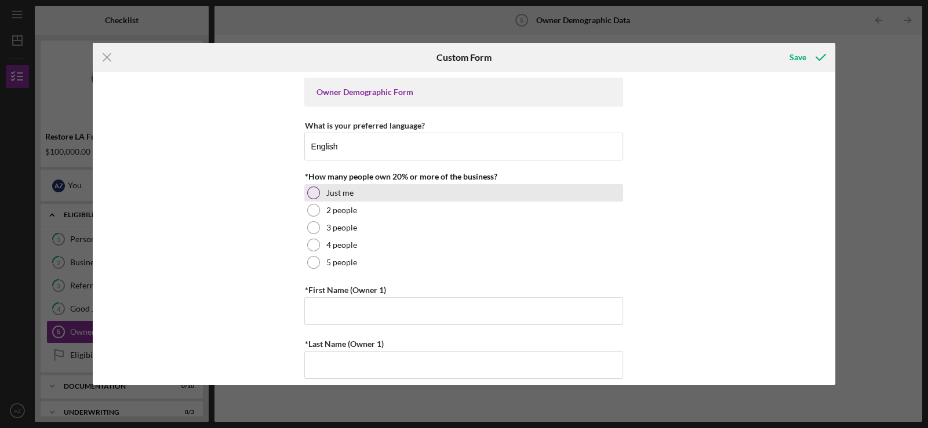
click at [317, 193] on div at bounding box center [313, 193] width 13 height 13
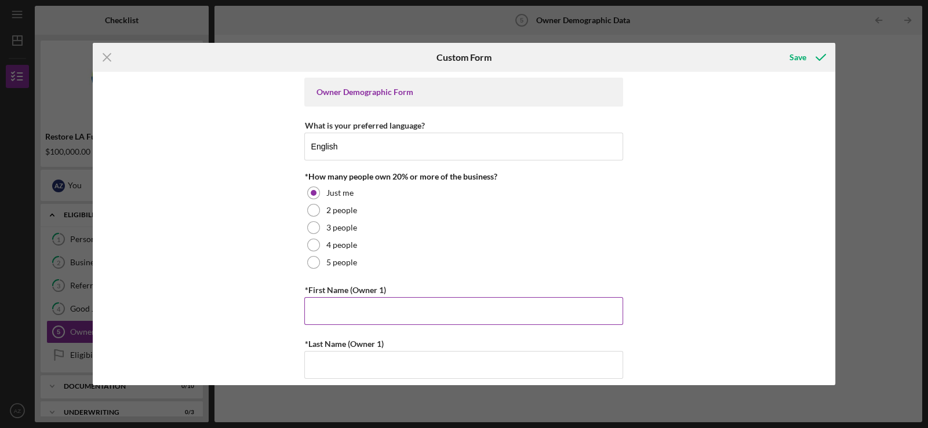
click at [341, 319] on input "*First Name (Owner 1)" at bounding box center [463, 311] width 319 height 28
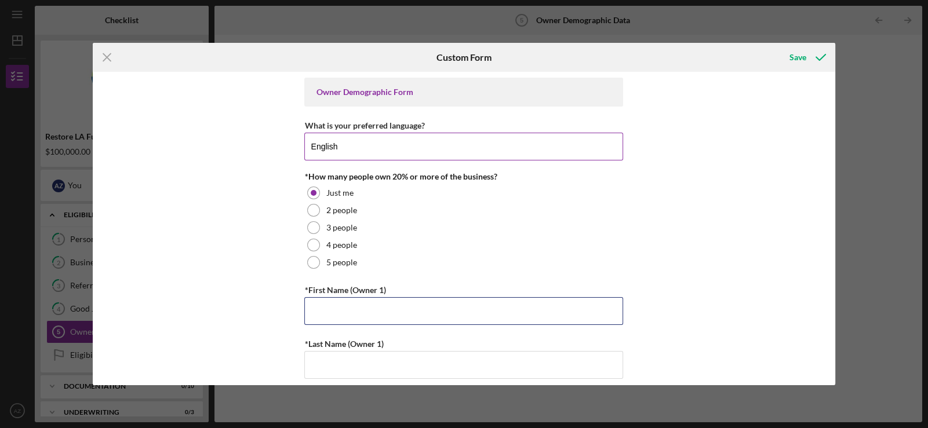
type input "Arbi"
type input "Zaghian"
type input "8186698226"
type input "azaghian@thehummusrepublic.com"
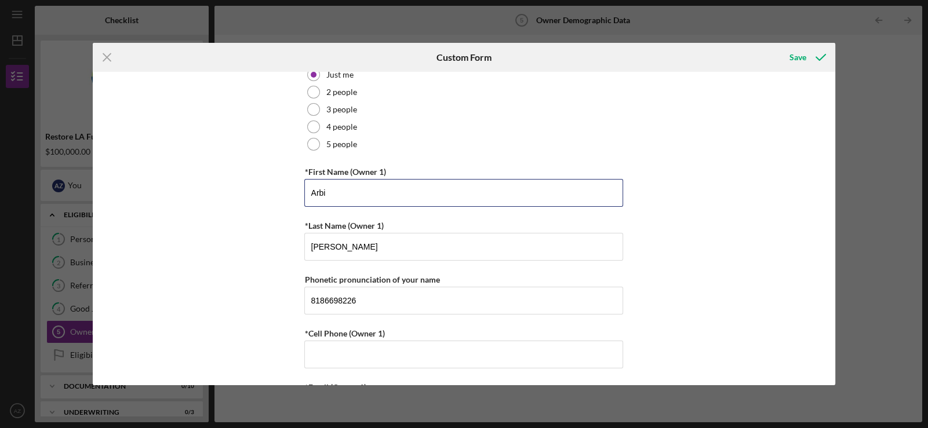
scroll to position [231, 0]
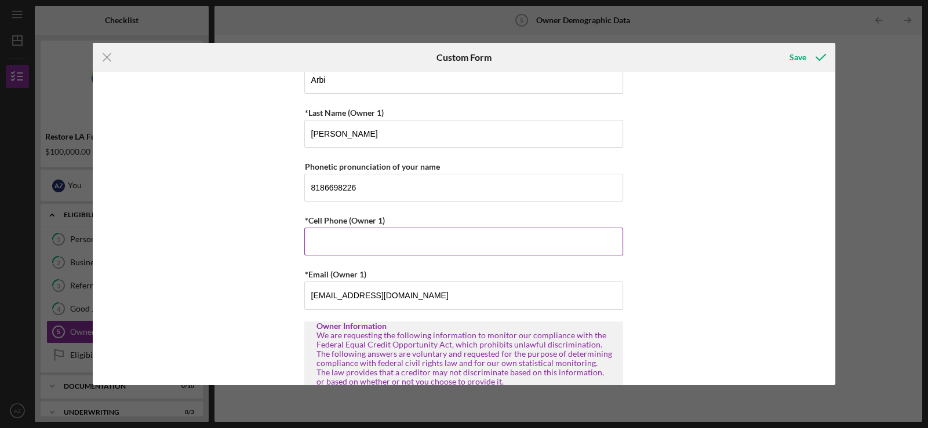
click at [381, 236] on input "*Cell Phone (Owner 1)" at bounding box center [463, 242] width 319 height 28
type input "(818) 669-8226"
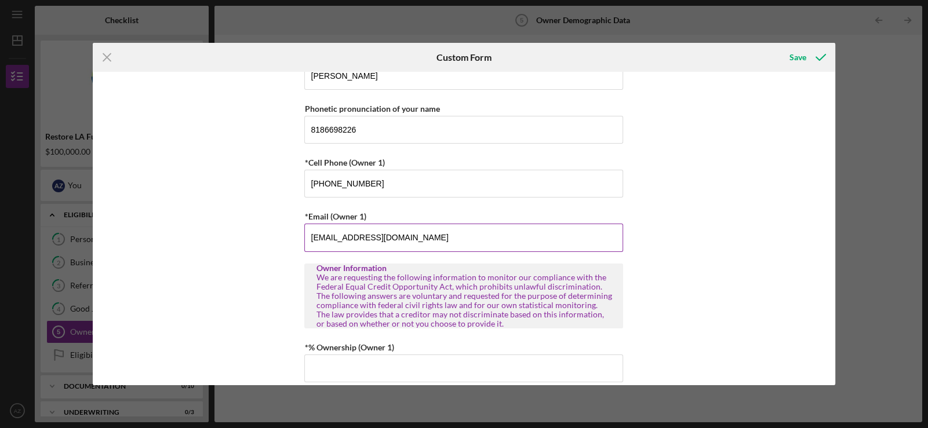
click at [460, 236] on input "azaghian@thehummusrepublic.com" at bounding box center [463, 238] width 319 height 28
type input "arbizagian@gmail.com"
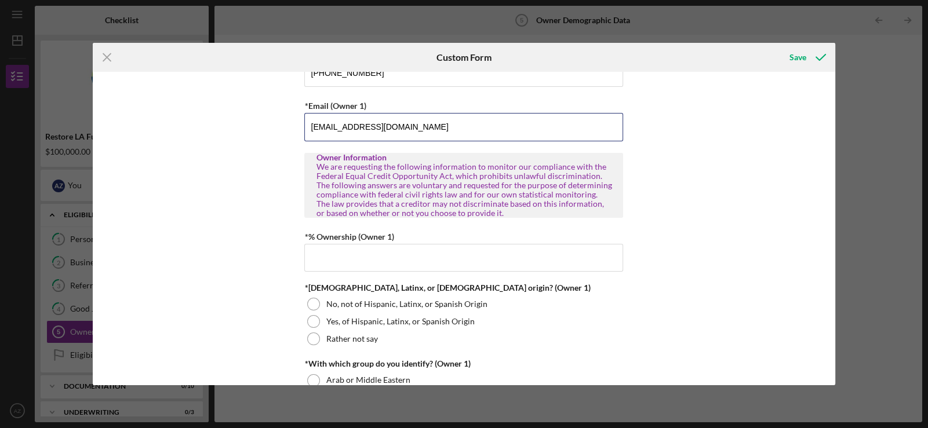
scroll to position [406, 0]
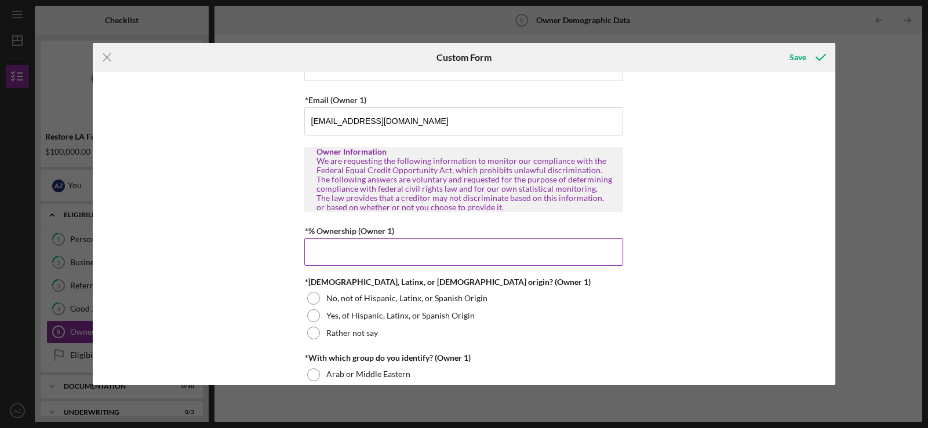
click at [429, 255] on input "*% Ownership (Owner 1)" at bounding box center [463, 252] width 319 height 28
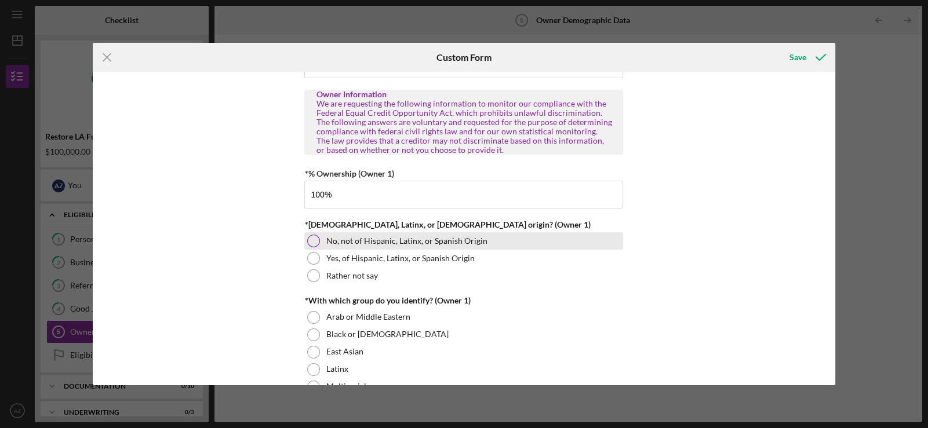
type input "100.00000%"
click at [312, 235] on div at bounding box center [313, 241] width 13 height 13
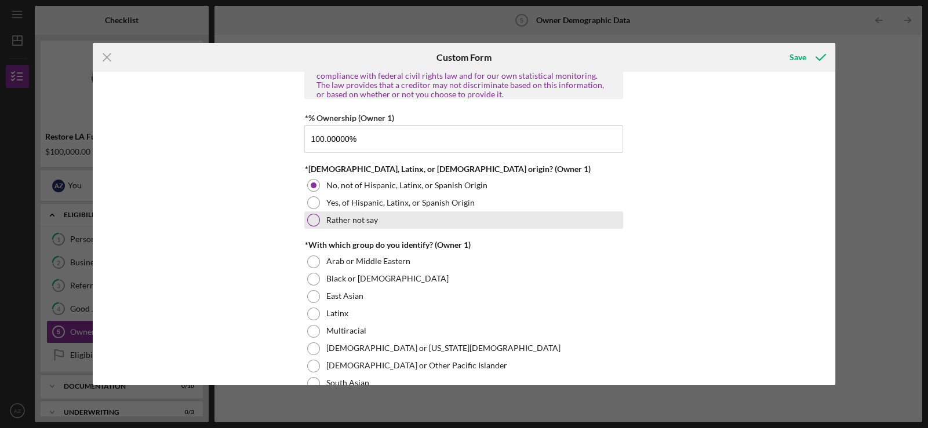
scroll to position [579, 0]
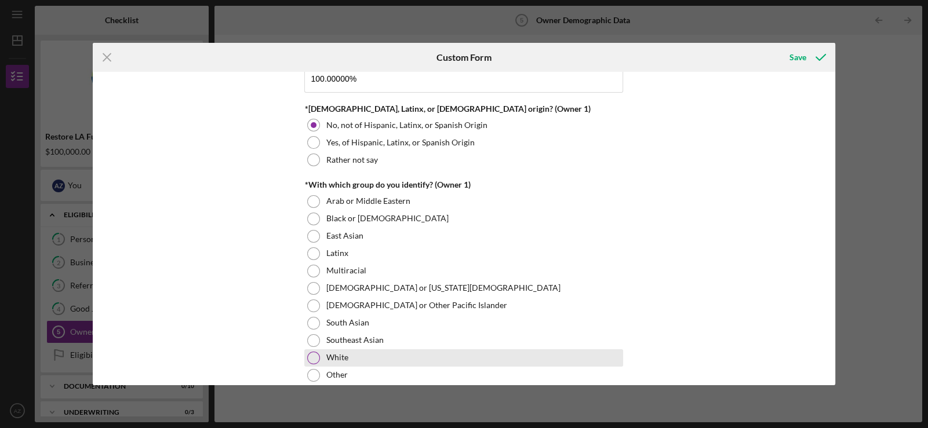
click at [314, 354] on div at bounding box center [313, 358] width 13 height 13
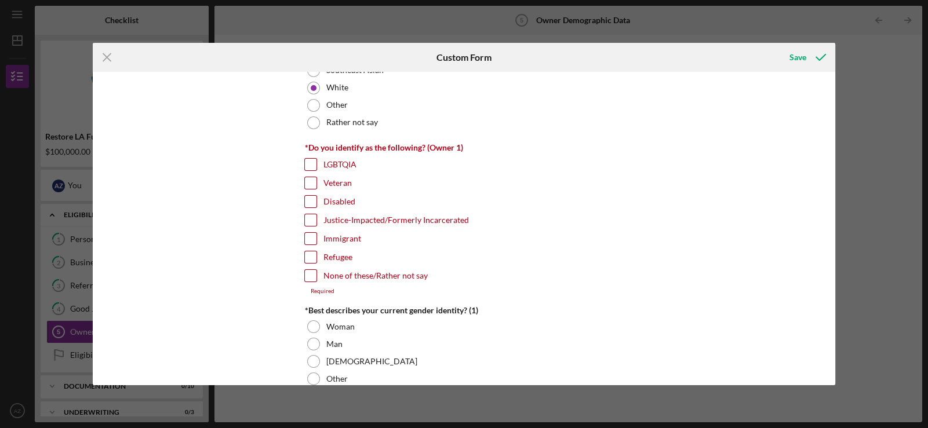
scroll to position [870, 0]
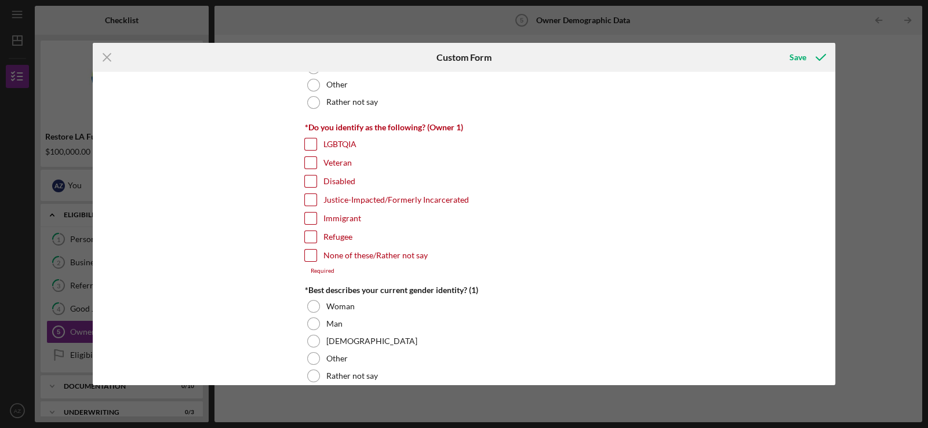
click at [311, 250] on input "None of these/Rather not say" at bounding box center [311, 256] width 12 height 12
checkbox input "true"
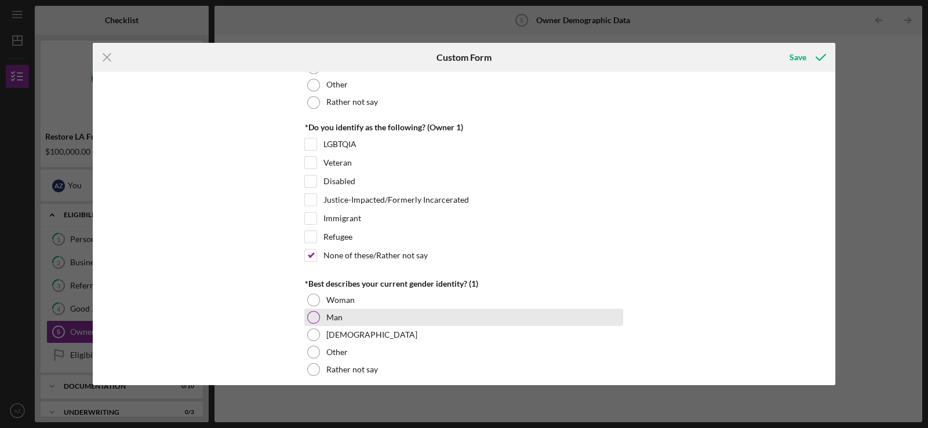
click at [307, 313] on div at bounding box center [313, 317] width 13 height 13
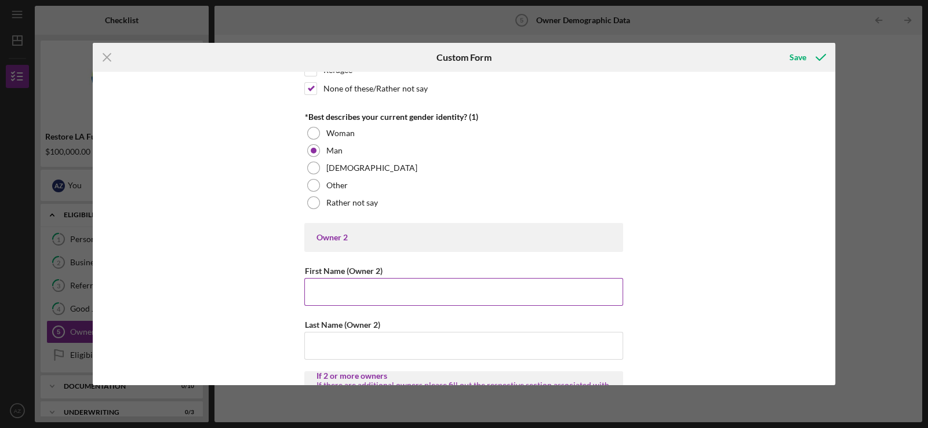
scroll to position [1043, 0]
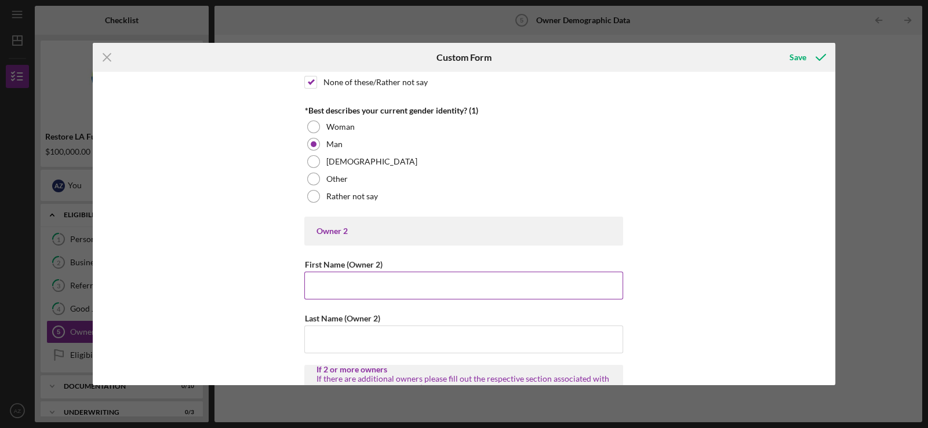
click at [365, 286] on input "First Name (Owner 2)" at bounding box center [463, 286] width 319 height 28
click at [722, 211] on div "Owner Demographic Form What is your preferred language? English *How many peopl…" at bounding box center [464, 229] width 743 height 314
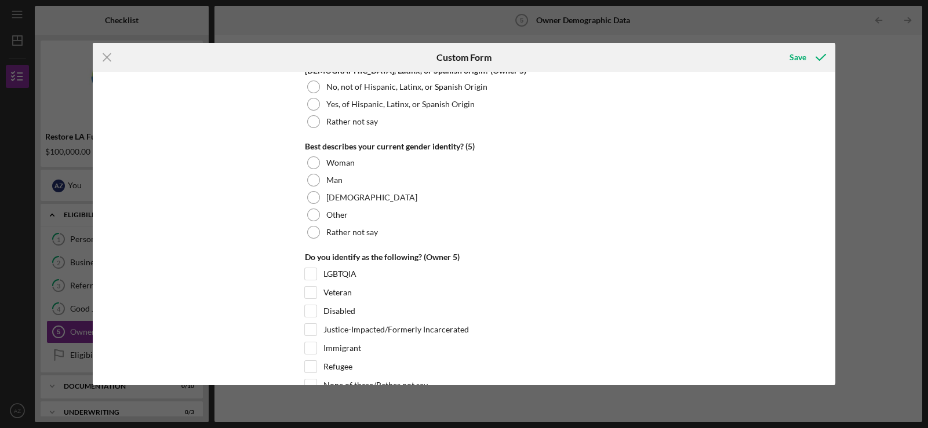
scroll to position [4462, 0]
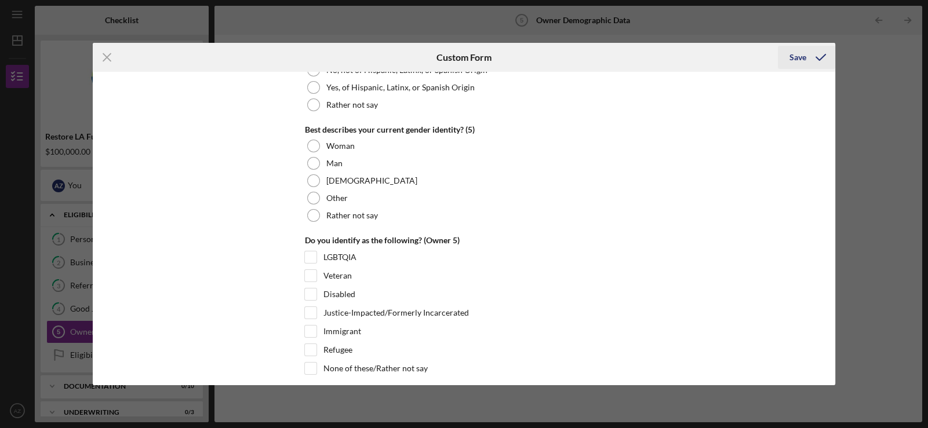
click at [801, 55] on div "Save" at bounding box center [798, 57] width 17 height 23
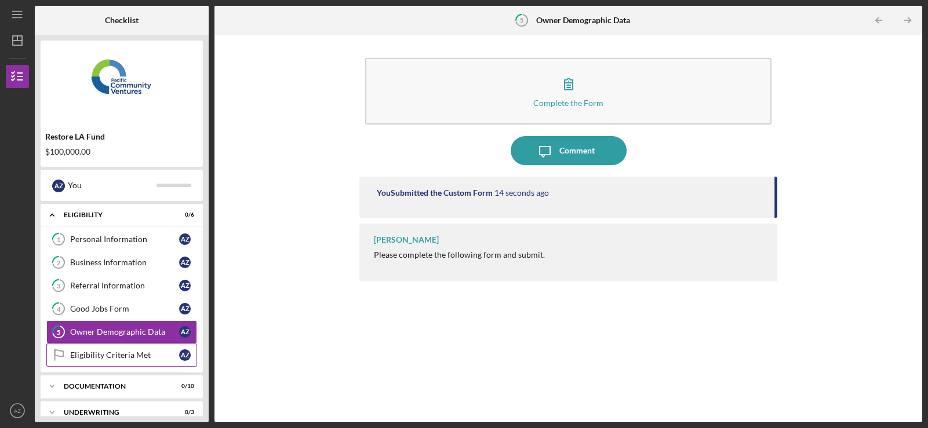
click at [111, 355] on div "Eligibility Criteria Met" at bounding box center [124, 355] width 109 height 9
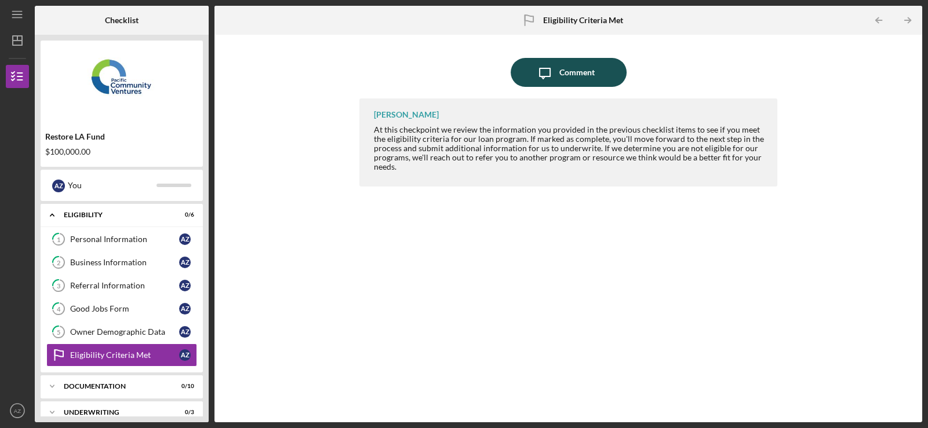
click at [570, 64] on div "Comment" at bounding box center [577, 72] width 35 height 29
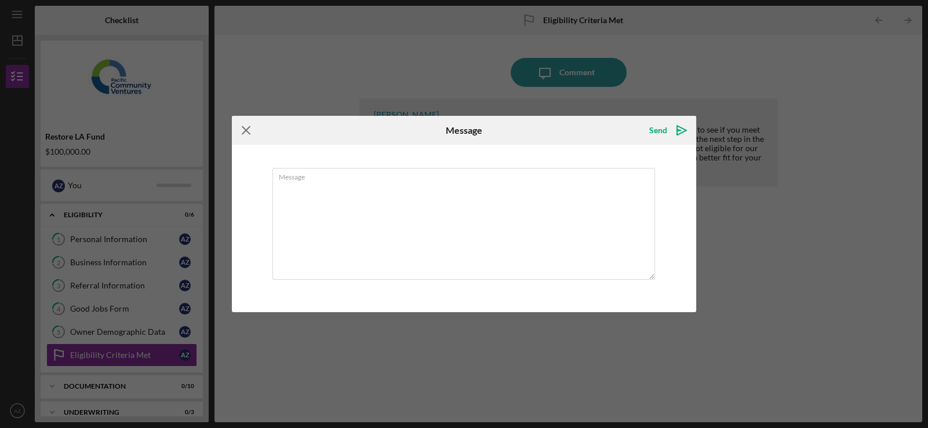
click at [249, 138] on icon "Icon/Menu Close" at bounding box center [246, 130] width 29 height 29
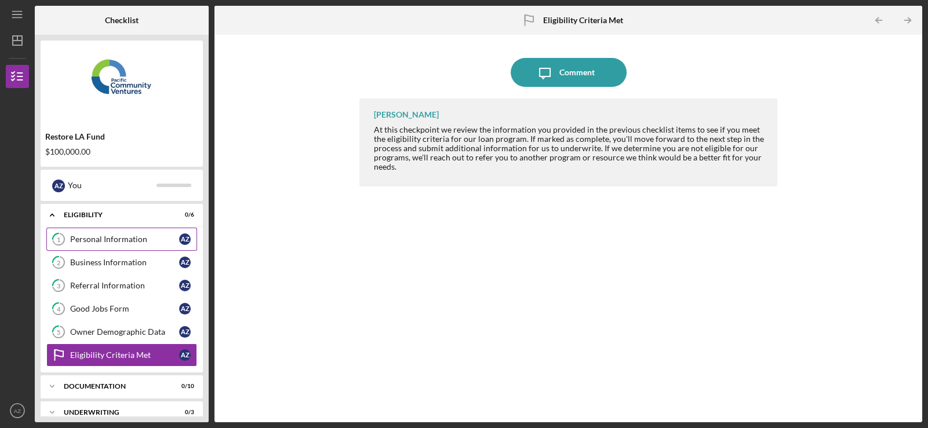
click at [112, 231] on link "1 Personal Information A Z" at bounding box center [121, 239] width 151 height 23
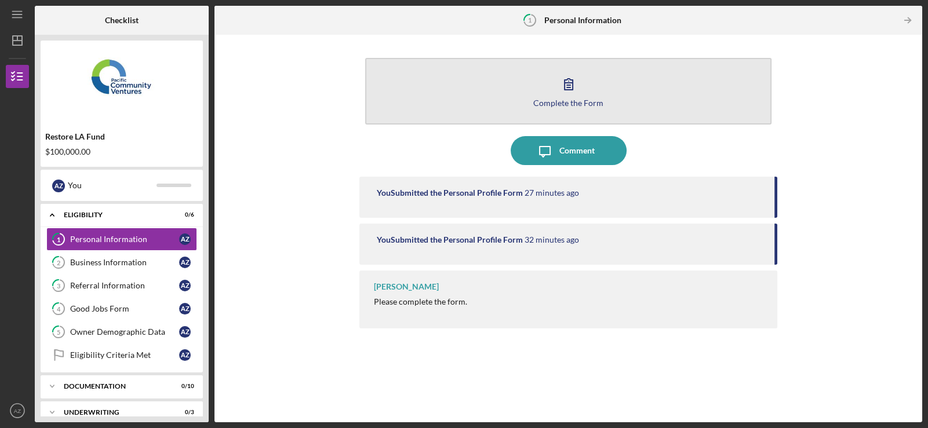
click at [569, 99] on div "Complete the Form" at bounding box center [568, 103] width 70 height 9
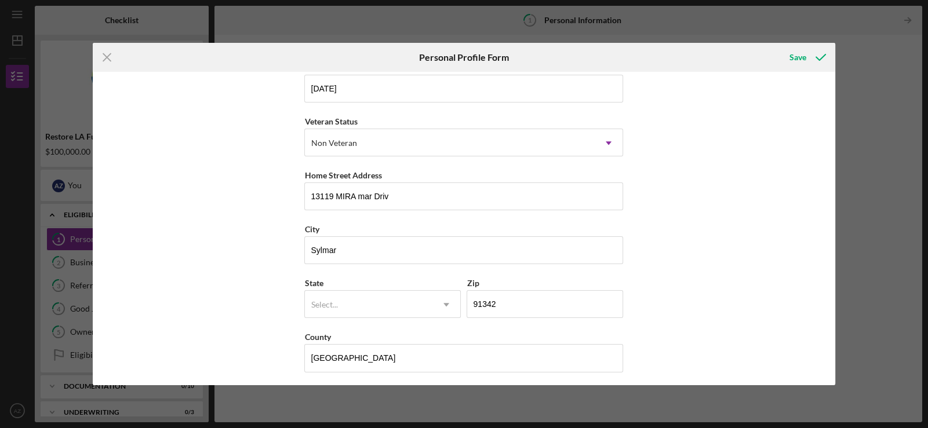
scroll to position [128, 0]
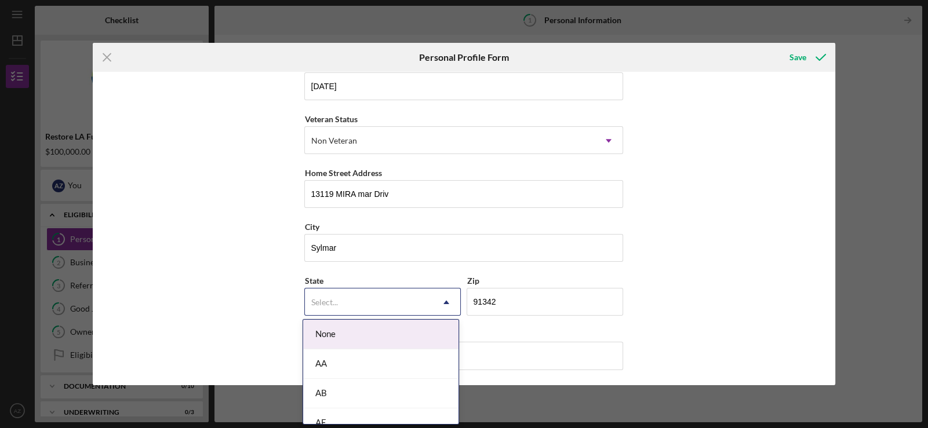
click at [439, 301] on icon "Icon/Dropdown Arrow" at bounding box center [447, 303] width 28 height 28
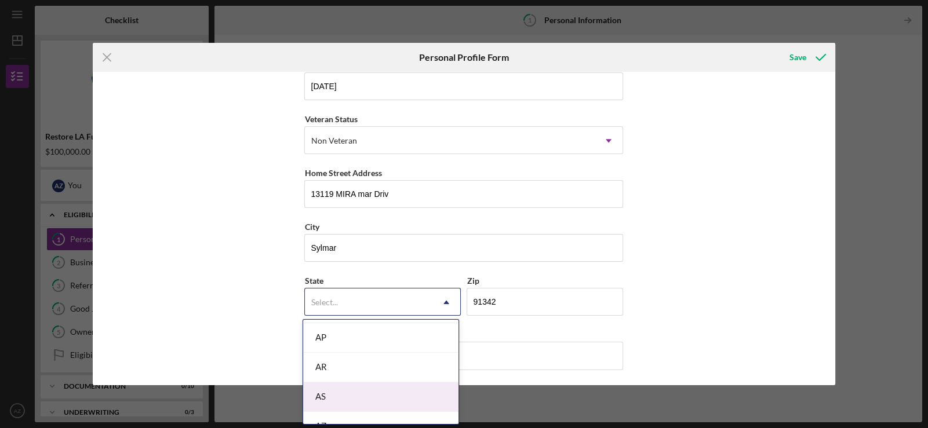
scroll to position [289, 0]
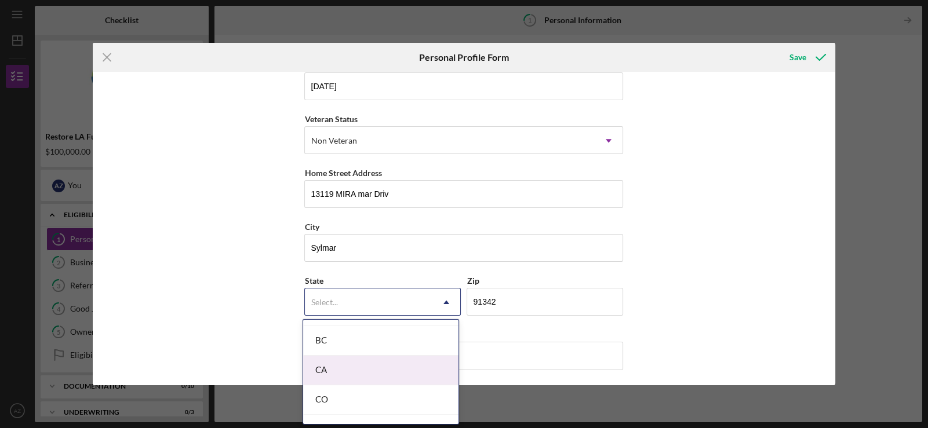
click at [347, 364] on div "CA" at bounding box center [380, 371] width 155 height 30
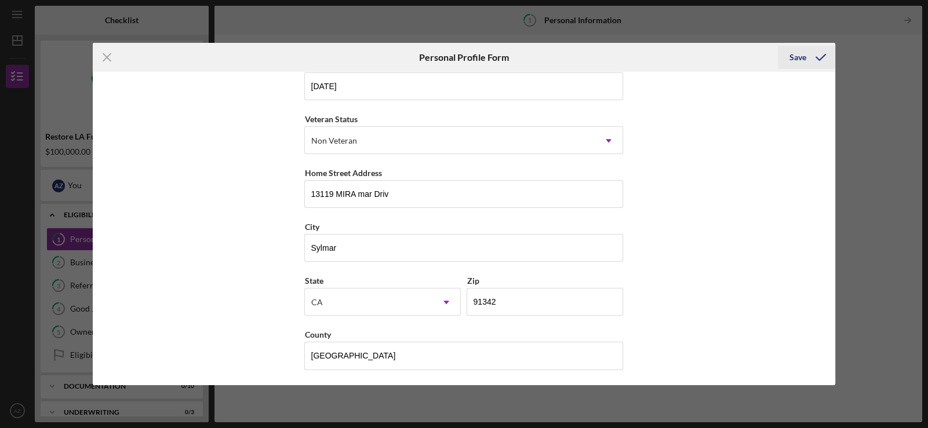
click at [802, 54] on div "Save" at bounding box center [798, 57] width 17 height 23
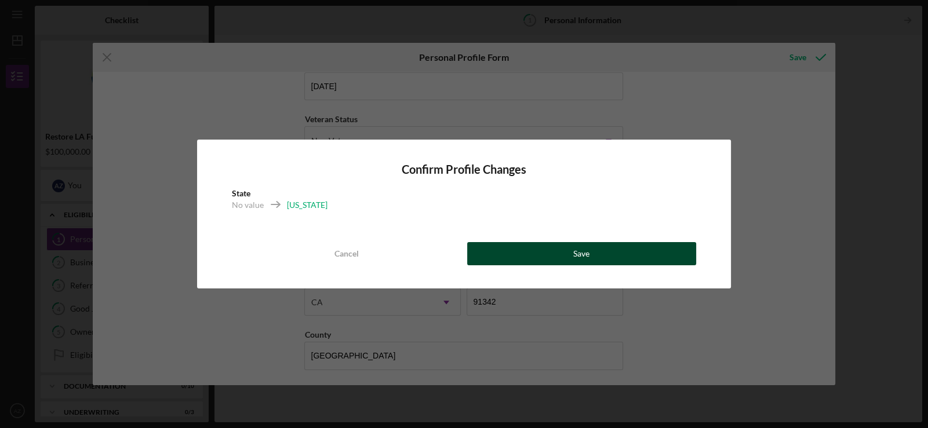
click at [580, 257] on div "Save" at bounding box center [581, 253] width 16 height 23
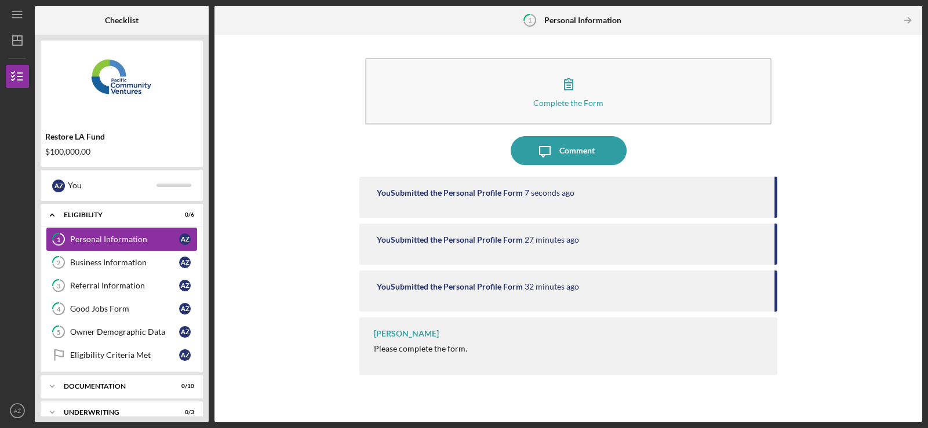
click at [116, 242] on div "Personal Information" at bounding box center [124, 239] width 109 height 9
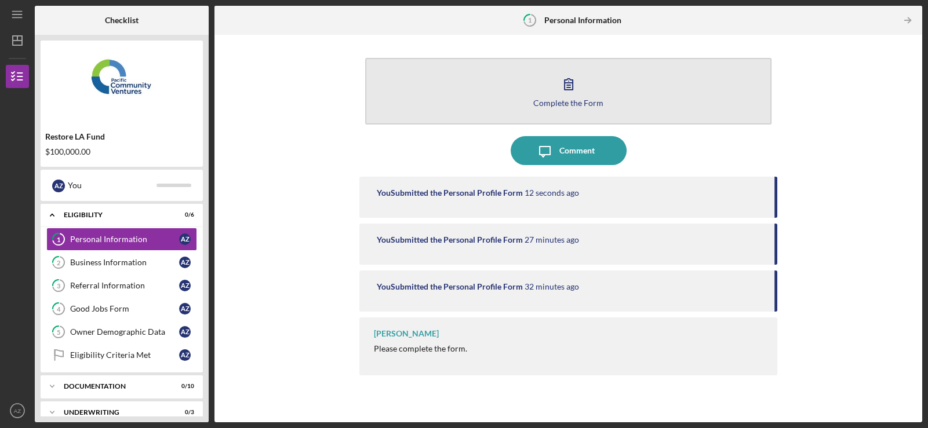
click at [554, 99] on div "Complete the Form" at bounding box center [568, 103] width 70 height 9
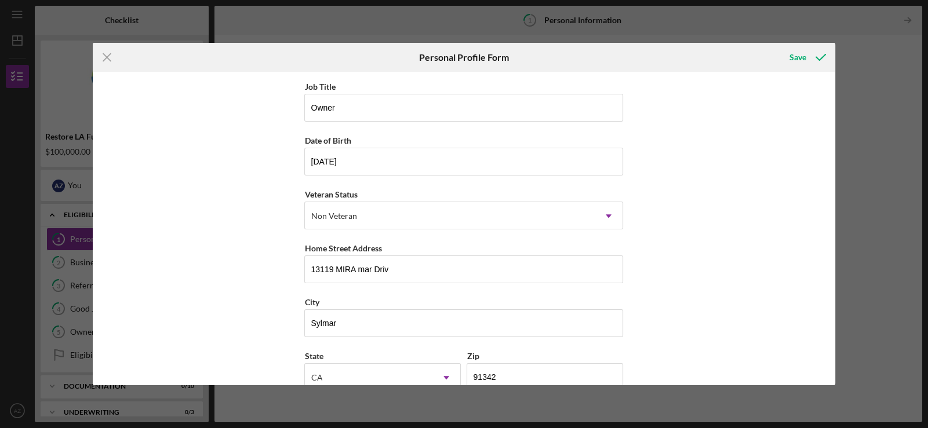
scroll to position [128, 0]
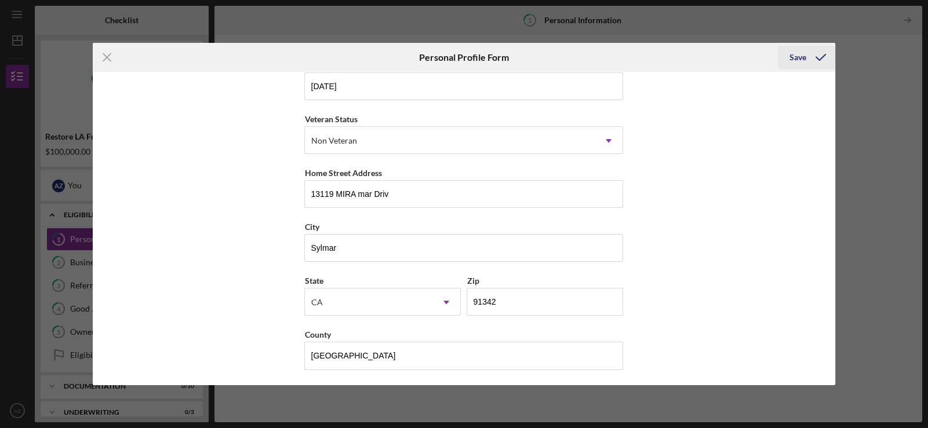
click at [812, 55] on icon "submit" at bounding box center [821, 57] width 29 height 29
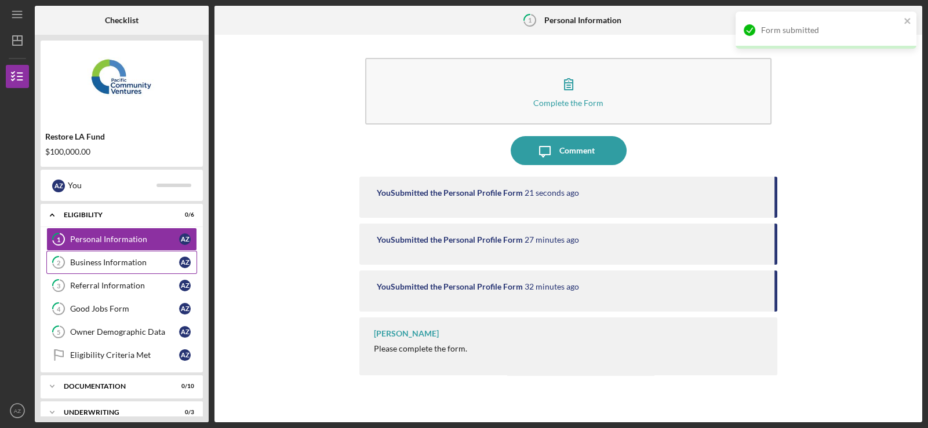
click at [110, 263] on div "Business Information" at bounding box center [124, 262] width 109 height 9
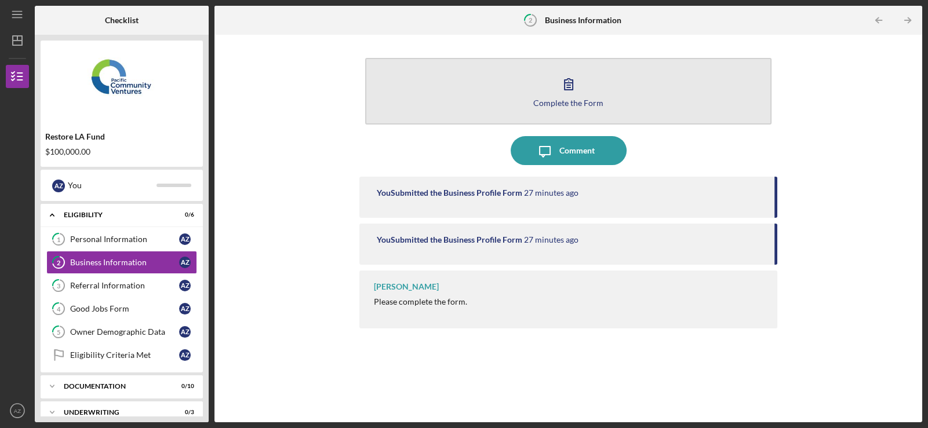
click at [572, 75] on icon "button" at bounding box center [568, 84] width 29 height 29
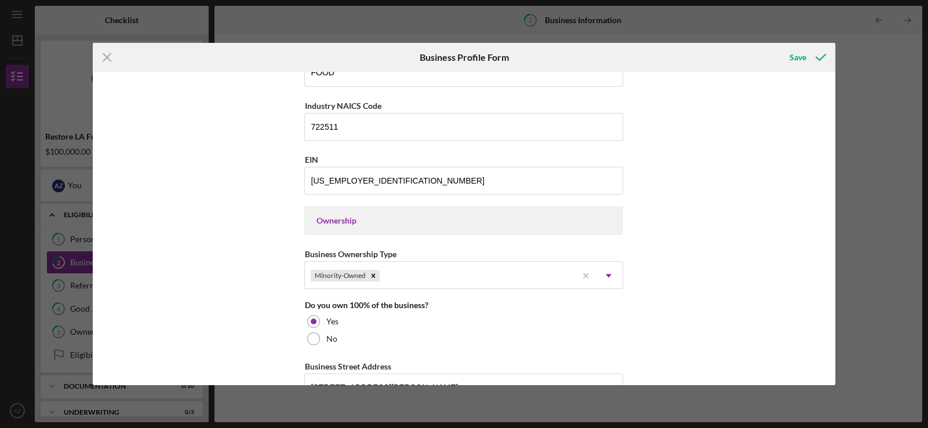
scroll to position [521, 0]
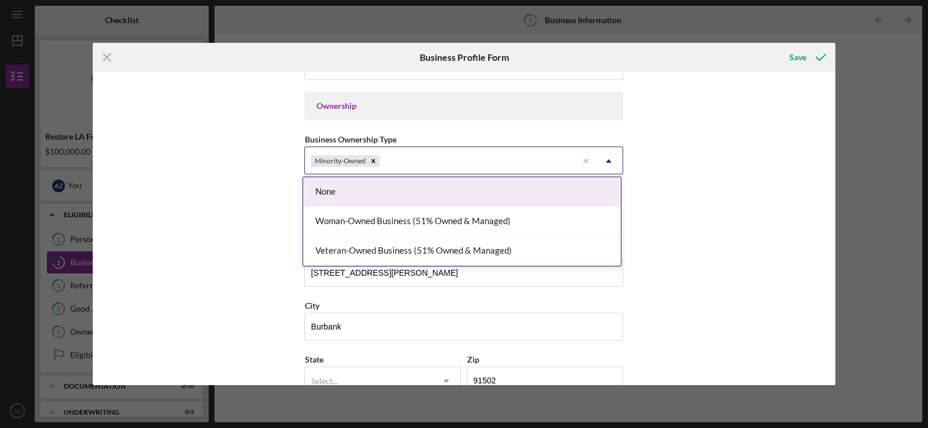
click at [605, 156] on icon "Icon/Dropdown Arrow" at bounding box center [609, 161] width 28 height 28
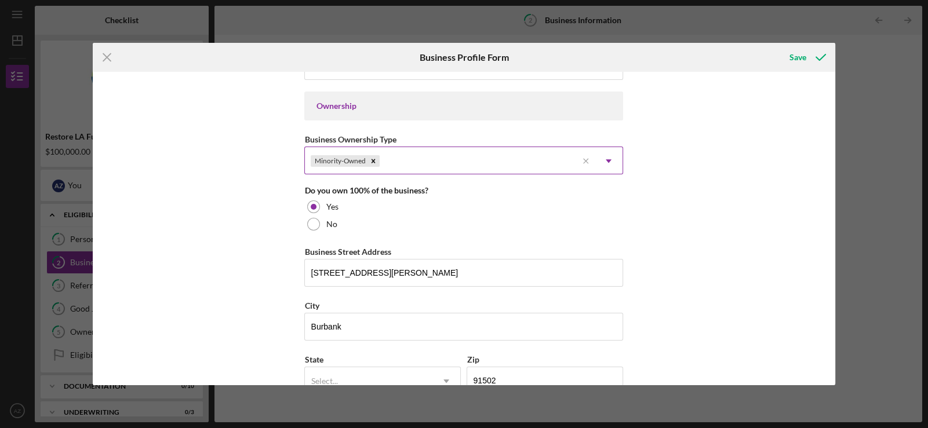
click at [605, 156] on icon "Icon/Dropdown Arrow" at bounding box center [609, 161] width 28 height 28
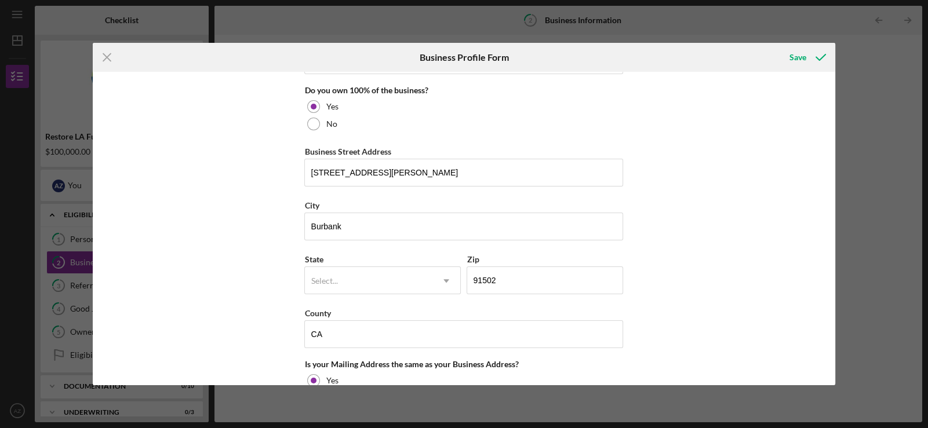
scroll to position [754, 0]
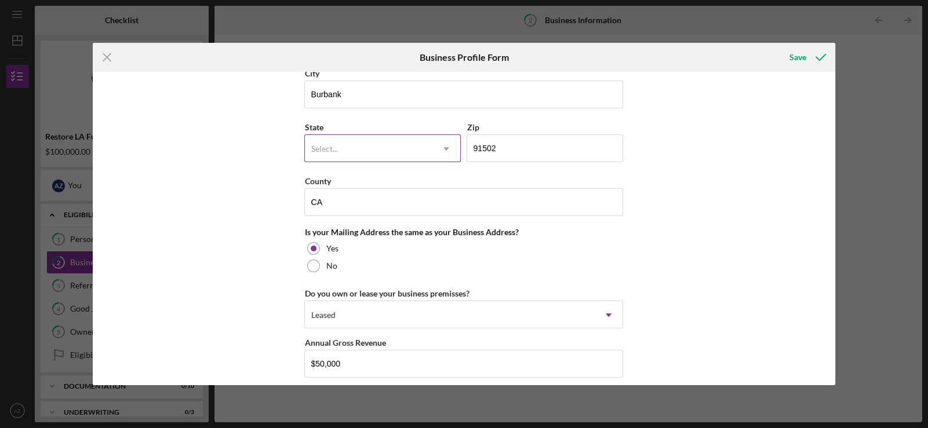
click at [440, 144] on icon "Icon/Dropdown Arrow" at bounding box center [447, 149] width 28 height 28
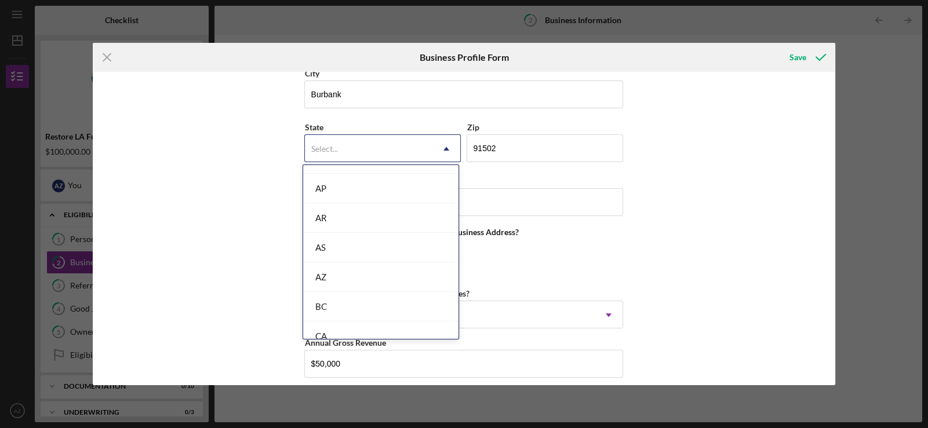
scroll to position [174, 0]
click at [342, 324] on div "CA" at bounding box center [380, 332] width 155 height 30
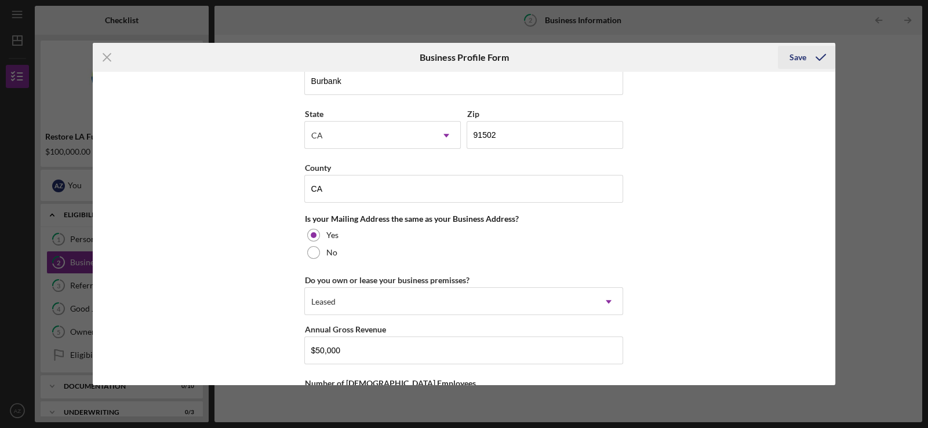
scroll to position [753, 0]
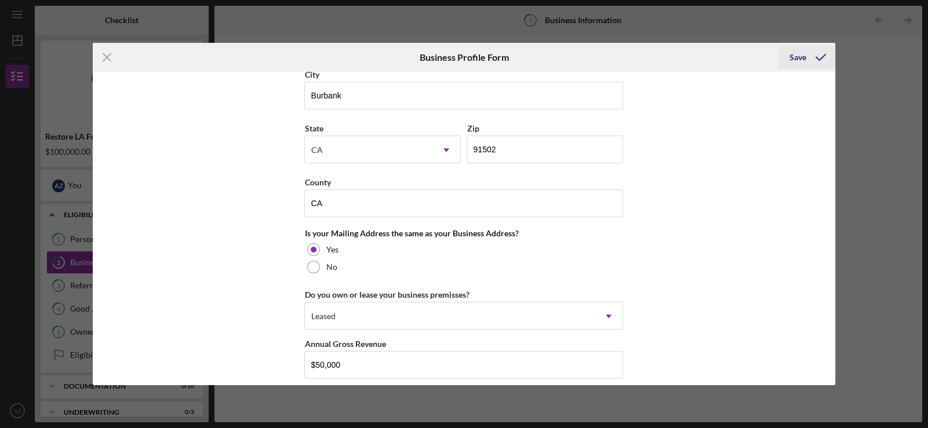
click at [811, 56] on icon "submit" at bounding box center [821, 57] width 29 height 29
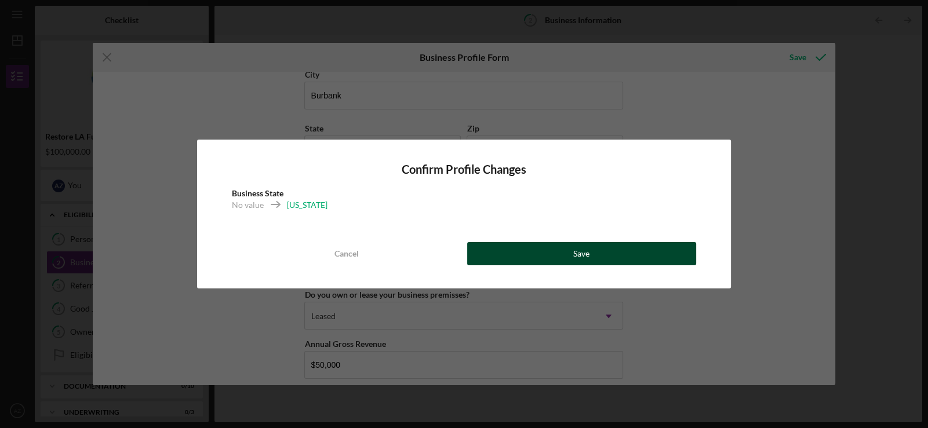
click at [618, 248] on button "Save" at bounding box center [581, 253] width 229 height 23
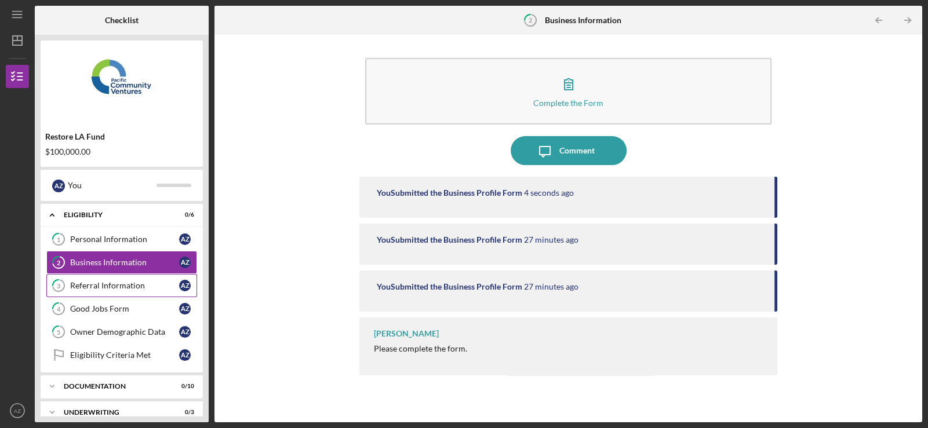
click at [112, 279] on link "3 Referral Information A Z" at bounding box center [121, 285] width 151 height 23
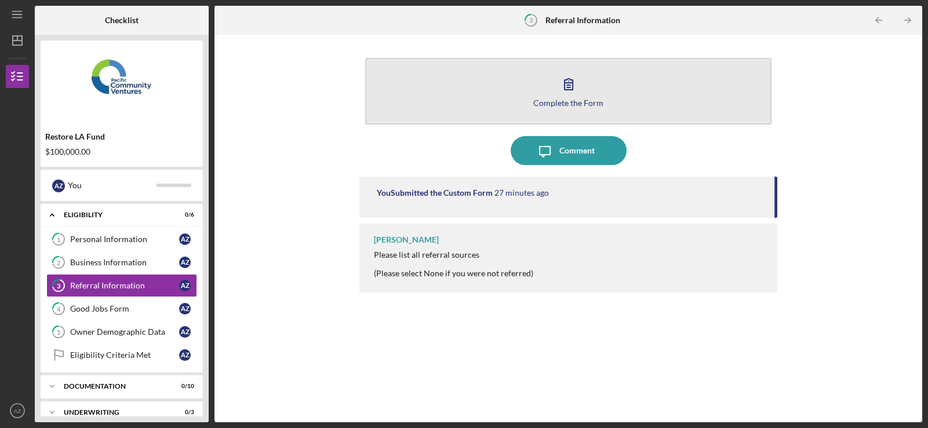
click at [558, 103] on div "Complete the Form" at bounding box center [568, 103] width 70 height 9
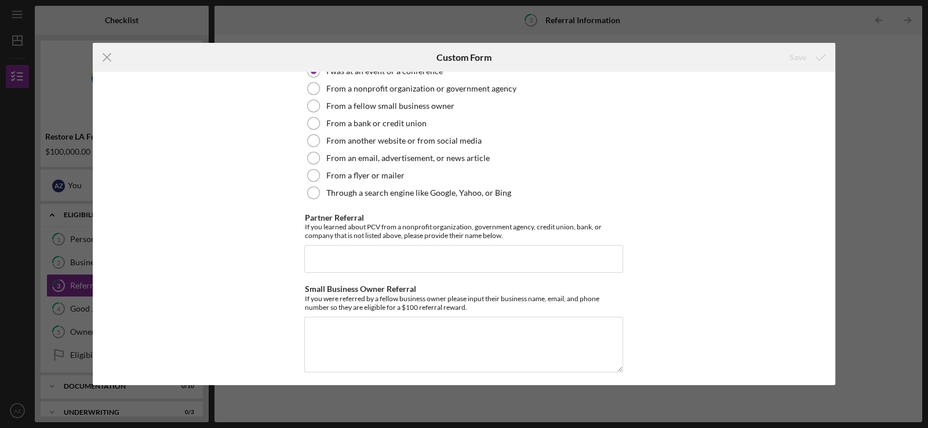
scroll to position [322, 0]
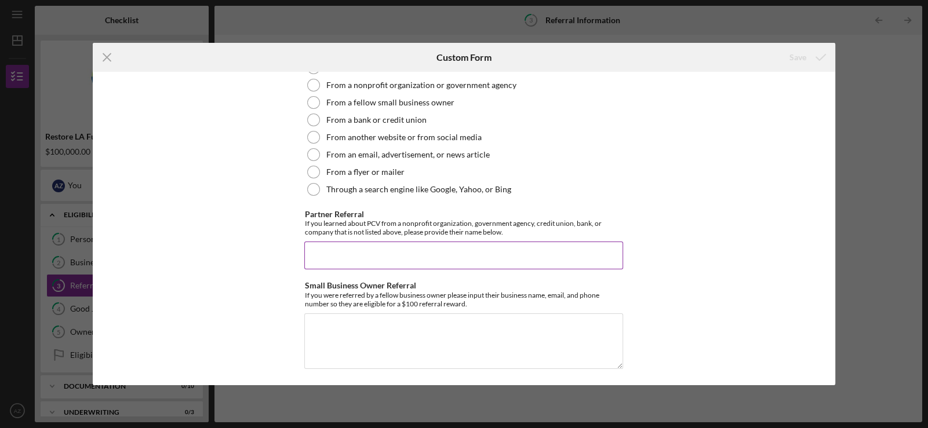
click at [340, 255] on input "Partner Referral" at bounding box center [463, 256] width 319 height 28
click at [336, 332] on textarea "Small Business Owner Referral" at bounding box center [463, 342] width 319 height 56
type textarea "no"
click at [336, 256] on input "Partner Referral" at bounding box center [463, 256] width 319 height 28
type input "No"
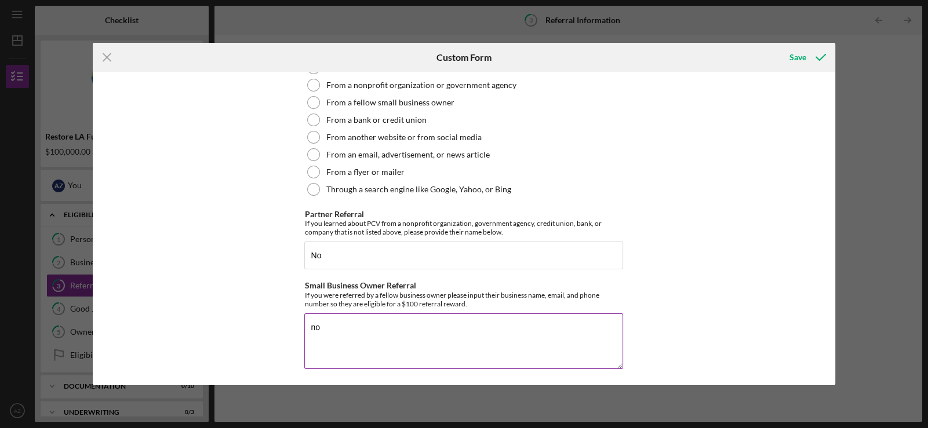
click at [325, 318] on textarea "no" at bounding box center [463, 342] width 319 height 56
type textarea "n"
type textarea "No"
click at [792, 53] on div "Save" at bounding box center [798, 57] width 17 height 23
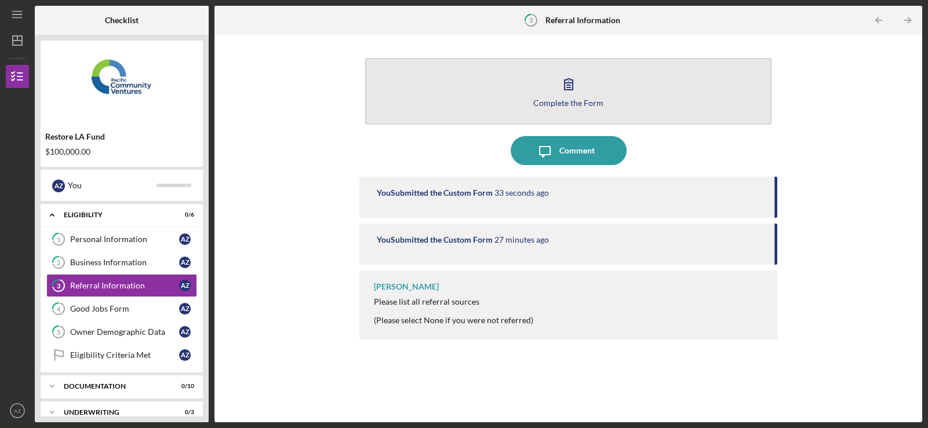
click at [565, 99] on div "Complete the Form" at bounding box center [568, 103] width 70 height 9
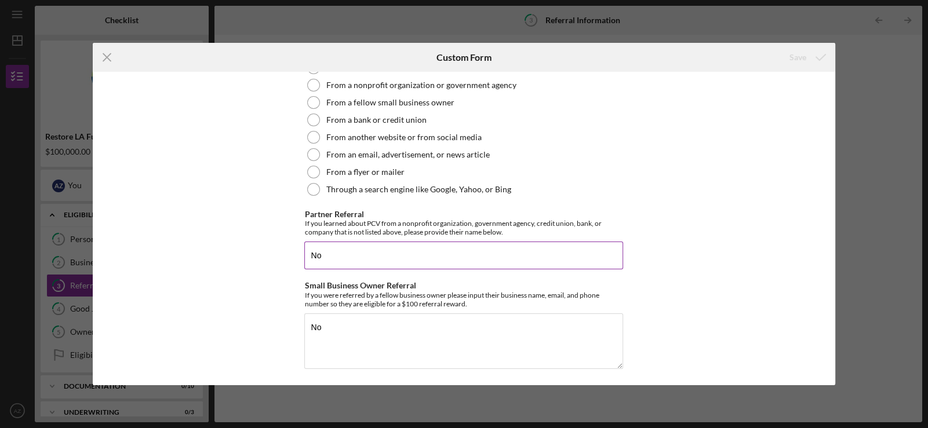
scroll to position [33, 0]
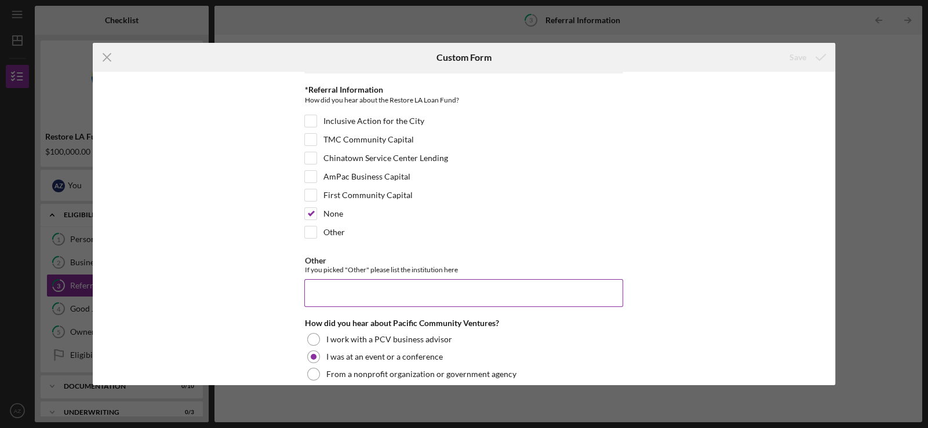
click at [334, 293] on input "Other" at bounding box center [463, 293] width 319 height 28
type input "N/A"
click at [812, 57] on icon "submit" at bounding box center [821, 57] width 29 height 29
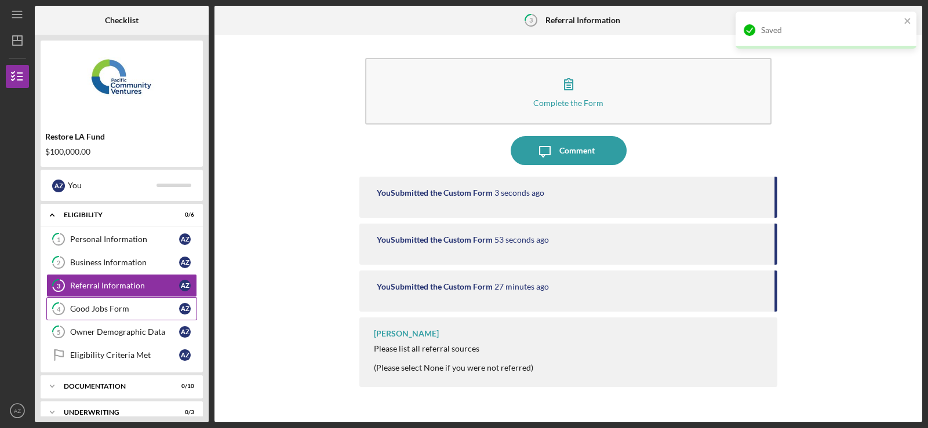
click at [85, 311] on div "Good Jobs Form" at bounding box center [124, 308] width 109 height 9
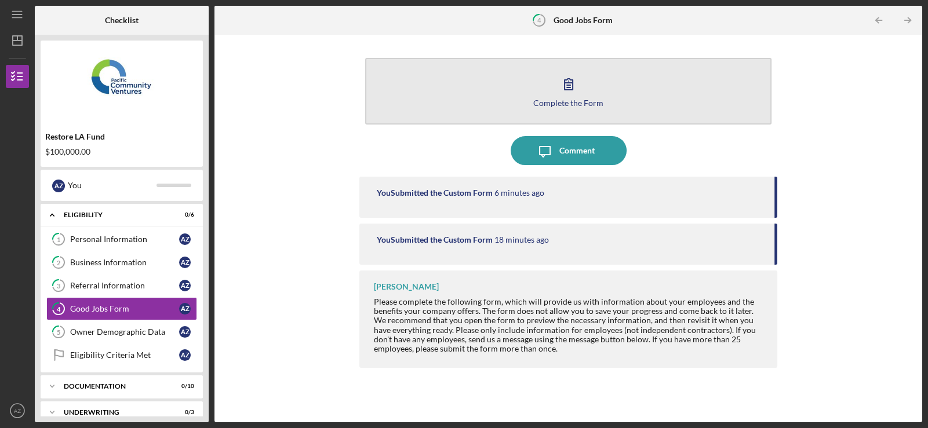
click at [571, 86] on icon "button" at bounding box center [568, 84] width 29 height 29
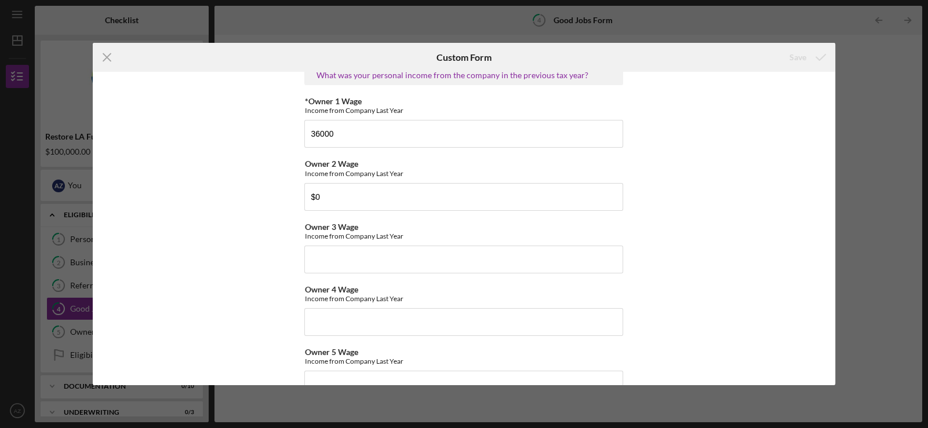
scroll to position [1851, 0]
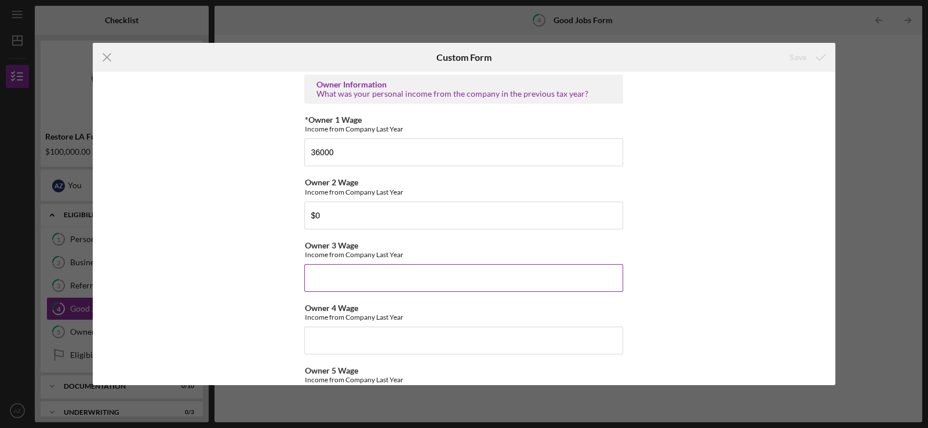
click at [414, 281] on input "Owner 3 Wage" at bounding box center [463, 278] width 319 height 28
type input "$0"
click at [809, 52] on icon "submit" at bounding box center [821, 57] width 29 height 29
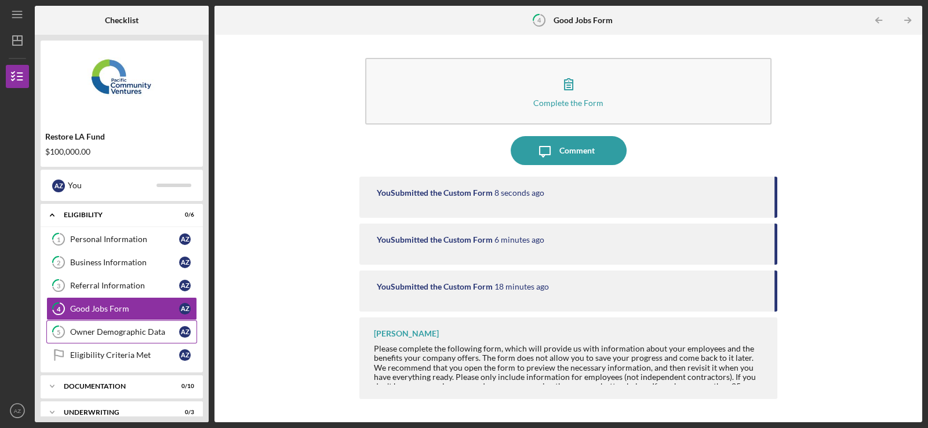
click at [99, 333] on div "Owner Demographic Data" at bounding box center [124, 332] width 109 height 9
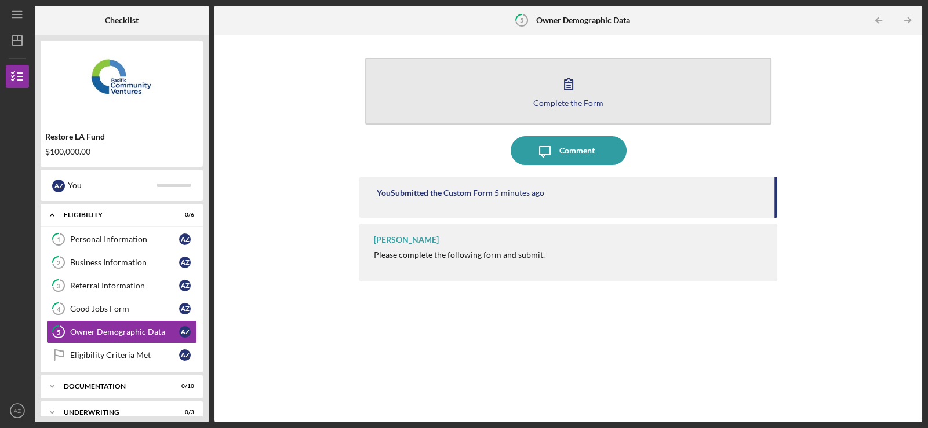
click at [565, 107] on div "Complete the Form" at bounding box center [568, 103] width 70 height 9
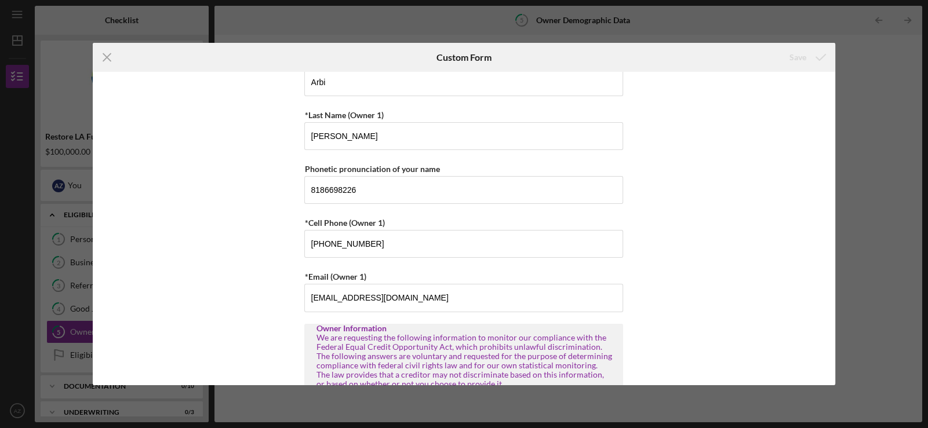
scroll to position [231, 0]
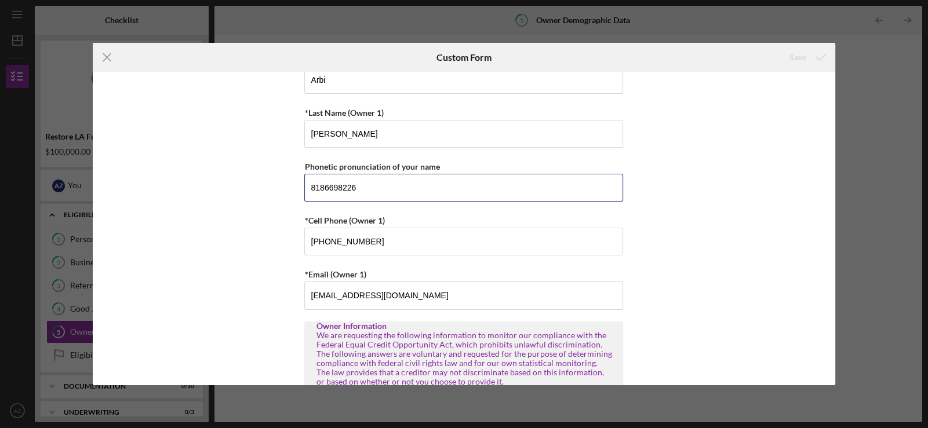
drag, startPoint x: 373, startPoint y: 186, endPoint x: 226, endPoint y: 198, distance: 148.4
click at [226, 198] on div "Owner Demographic Form What is your preferred language? English *How many peopl…" at bounding box center [464, 229] width 743 height 314
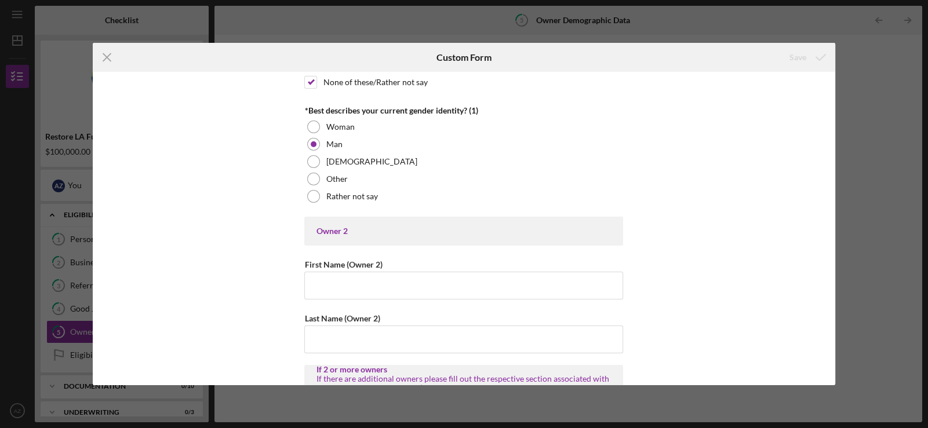
scroll to position [1043, 0]
click at [361, 278] on input "First Name (Owner 2)" at bounding box center [463, 286] width 319 height 28
type input "No"
click at [798, 60] on div "Save" at bounding box center [798, 57] width 17 height 23
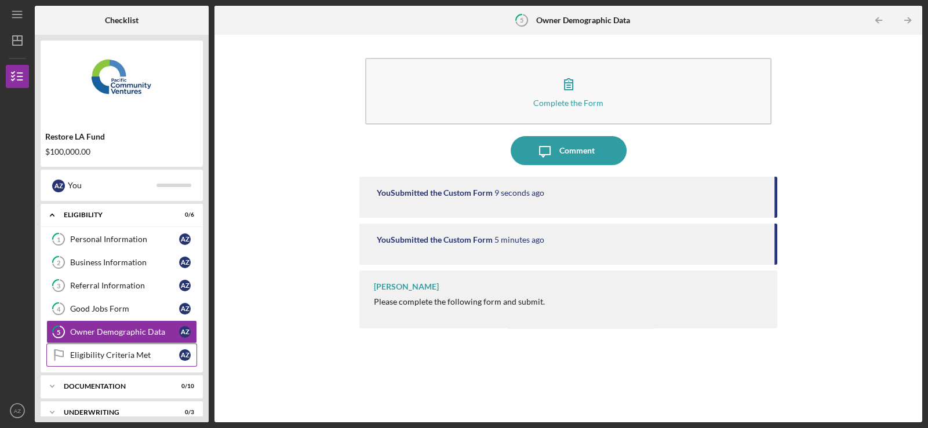
click at [103, 358] on div "Eligibility Criteria Met" at bounding box center [124, 355] width 109 height 9
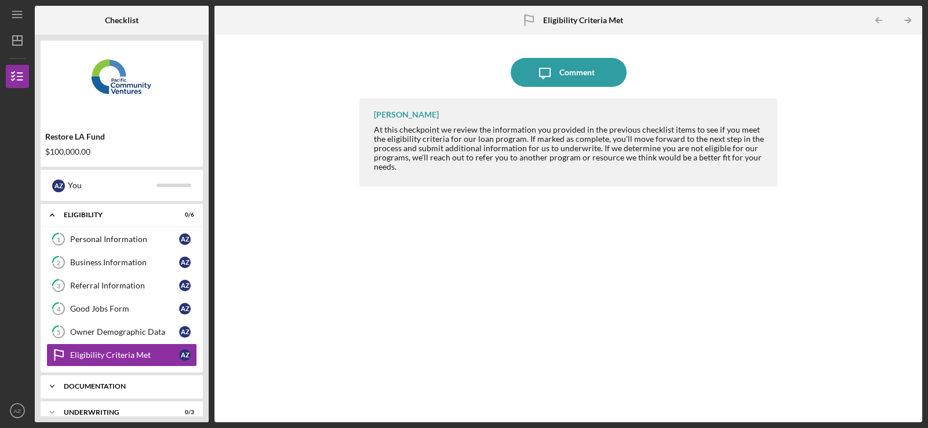
click at [90, 387] on div "Documentation" at bounding box center [126, 386] width 125 height 7
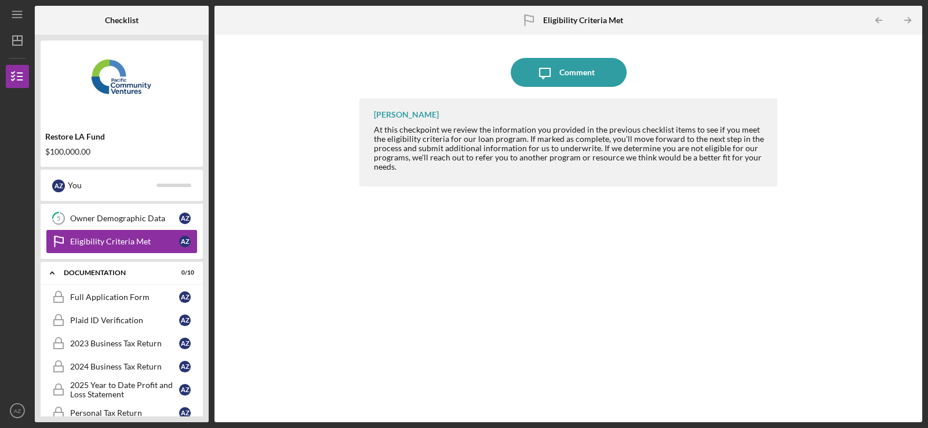
scroll to position [115, 0]
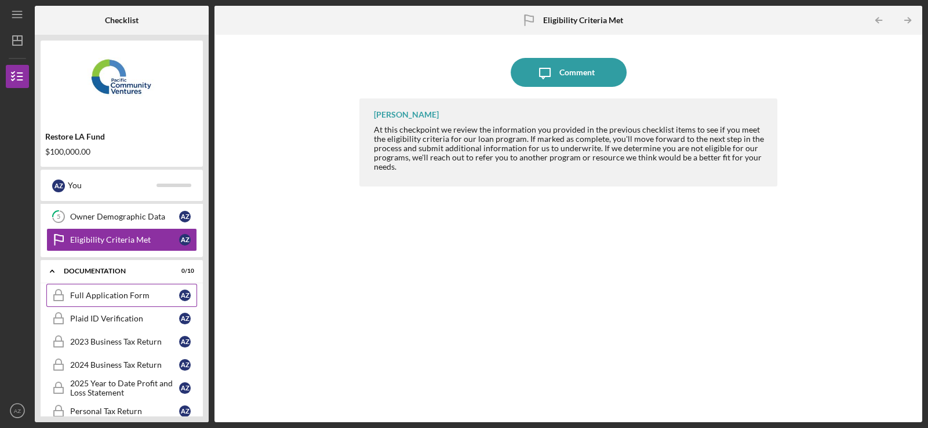
click at [107, 301] on link "Full Application Form Full Application Form A Z" at bounding box center [121, 295] width 151 height 23
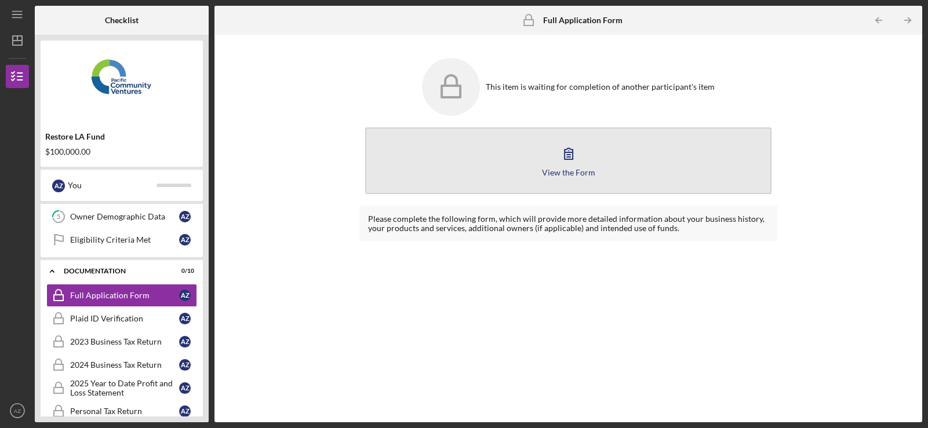
click at [569, 150] on icon "button" at bounding box center [568, 153] width 29 height 29
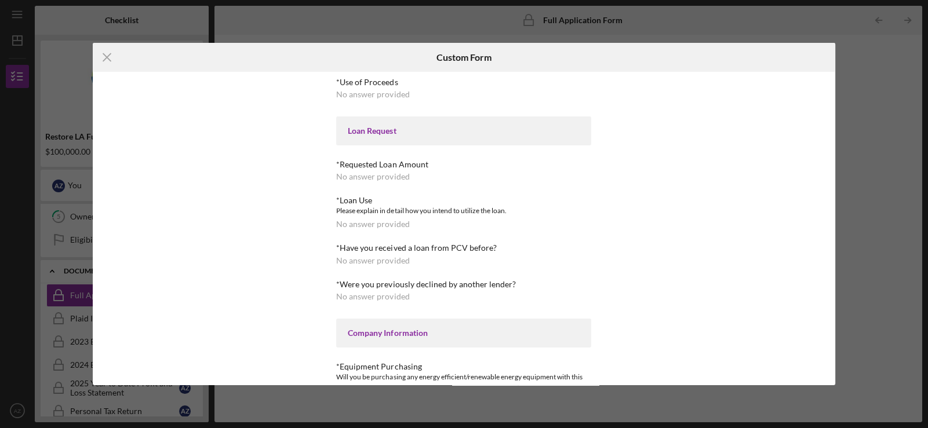
drag, startPoint x: 387, startPoint y: 136, endPoint x: 388, endPoint y: 97, distance: 38.3
click at [387, 135] on div "Loan Request" at bounding box center [464, 130] width 232 height 9
click at [377, 91] on div "No answer provided" at bounding box center [372, 94] width 73 height 9
click at [379, 85] on div "*Use of Proceeds No answer provided" at bounding box center [463, 88] width 255 height 21
click at [379, 85] on div "*Use of Proceeds" at bounding box center [463, 82] width 255 height 9
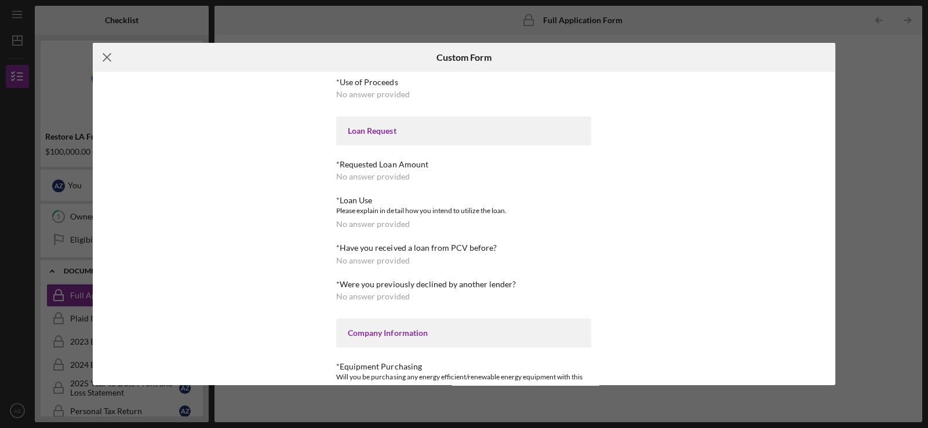
click at [107, 55] on icon "Icon/Menu Close" at bounding box center [107, 57] width 29 height 29
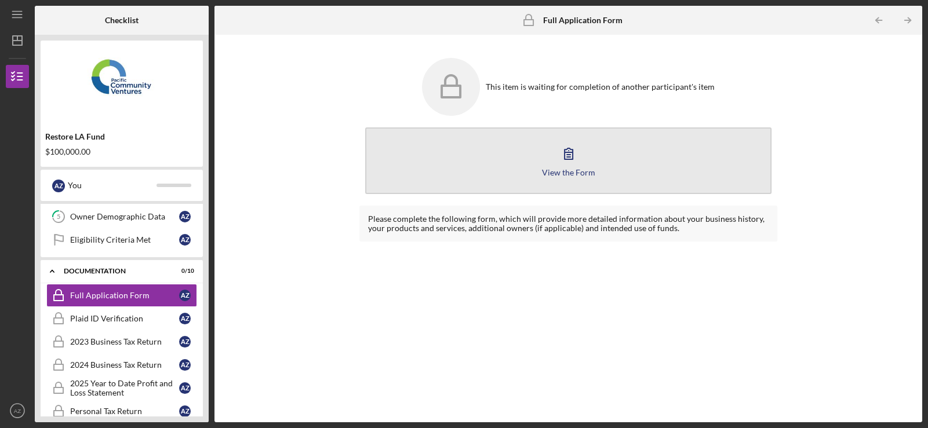
click at [581, 171] on div "View the Form" at bounding box center [568, 172] width 53 height 9
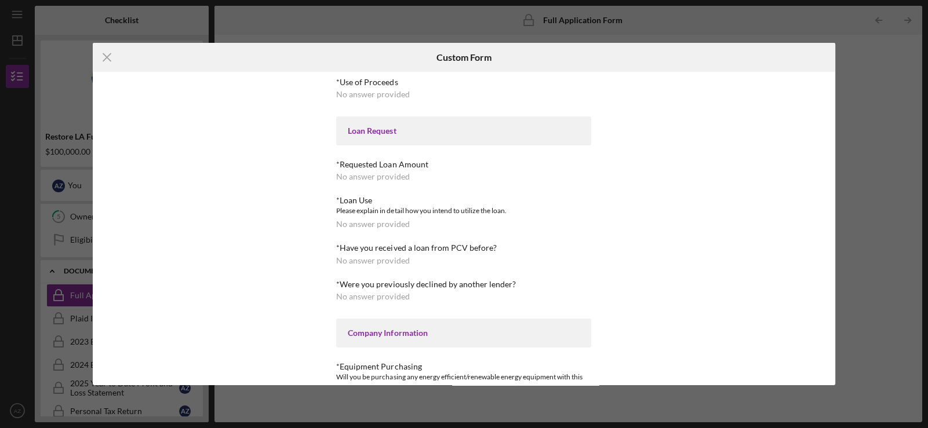
click at [356, 122] on div "Loan Request" at bounding box center [463, 131] width 255 height 29
drag, startPoint x: 356, startPoint y: 122, endPoint x: 360, endPoint y: 131, distance: 10.1
click at [356, 122] on div "Loan Request" at bounding box center [463, 131] width 255 height 29
click at [361, 135] on div "Loan Request" at bounding box center [464, 130] width 232 height 9
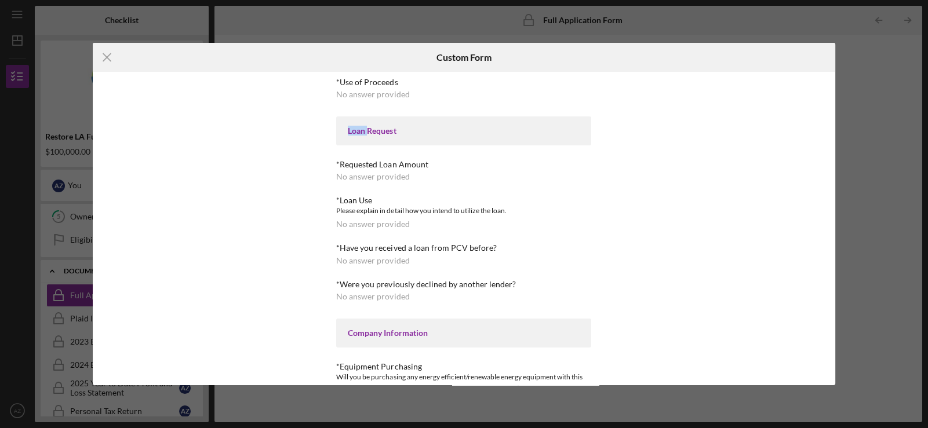
drag, startPoint x: 363, startPoint y: 135, endPoint x: 383, endPoint y: 126, distance: 21.5
click at [364, 135] on div "Loan Request" at bounding box center [464, 130] width 232 height 9
click at [419, 128] on div "Loan Request" at bounding box center [464, 130] width 232 height 9
drag, startPoint x: 419, startPoint y: 128, endPoint x: 429, endPoint y: 117, distance: 15.2
click at [420, 127] on div "Loan Request" at bounding box center [464, 130] width 232 height 9
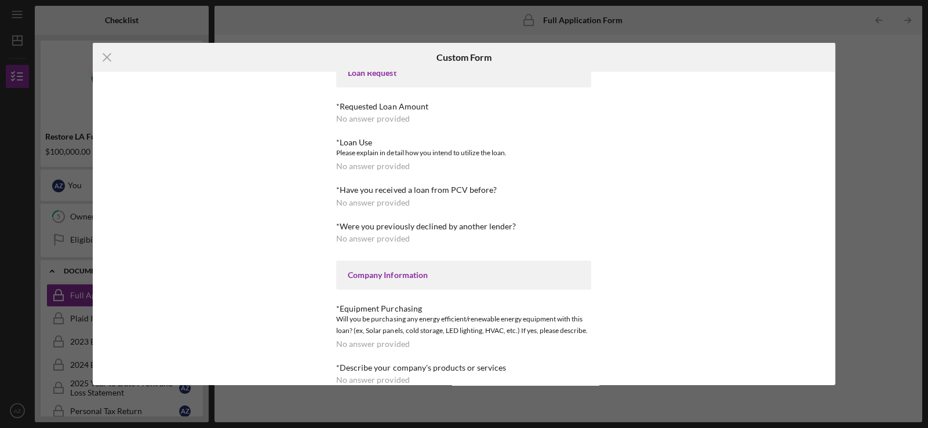
scroll to position [57, 0]
click at [376, 67] on div "Custom Form" at bounding box center [464, 57] width 248 height 29
click at [374, 75] on div "Loan Request" at bounding box center [464, 73] width 232 height 9
click at [108, 55] on icon "Icon/Menu Close" at bounding box center [107, 57] width 29 height 29
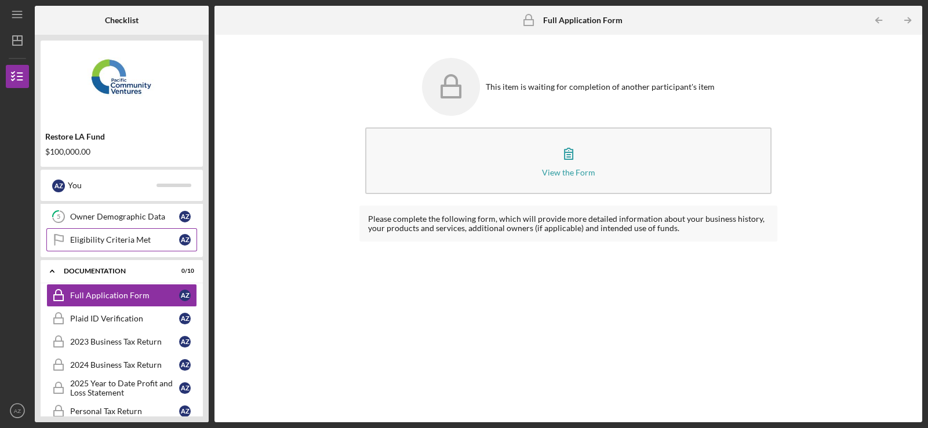
click at [97, 228] on link "Eligibility Criteria Met Eligibility Criteria Met A Z" at bounding box center [121, 239] width 151 height 23
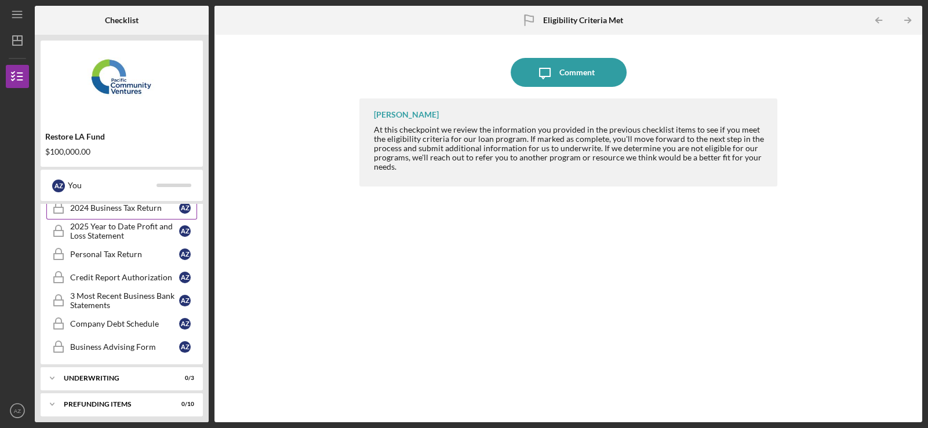
scroll to position [275, 0]
click at [127, 340] on div "Business Advising Form" at bounding box center [124, 344] width 109 height 9
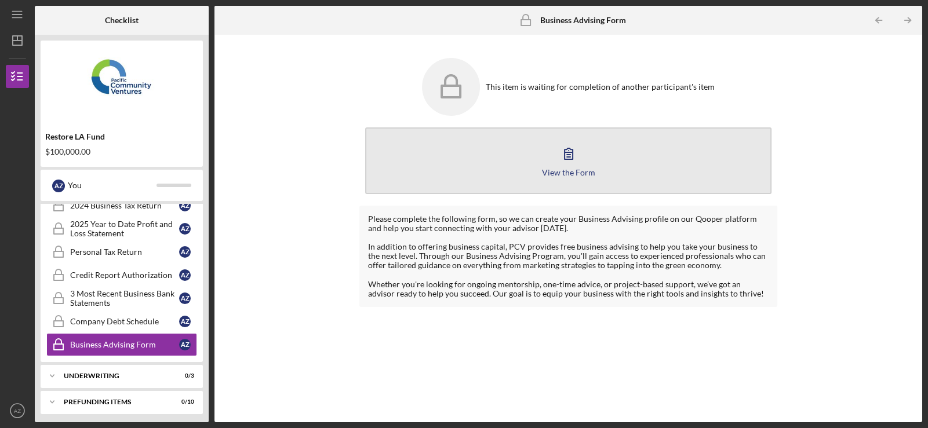
click at [542, 149] on button "View the Form Form" at bounding box center [568, 161] width 406 height 67
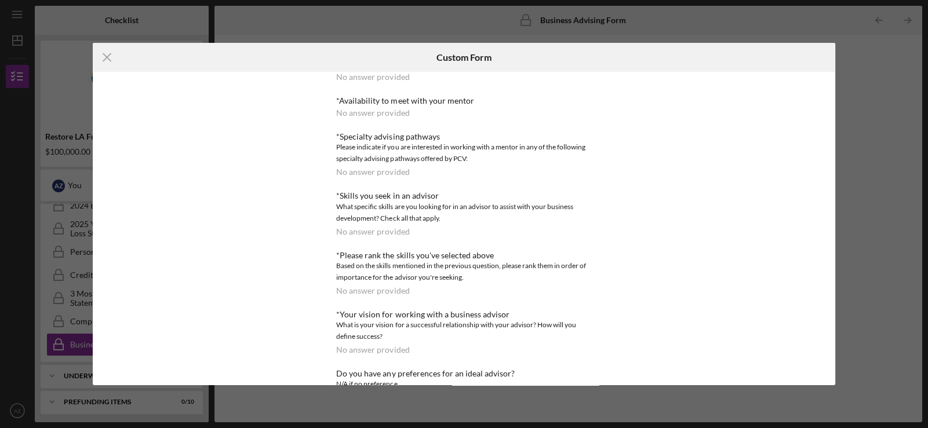
scroll to position [57, 0]
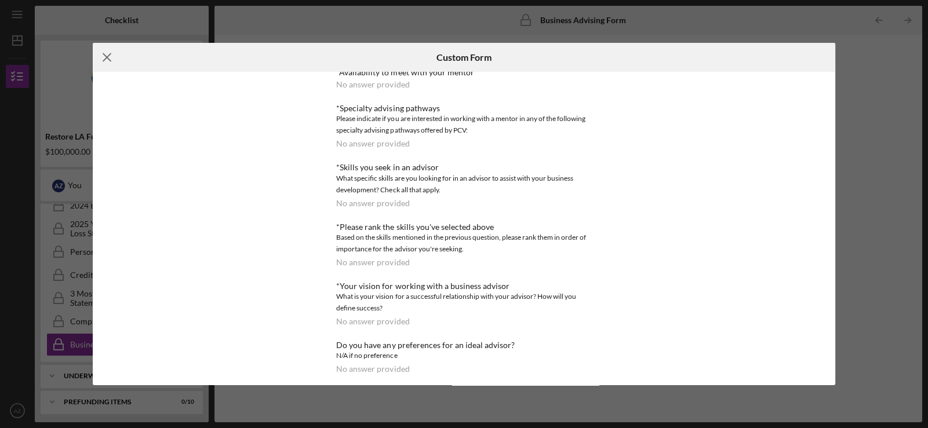
click at [107, 58] on line at bounding box center [107, 58] width 8 height 8
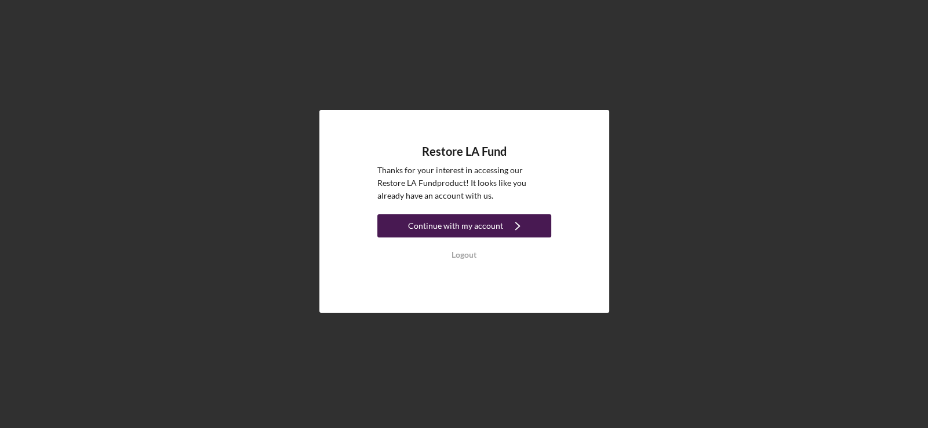
click at [485, 224] on div "Continue with my account" at bounding box center [455, 226] width 95 height 23
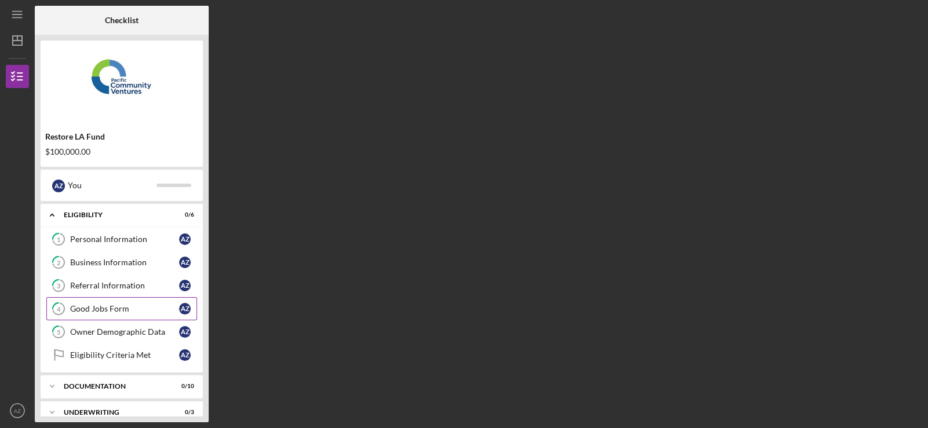
scroll to position [38, 0]
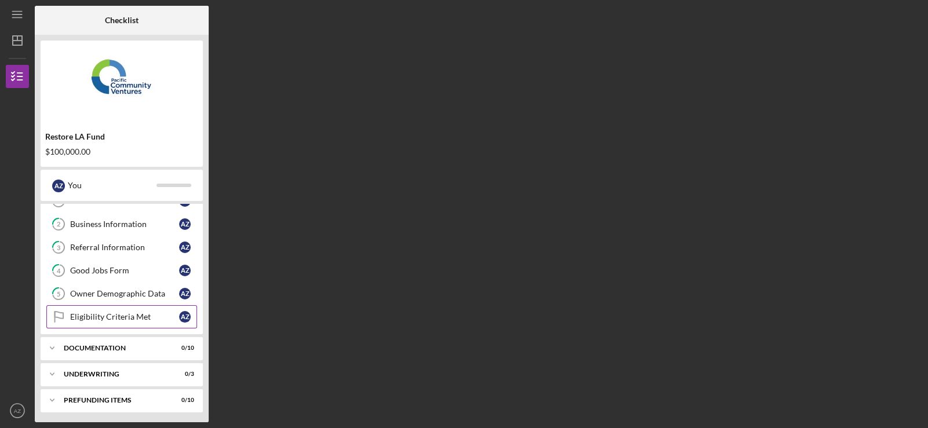
click at [124, 307] on link "Eligibility Criteria Met Eligibility Criteria Met A Z" at bounding box center [121, 317] width 151 height 23
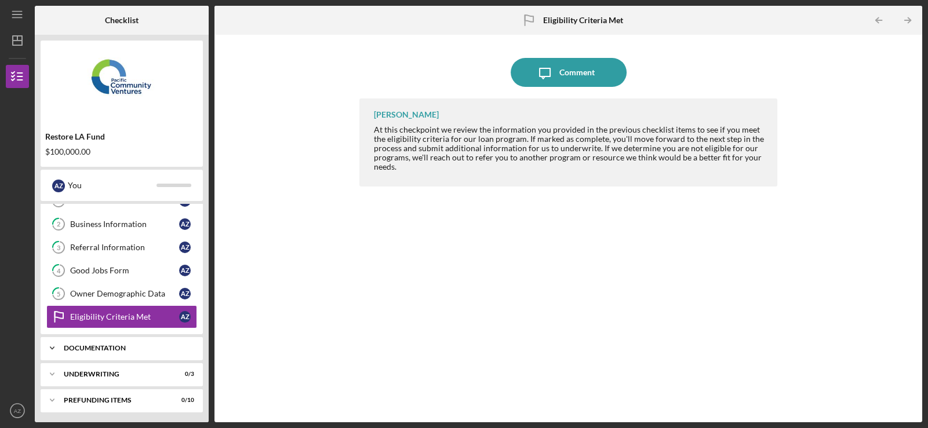
click at [119, 342] on div "Icon/Expander Documentation 0 / 10" at bounding box center [122, 348] width 162 height 23
click at [121, 372] on div "Full Application Form" at bounding box center [124, 372] width 109 height 9
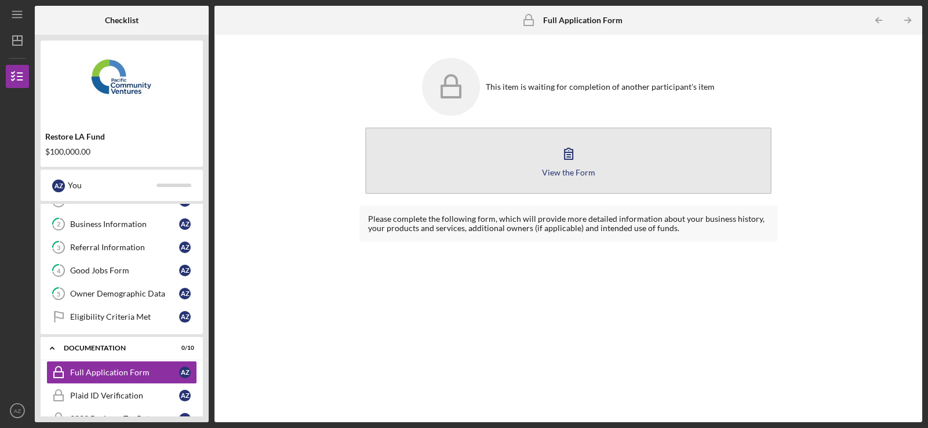
click at [548, 162] on button "View the Form Form" at bounding box center [568, 161] width 406 height 67
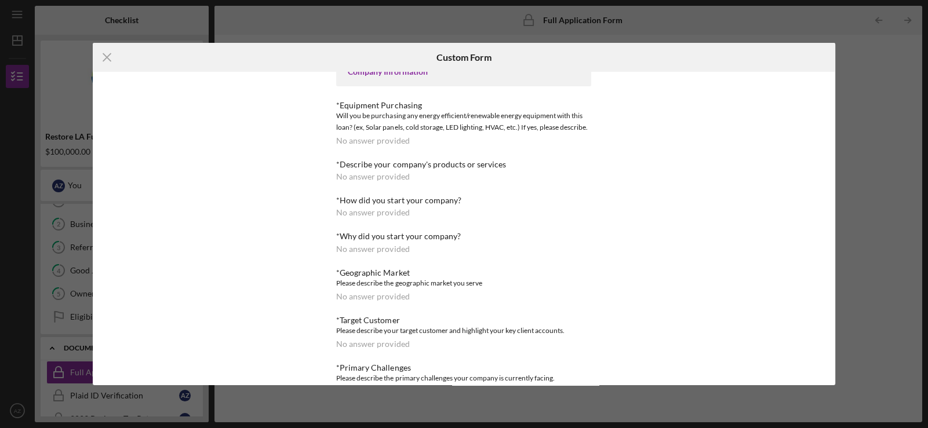
scroll to position [174, 0]
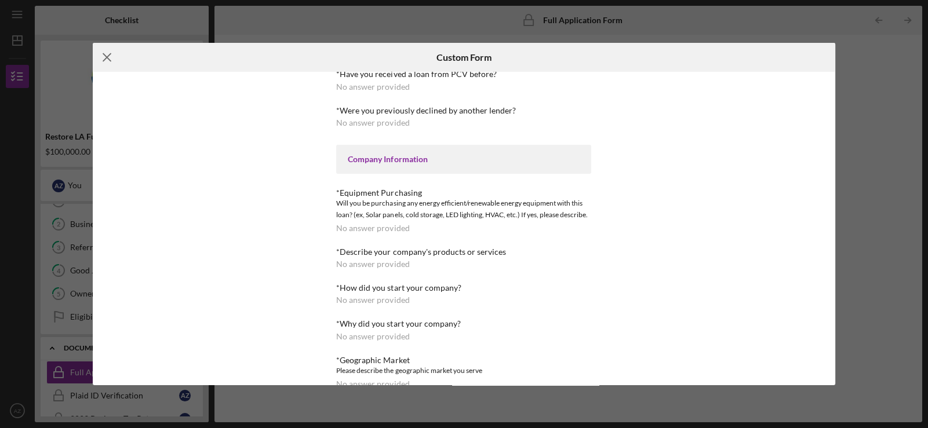
click at [101, 53] on icon "Icon/Menu Close" at bounding box center [107, 57] width 29 height 29
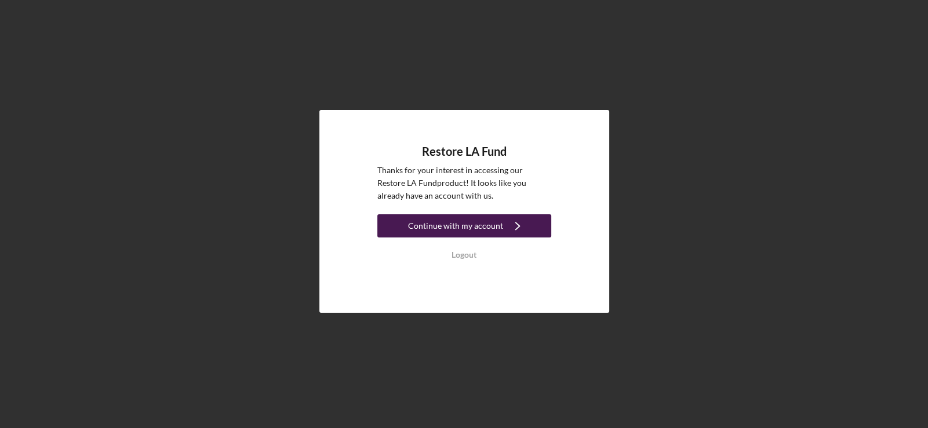
click at [473, 227] on div "Continue with my account" at bounding box center [455, 226] width 95 height 23
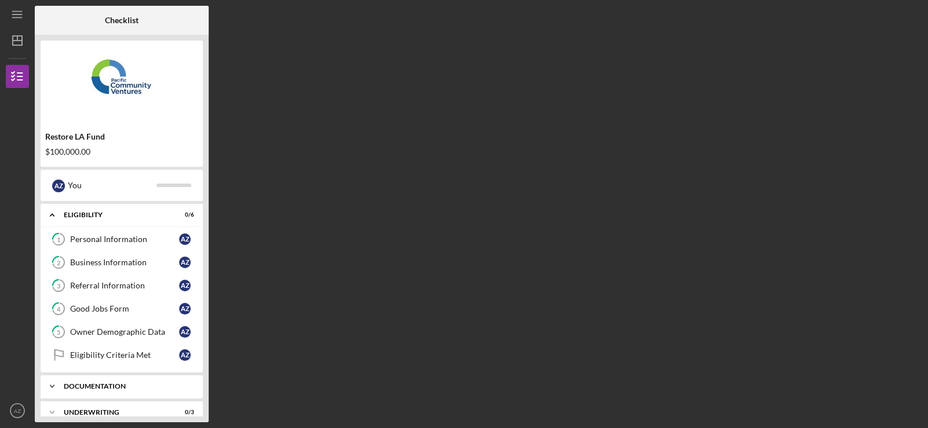
click at [103, 380] on div "Icon/Expander Documentation 0 / 10" at bounding box center [122, 386] width 162 height 23
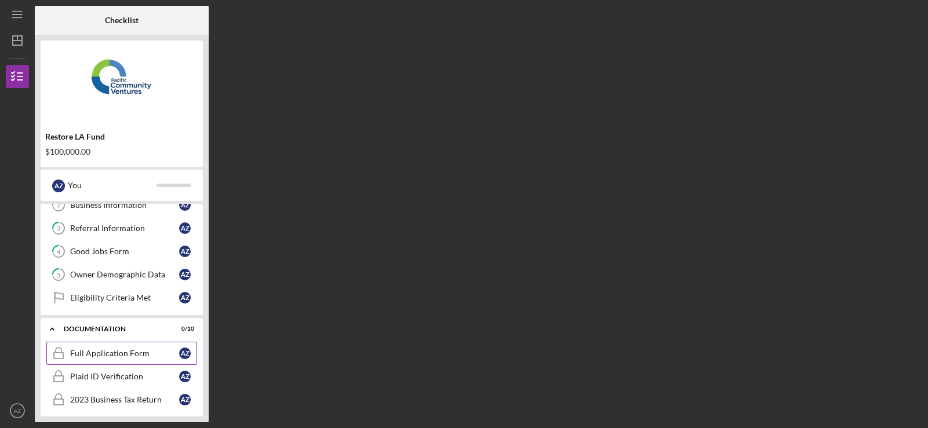
click at [107, 359] on link "Full Application Form Full Application Form A Z" at bounding box center [121, 353] width 151 height 23
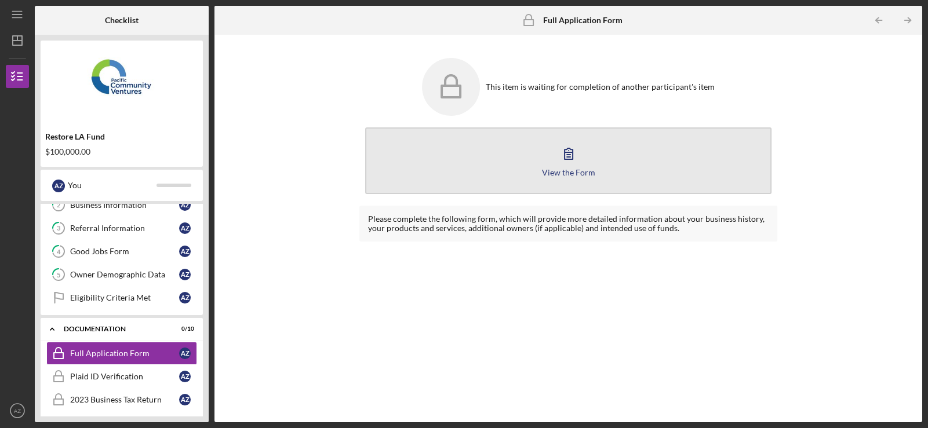
click at [574, 162] on icon "button" at bounding box center [568, 153] width 29 height 29
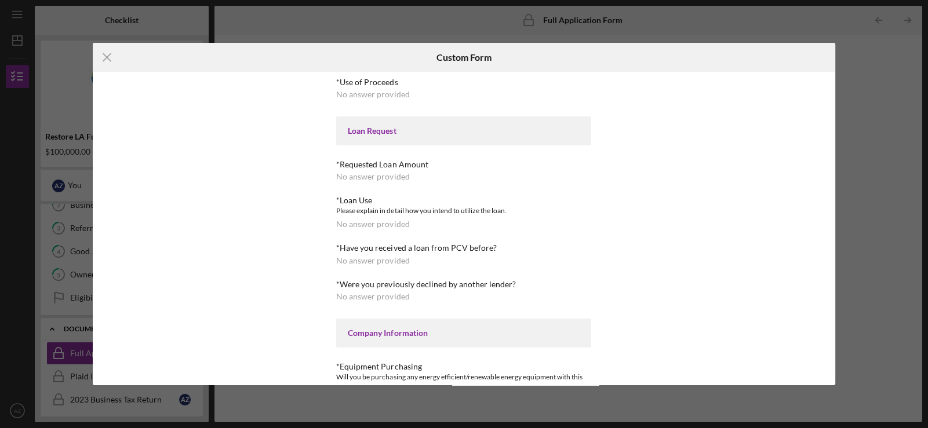
click at [366, 139] on div "Loan Request" at bounding box center [463, 131] width 255 height 29
click at [364, 181] on div "No answer provided" at bounding box center [372, 176] width 73 height 9
click at [110, 60] on line at bounding box center [107, 58] width 8 height 8
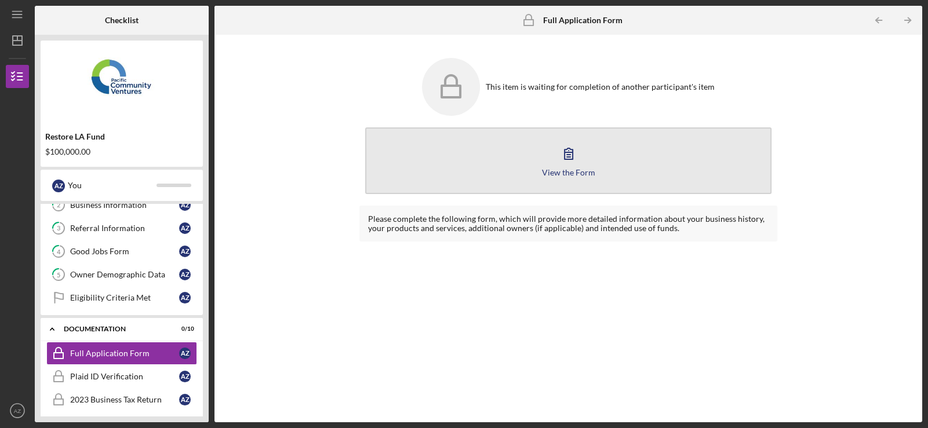
click at [546, 180] on button "View the Form Form" at bounding box center [568, 161] width 406 height 67
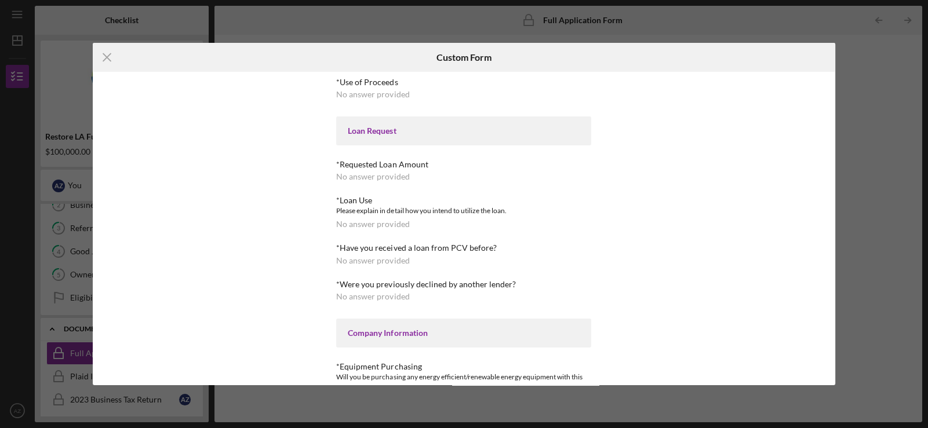
click at [362, 135] on div "Loan Request" at bounding box center [464, 130] width 232 height 9
click at [110, 52] on icon "Icon/Menu Close" at bounding box center [107, 57] width 29 height 29
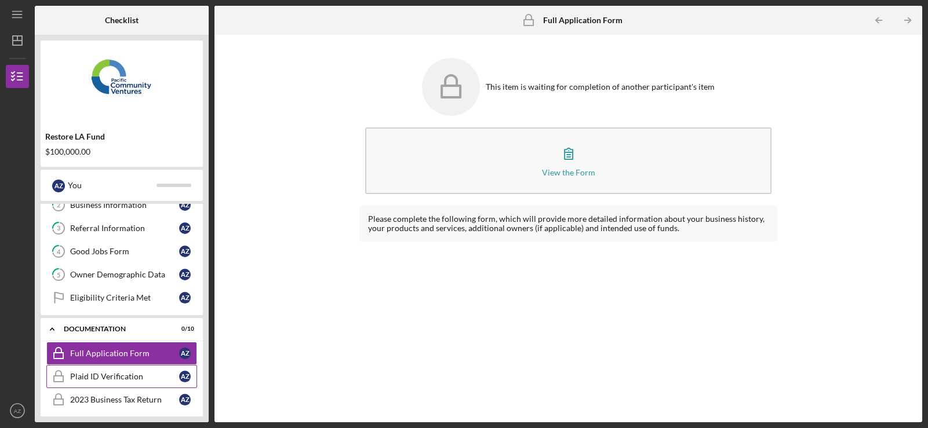
click at [151, 366] on link "Plaid ID Verification Plaid ID Verification A Z" at bounding box center [121, 376] width 151 height 23
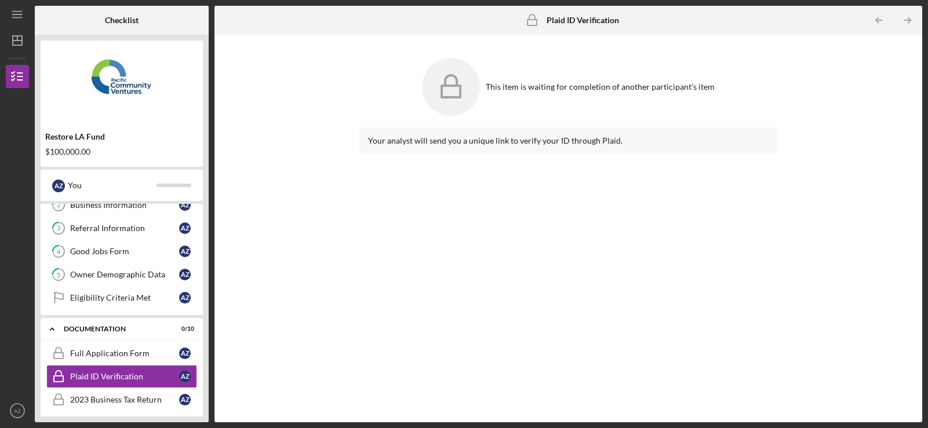
click at [539, 93] on div "This item is waiting for completion of another participant's item" at bounding box center [568, 87] width 418 height 70
click at [451, 97] on rect at bounding box center [451, 92] width 19 height 12
click at [535, 146] on div "Your analyst will send you a unique link to verify your ID through Plaid." at bounding box center [568, 141] width 418 height 27
click at [535, 144] on div "Your analyst will send you a unique link to verify your ID through Plaid." at bounding box center [568, 140] width 401 height 9
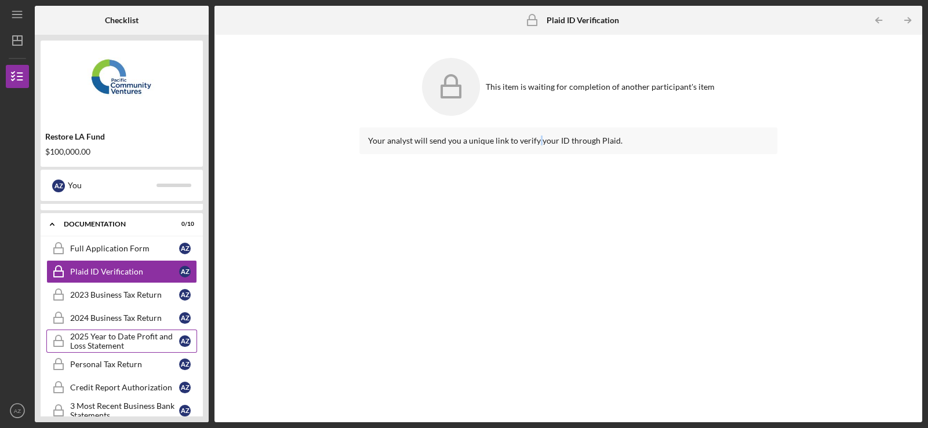
scroll to position [174, 0]
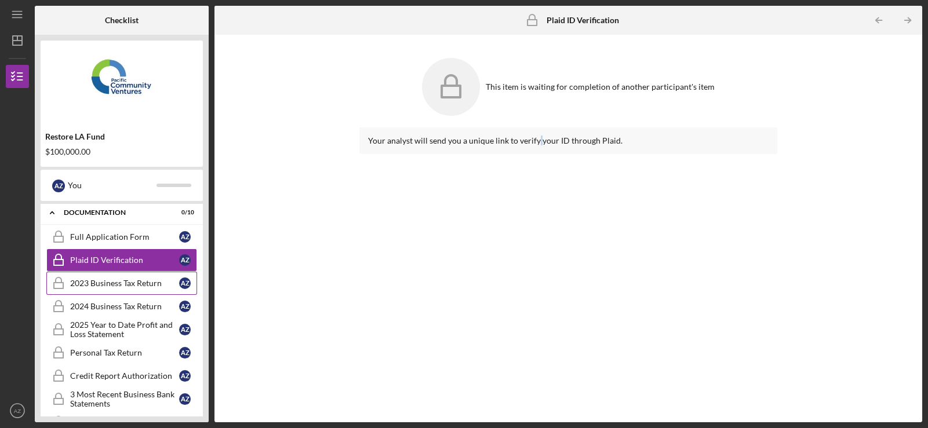
click at [126, 279] on div "2023 Business Tax Return" at bounding box center [124, 283] width 109 height 9
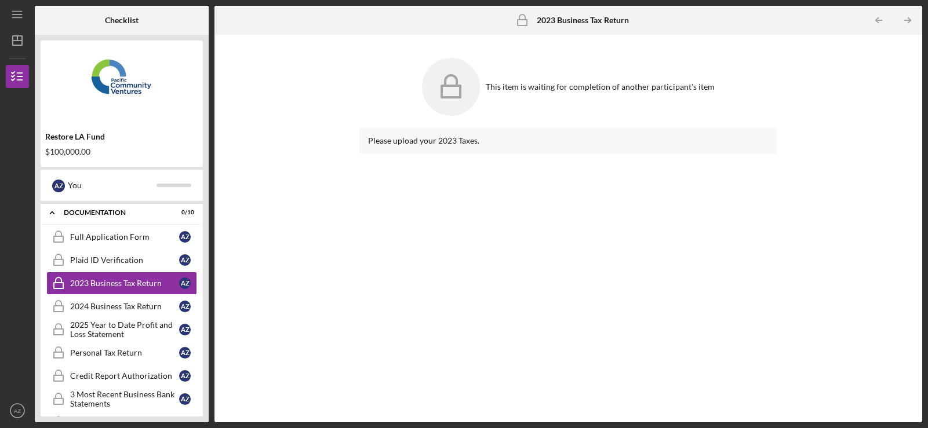
click at [645, 133] on div "Please upload your 2023 Taxes." at bounding box center [568, 141] width 418 height 27
click at [104, 212] on div "Documentation" at bounding box center [126, 212] width 125 height 7
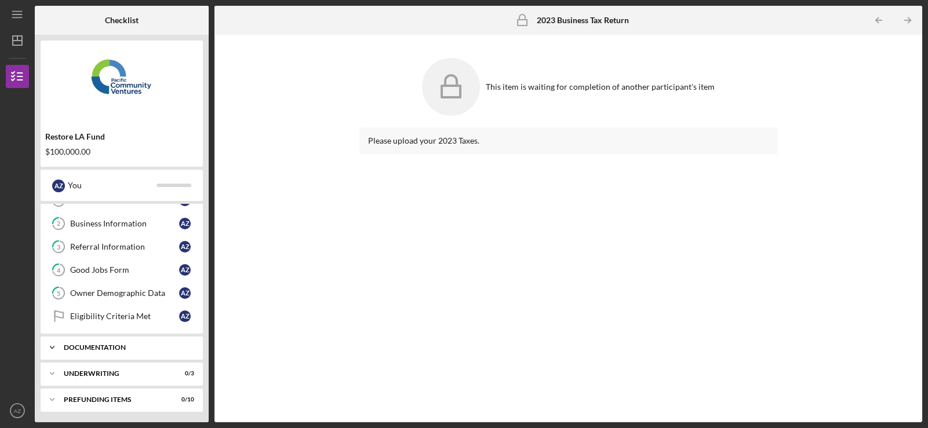
click at [125, 344] on div "Documentation" at bounding box center [126, 347] width 125 height 7
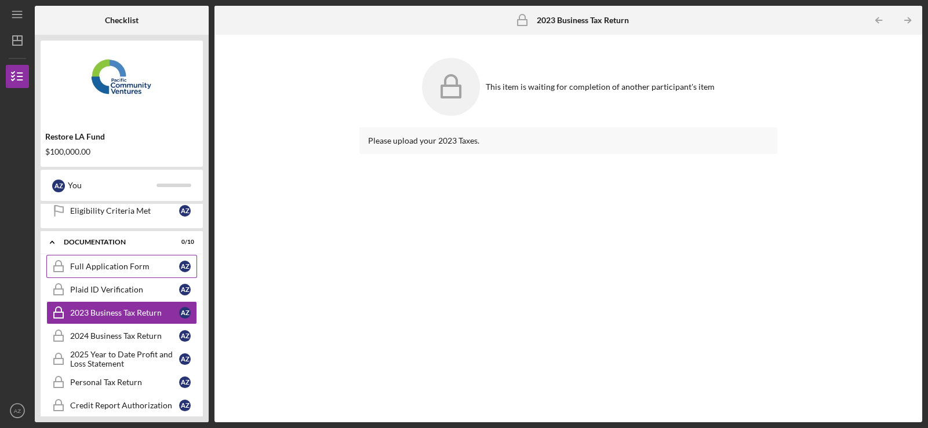
click at [125, 262] on div "Full Application Form" at bounding box center [124, 266] width 109 height 9
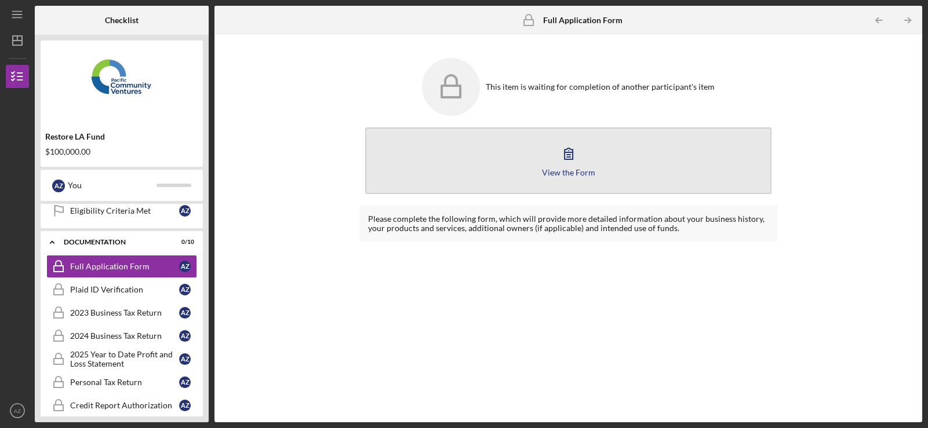
click at [597, 181] on button "View the Form Form" at bounding box center [568, 161] width 406 height 67
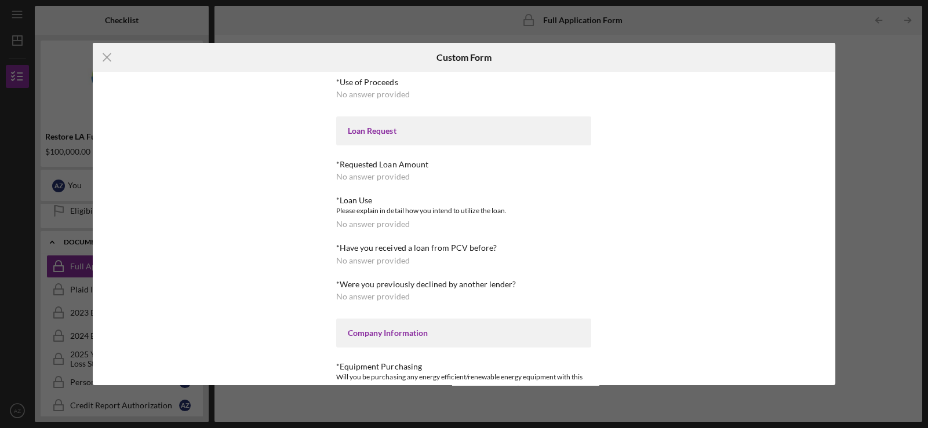
click at [396, 179] on div "No answer provided" at bounding box center [372, 176] width 73 height 9
click at [104, 56] on icon "Icon/Menu Close" at bounding box center [107, 57] width 29 height 29
